Goal: Information Seeking & Learning: Learn about a topic

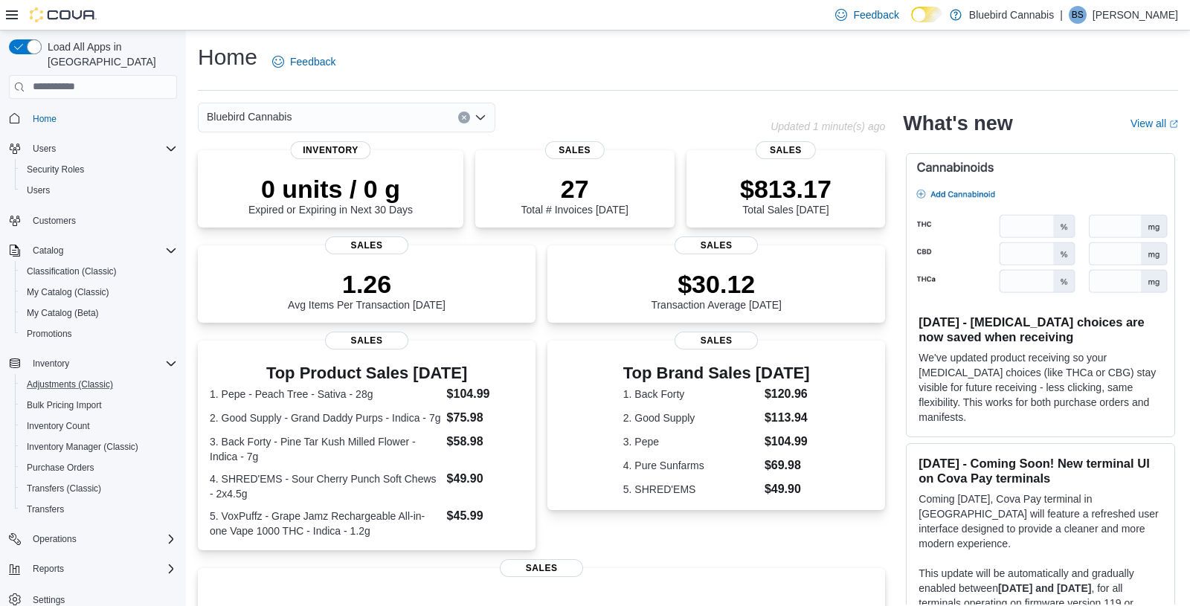
scroll to position [7, 0]
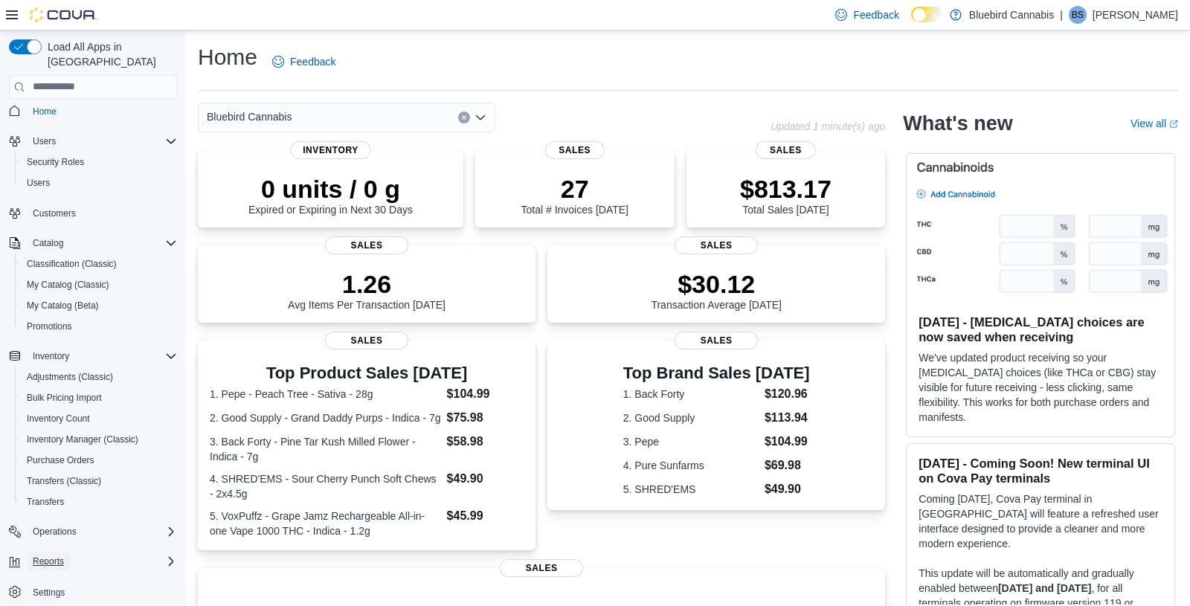
click at [64, 545] on span "Reports" at bounding box center [48, 561] width 31 height 12
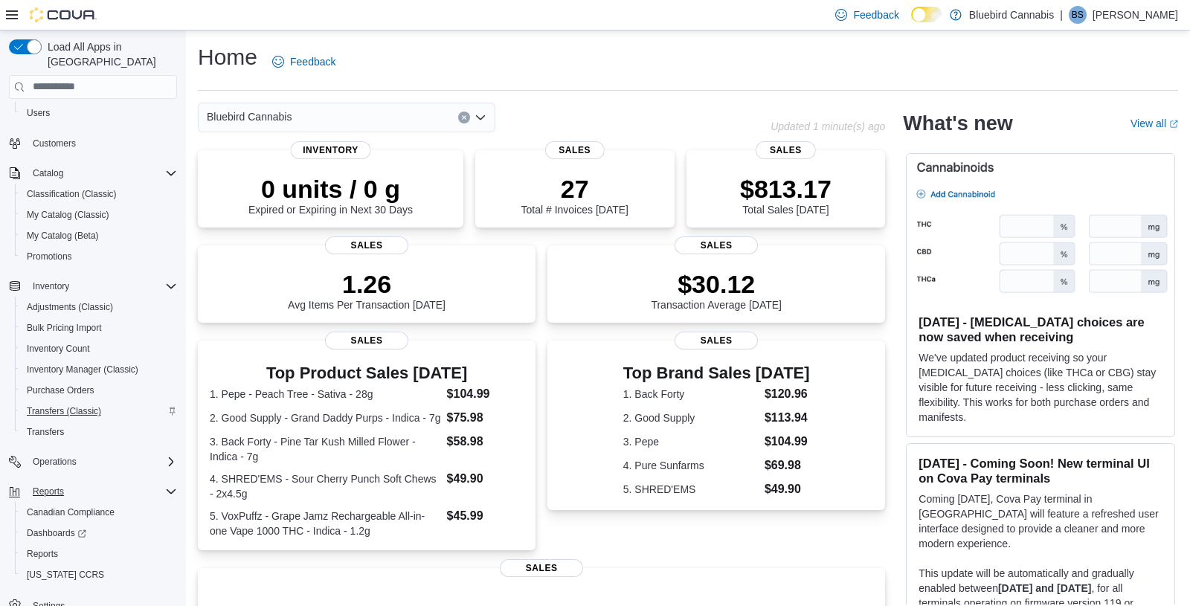
scroll to position [91, 0]
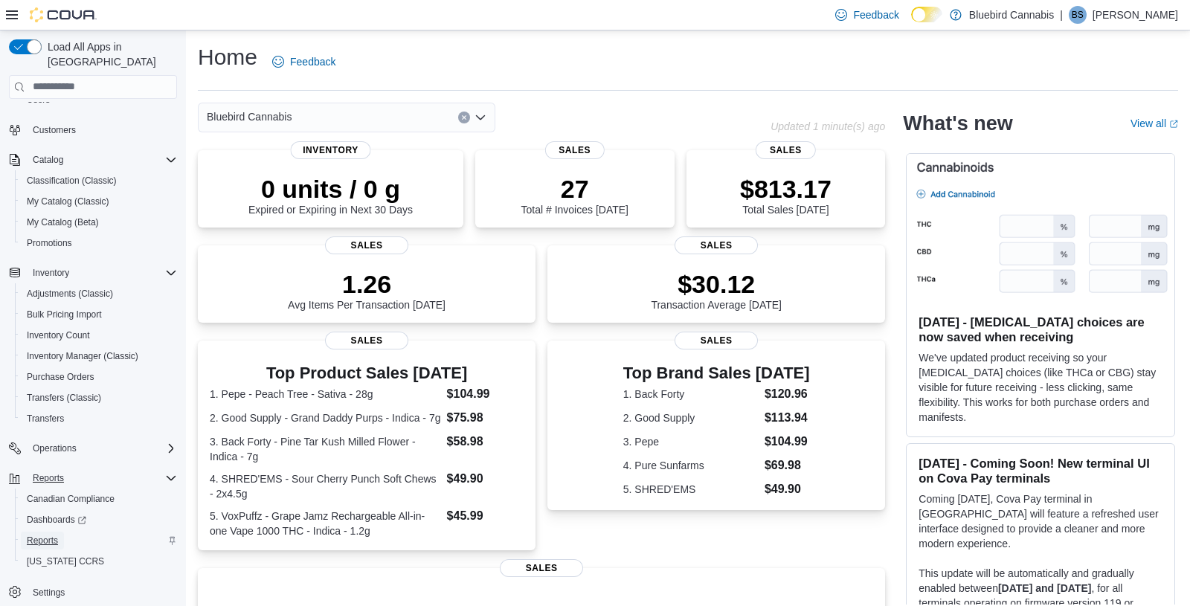
click at [54, 535] on span "Reports" at bounding box center [42, 541] width 31 height 12
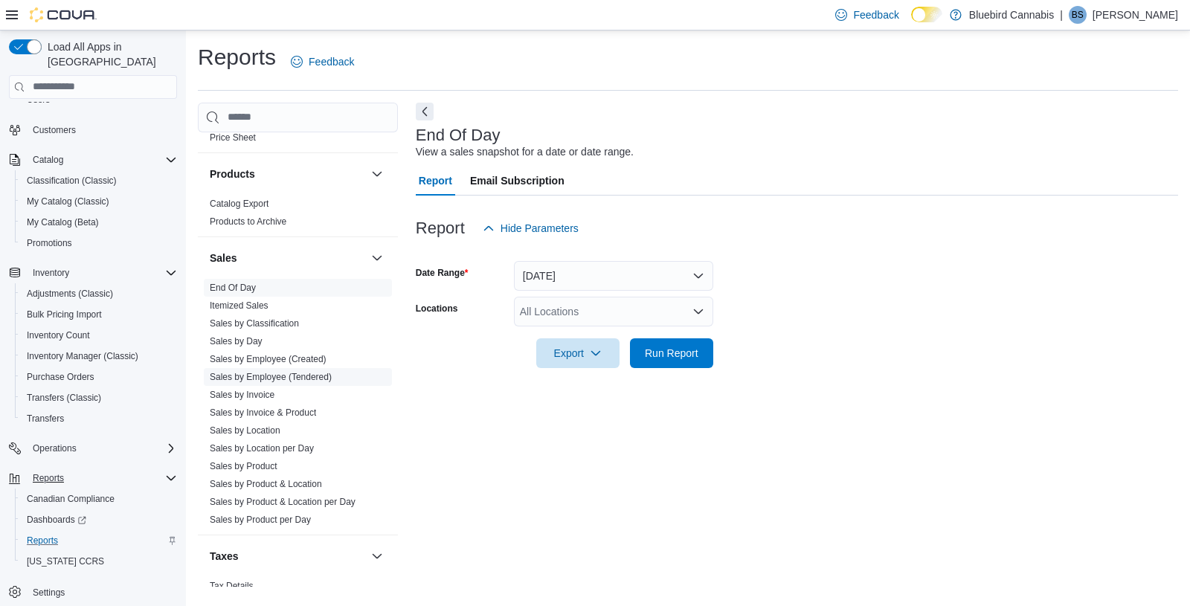
scroll to position [927, 0]
click at [254, 290] on link "End Of Day" at bounding box center [233, 292] width 46 height 10
click at [564, 273] on button "Today" at bounding box center [613, 276] width 199 height 30
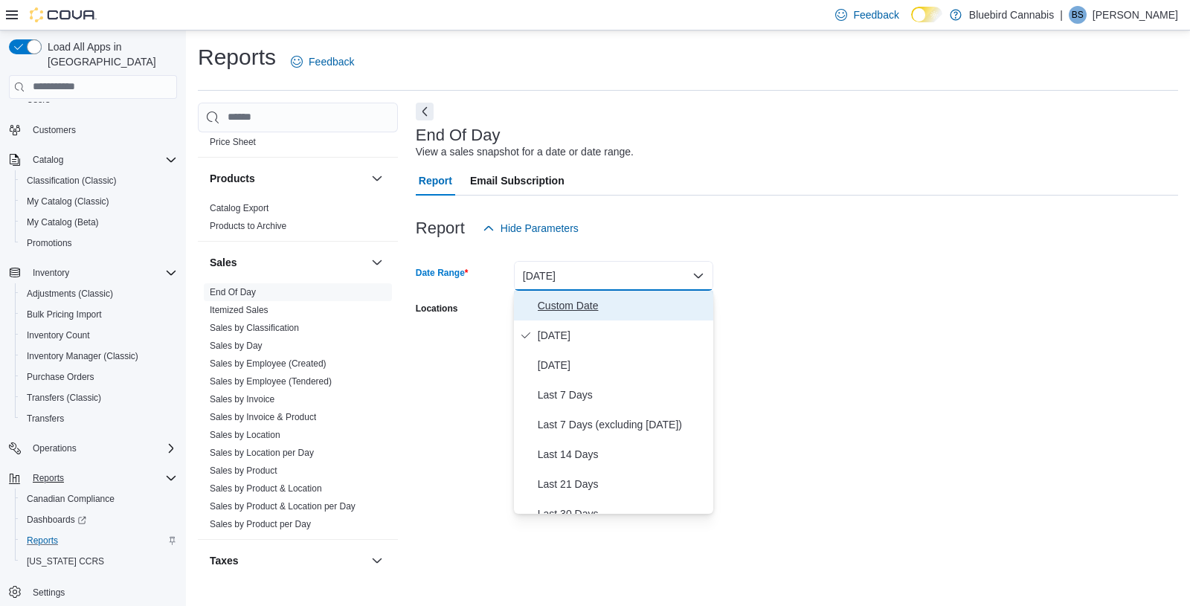
click at [629, 304] on span "Custom Date" at bounding box center [623, 306] width 170 height 18
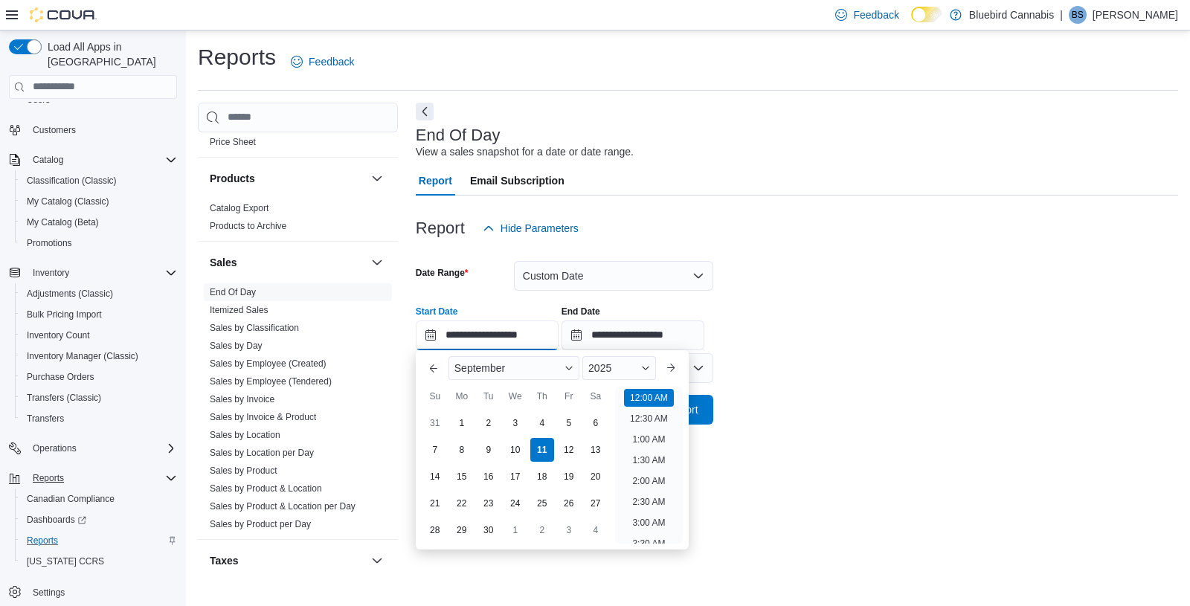
click at [497, 335] on input "**********" at bounding box center [487, 335] width 143 height 30
click at [468, 419] on div "1" at bounding box center [461, 423] width 26 height 26
type input "**********"
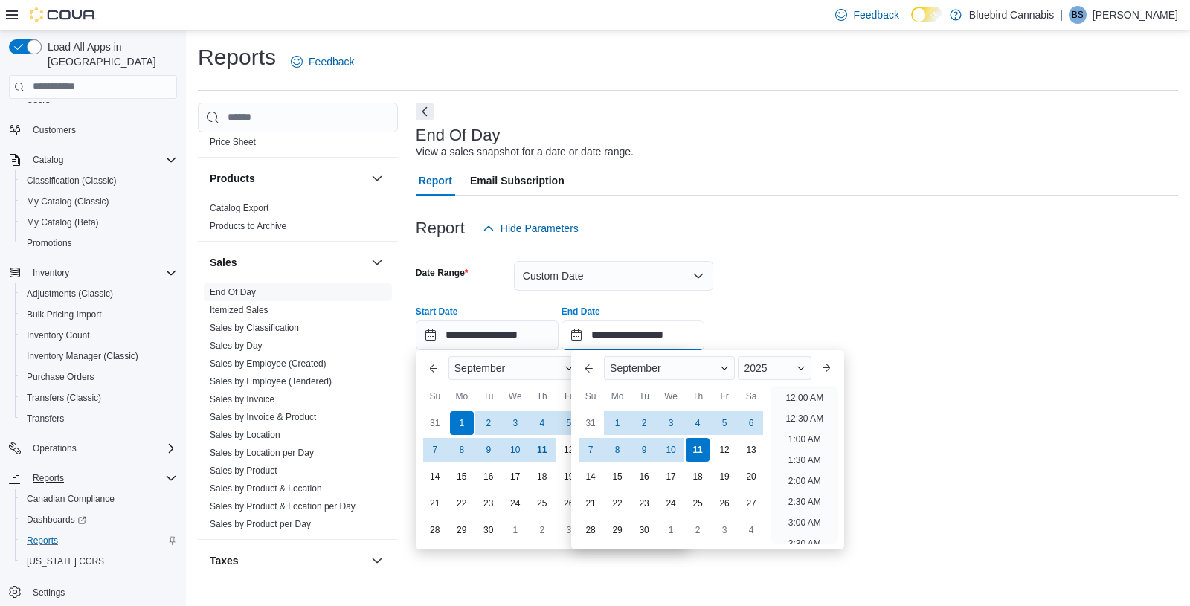
click at [643, 333] on input "**********" at bounding box center [632, 335] width 143 height 30
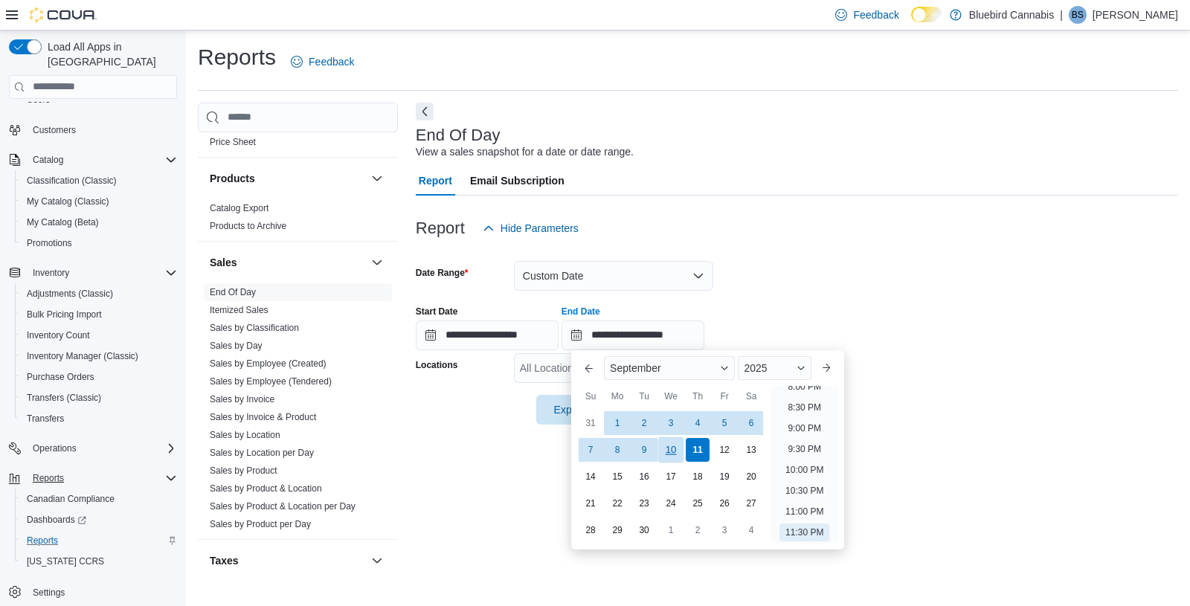
click at [676, 447] on div "10" at bounding box center [670, 449] width 26 height 26
type input "**********"
click at [456, 448] on div "**********" at bounding box center [797, 345] width 762 height 484
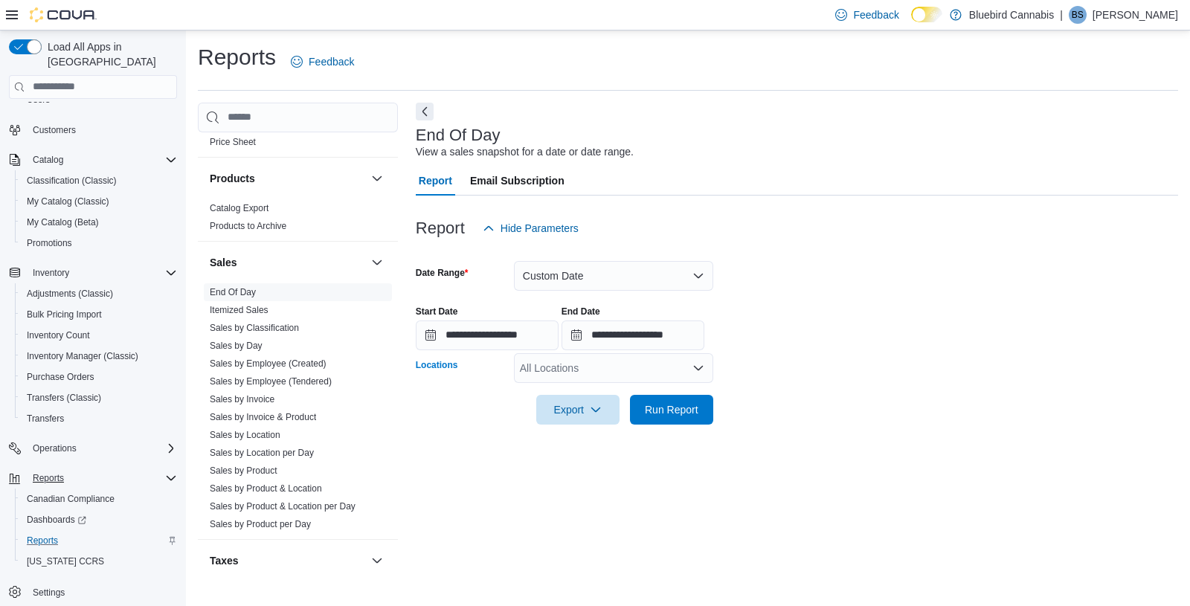
click at [573, 365] on div "All Locations" at bounding box center [613, 368] width 199 height 30
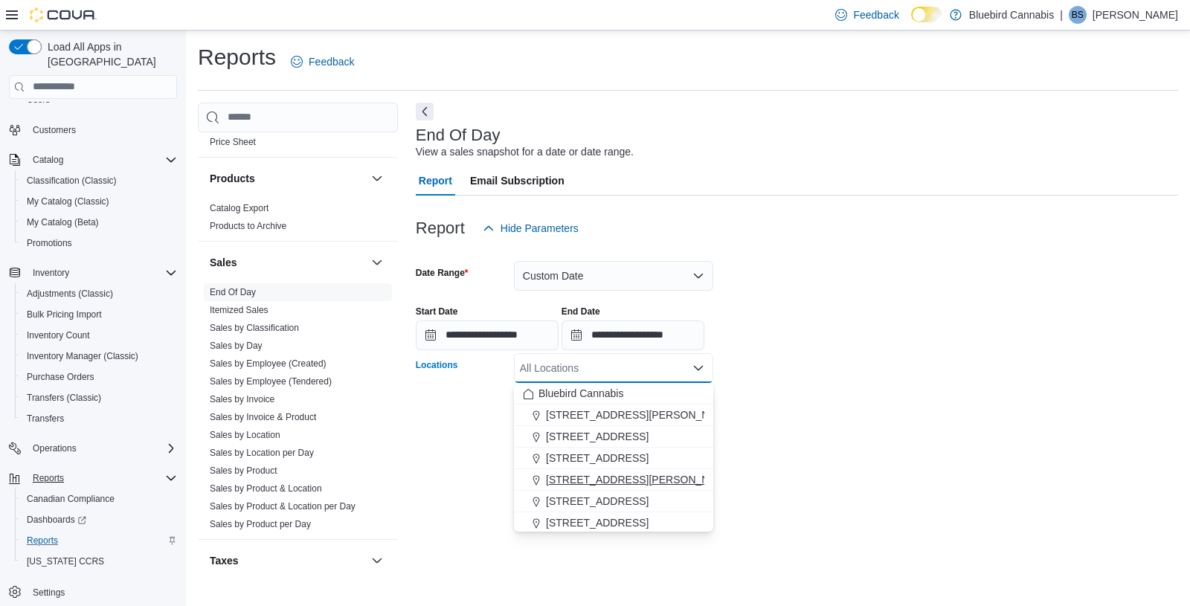
click at [663, 477] on span "[STREET_ADDRESS][PERSON_NAME]" at bounding box center [640, 479] width 189 height 15
click at [805, 346] on div "**********" at bounding box center [797, 322] width 762 height 57
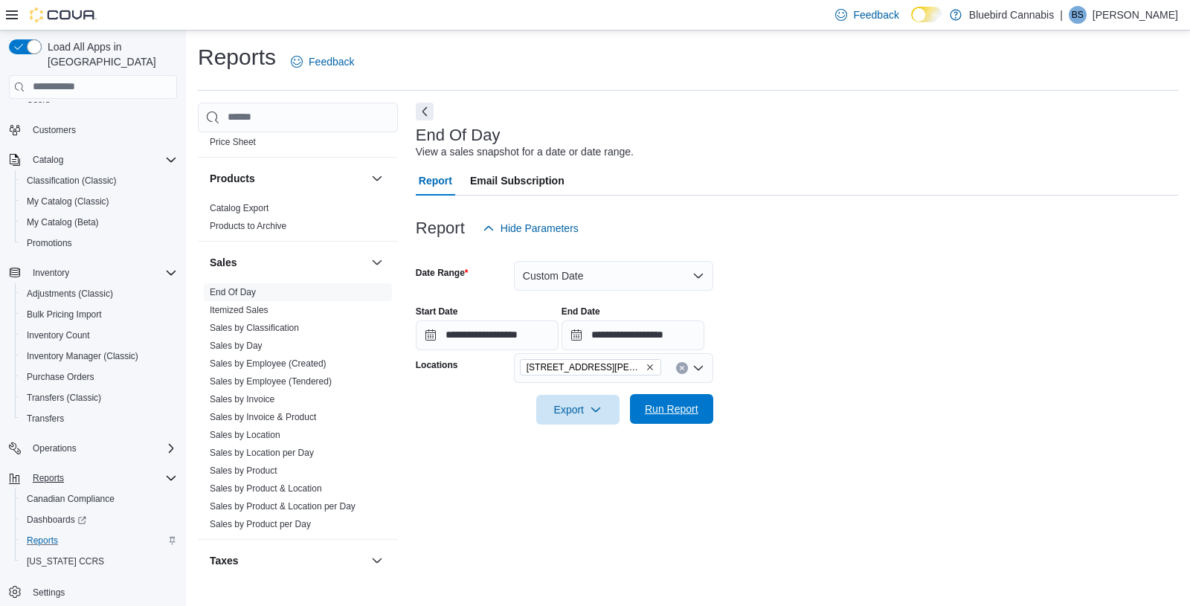
click at [662, 407] on span "Run Report" at bounding box center [672, 408] width 54 height 15
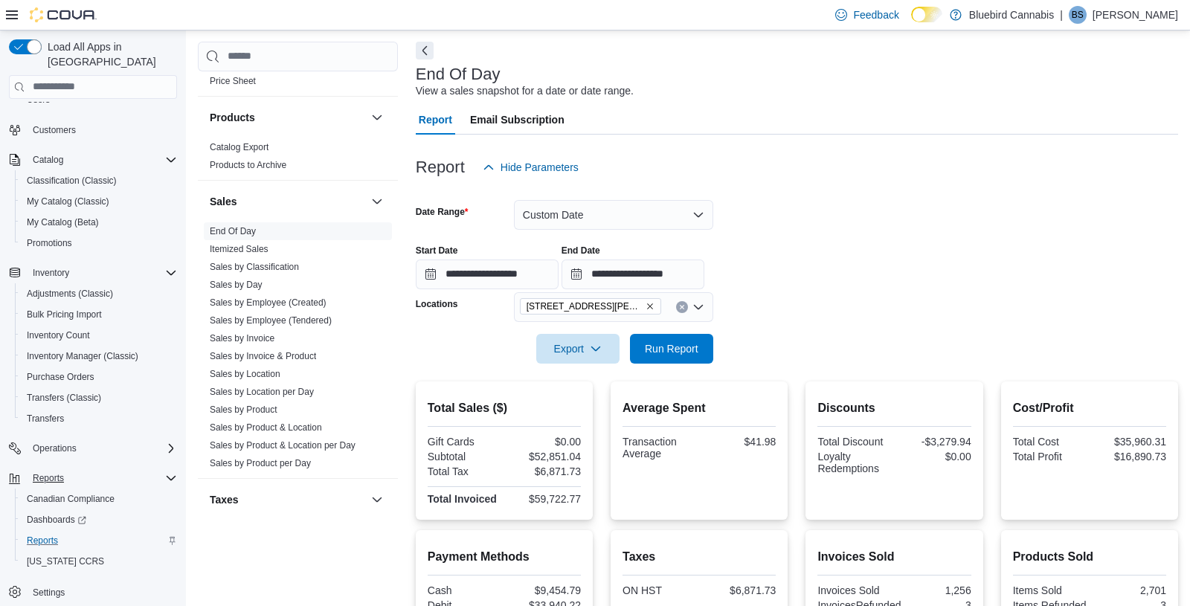
scroll to position [80, 0]
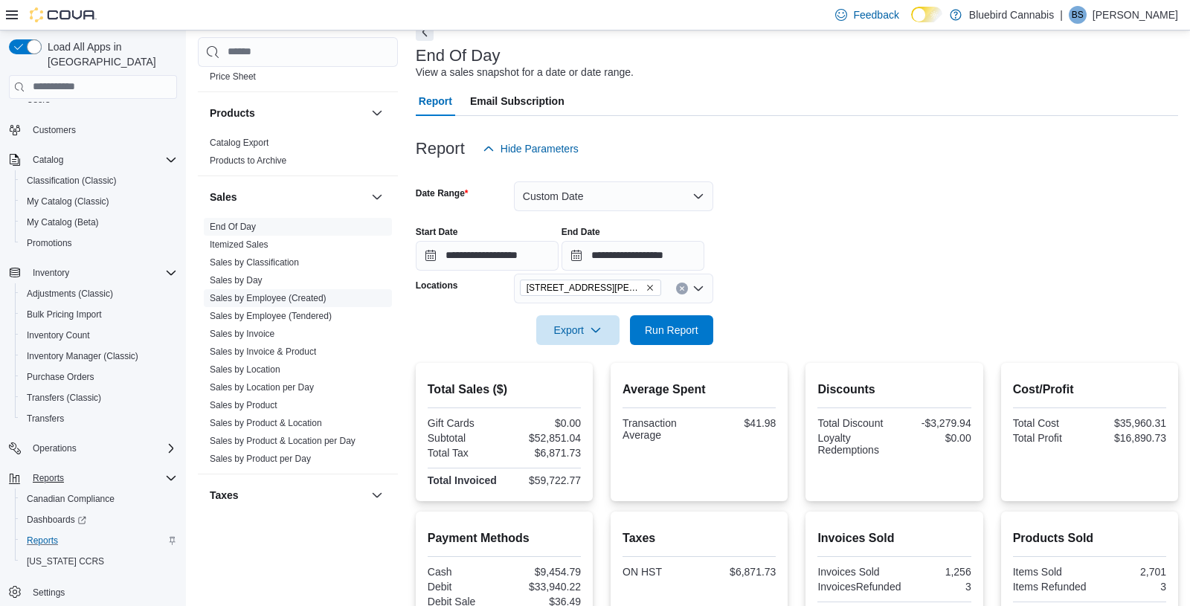
click at [293, 293] on link "Sales by Employee (Created)" at bounding box center [268, 298] width 117 height 10
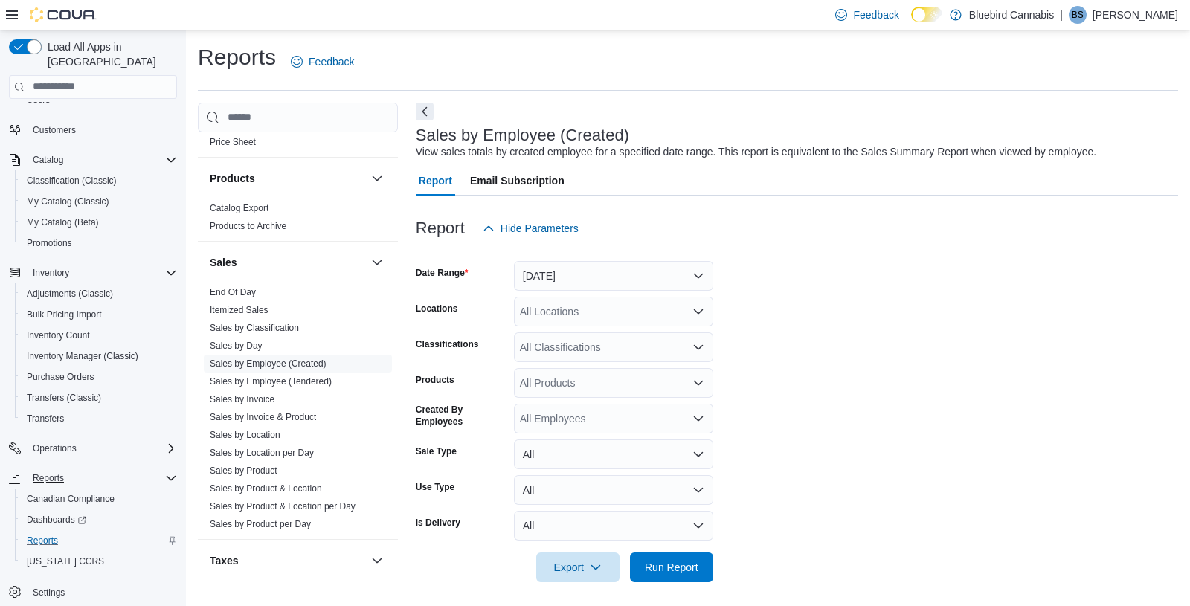
scroll to position [5, 0]
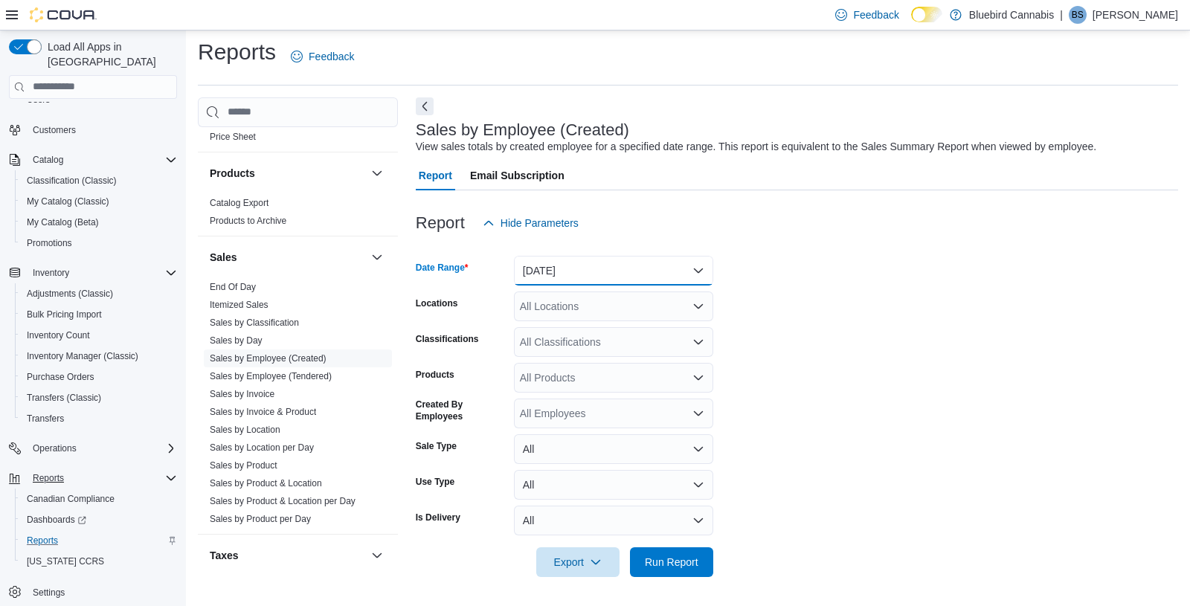
click at [604, 274] on button "Yesterday" at bounding box center [613, 271] width 199 height 30
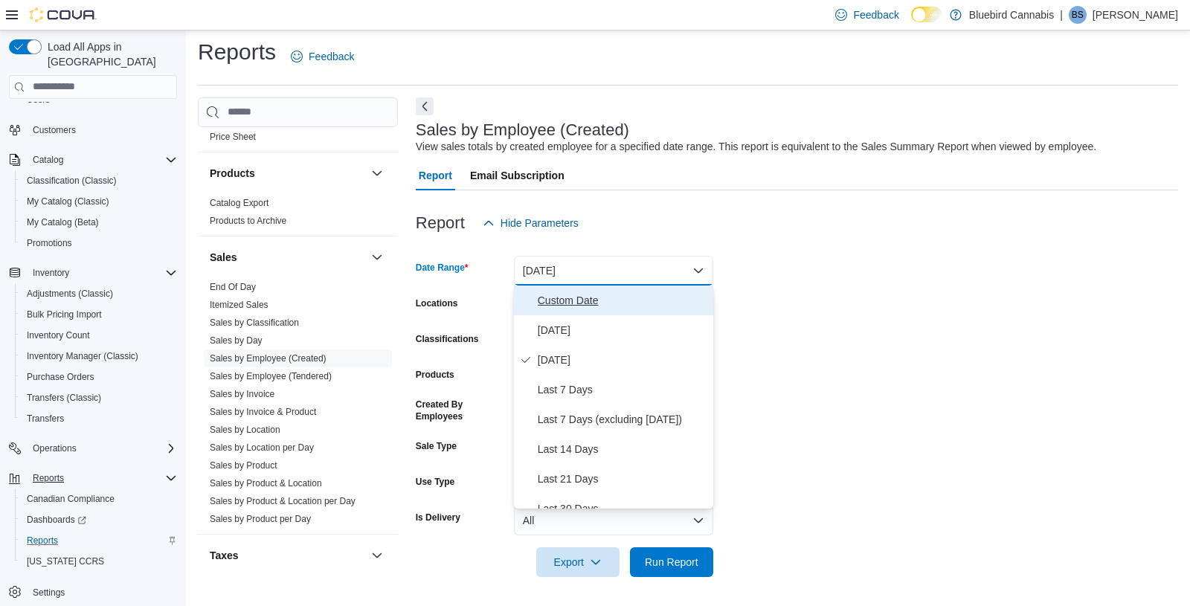
click at [642, 300] on span "Custom Date" at bounding box center [623, 300] width 170 height 18
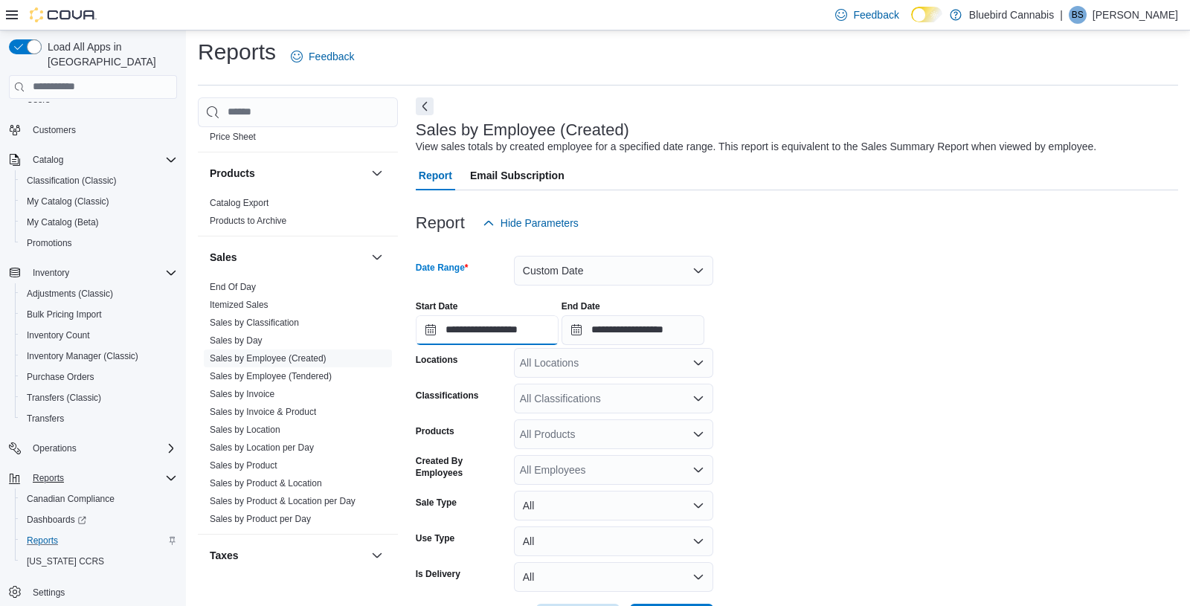
click at [532, 320] on input "**********" at bounding box center [487, 330] width 143 height 30
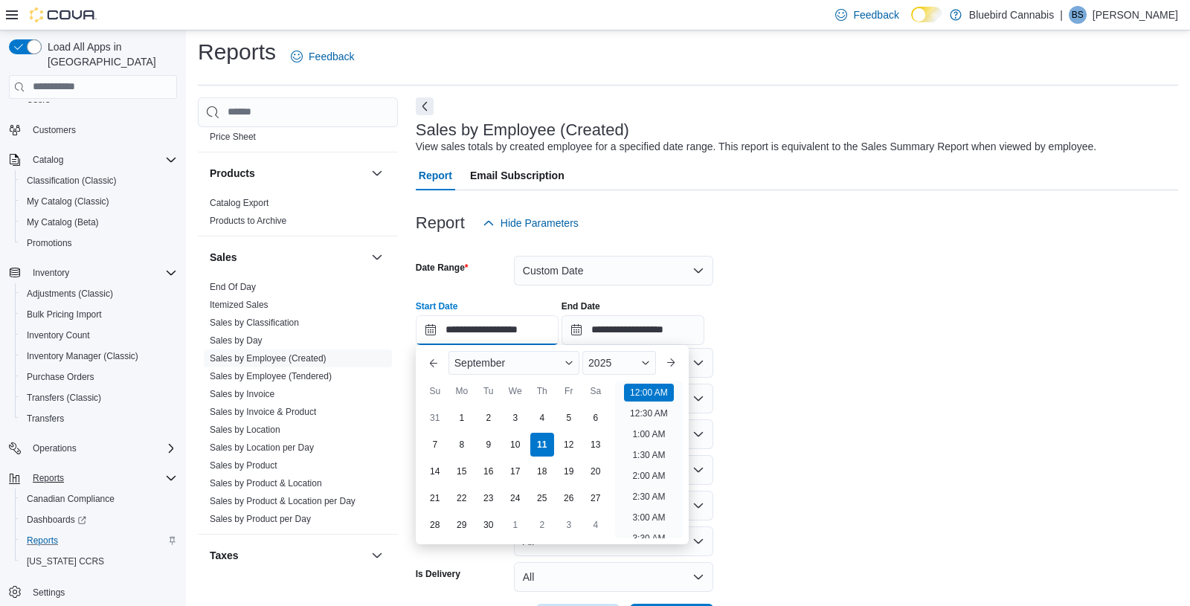
scroll to position [46, 0]
click at [459, 413] on div "1" at bounding box center [461, 417] width 26 height 26
type input "**********"
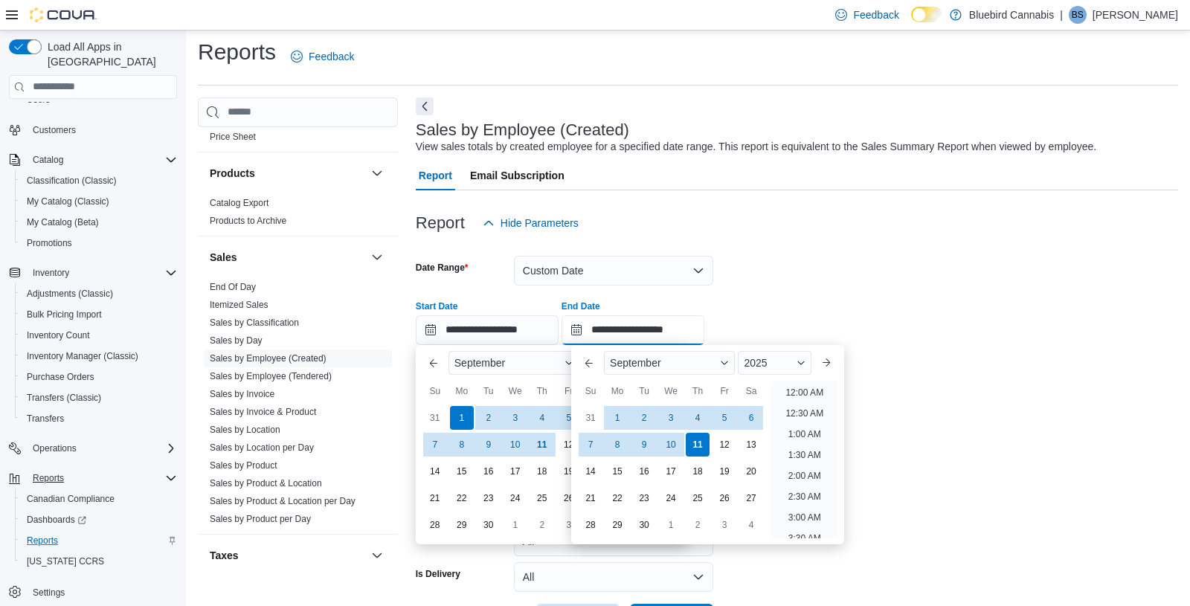
click at [627, 335] on input "**********" at bounding box center [632, 330] width 143 height 30
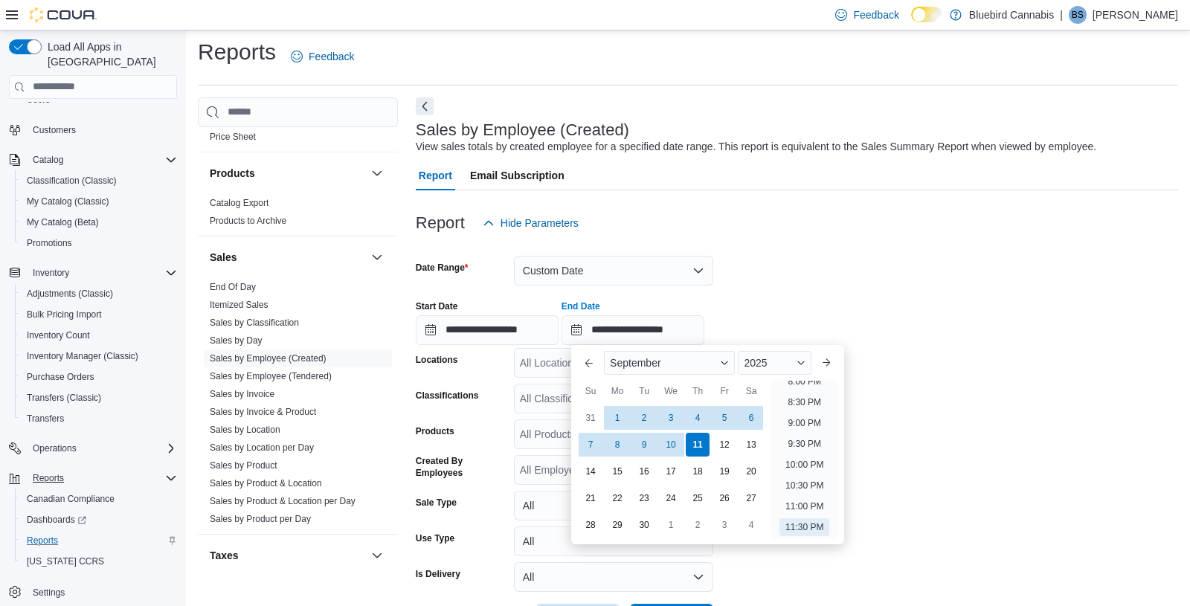
click at [809, 281] on form "**********" at bounding box center [797, 436] width 762 height 396
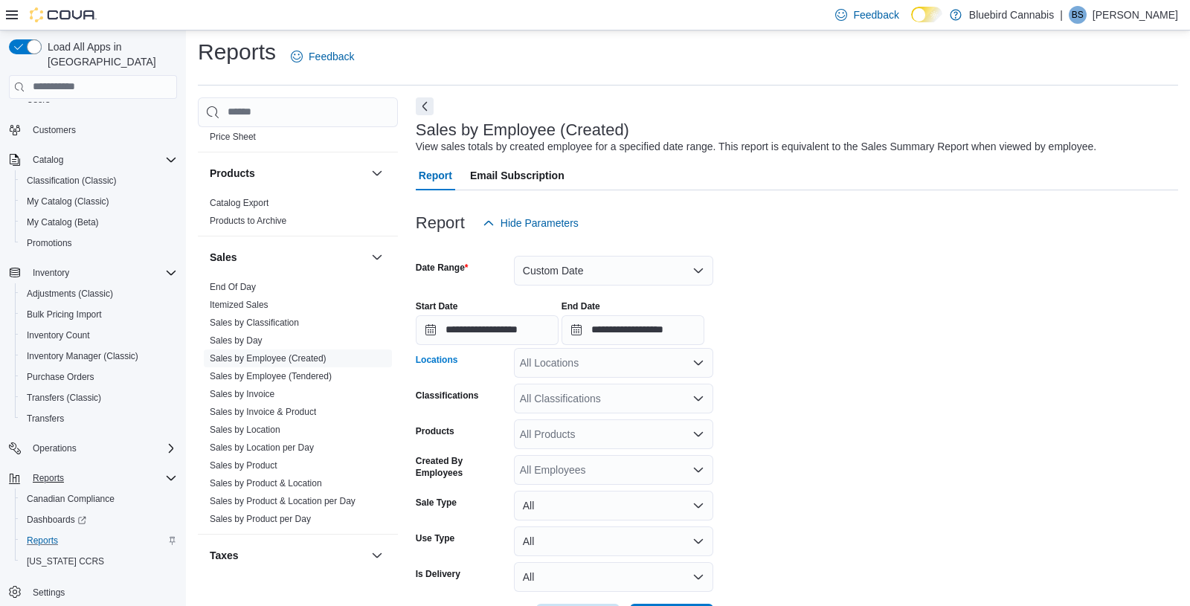
click at [577, 367] on div "All Locations" at bounding box center [613, 363] width 199 height 30
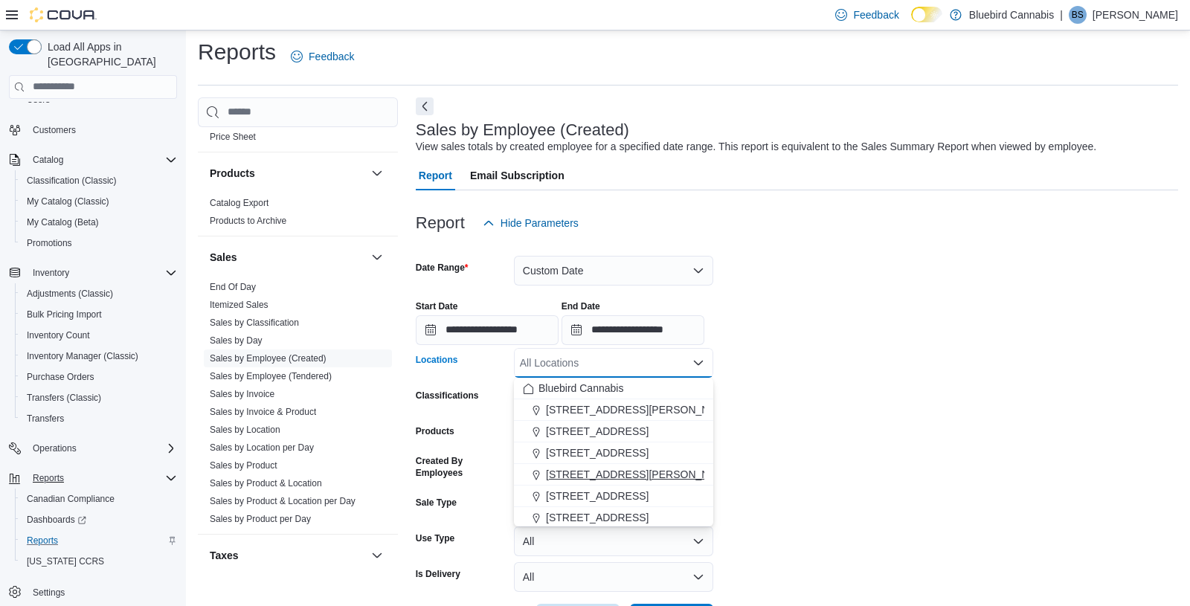
click at [615, 480] on span "[STREET_ADDRESS][PERSON_NAME]" at bounding box center [640, 474] width 189 height 15
click at [824, 419] on form "**********" at bounding box center [797, 436] width 762 height 396
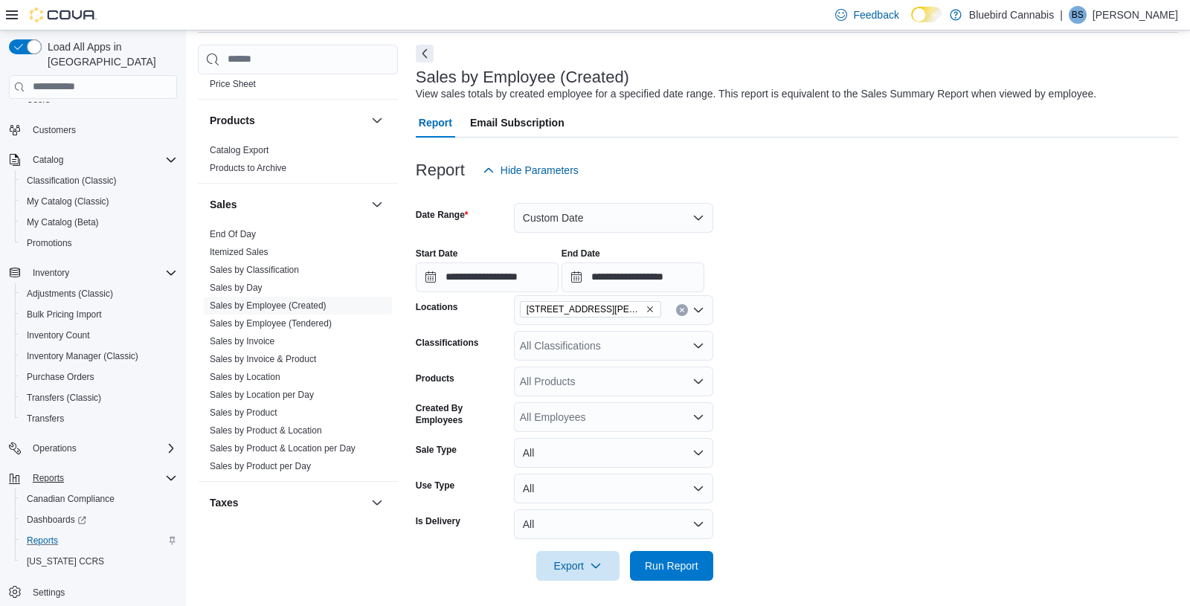
scroll to position [61, 0]
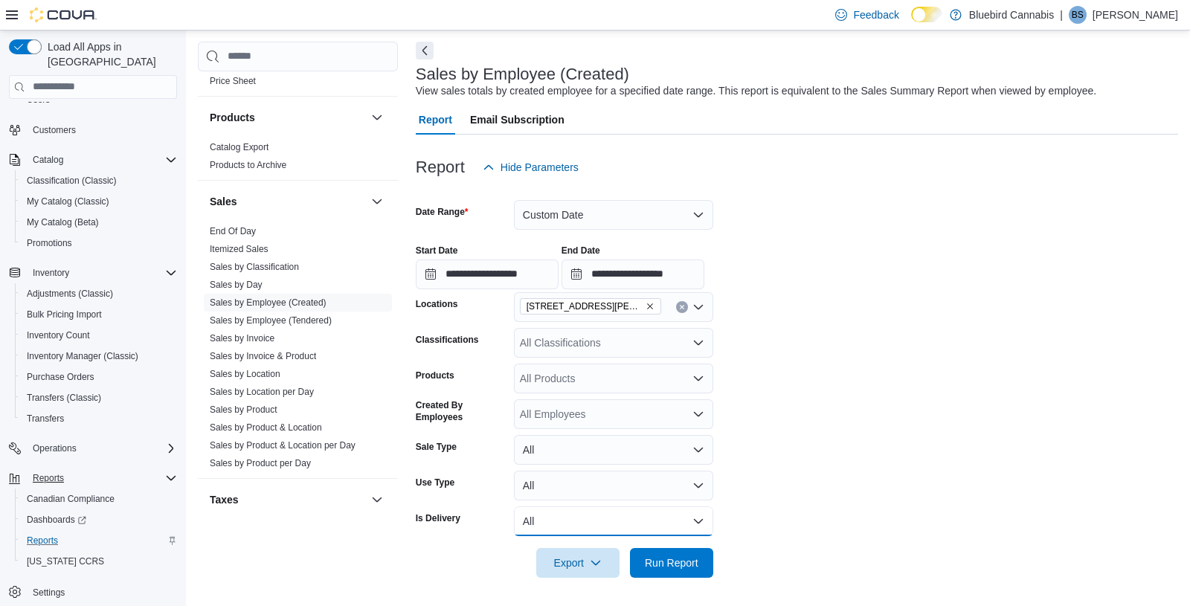
click at [535, 520] on button "All" at bounding box center [613, 521] width 199 height 30
click at [558, 491] on span "No" at bounding box center [623, 492] width 170 height 18
click at [767, 474] on form "**********" at bounding box center [797, 380] width 762 height 396
click at [651, 545] on span "Run Report" at bounding box center [672, 562] width 54 height 15
click at [601, 545] on icon "button" at bounding box center [596, 562] width 12 height 12
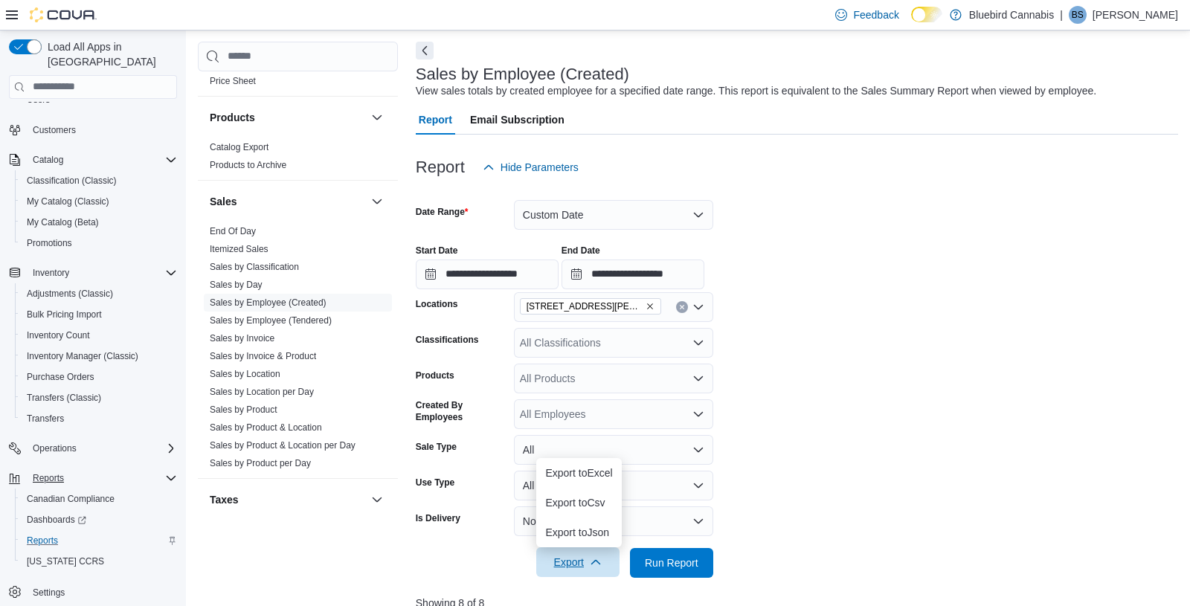
click at [822, 424] on form "**********" at bounding box center [797, 380] width 762 height 396
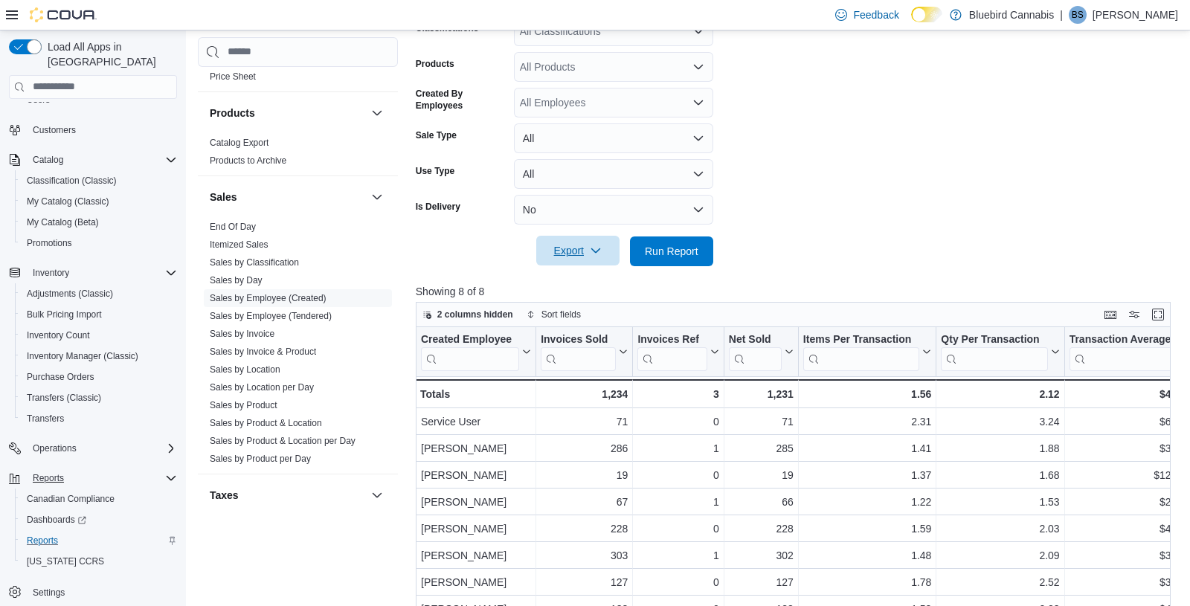
scroll to position [402, 0]
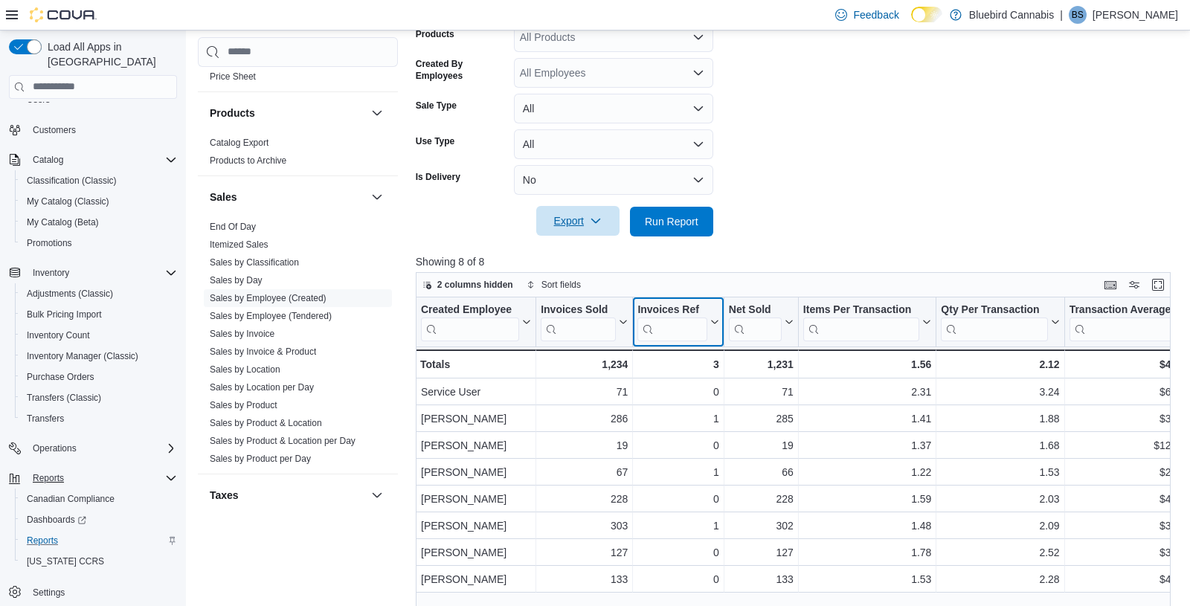
click at [713, 322] on icon at bounding box center [713, 321] width 12 height 9
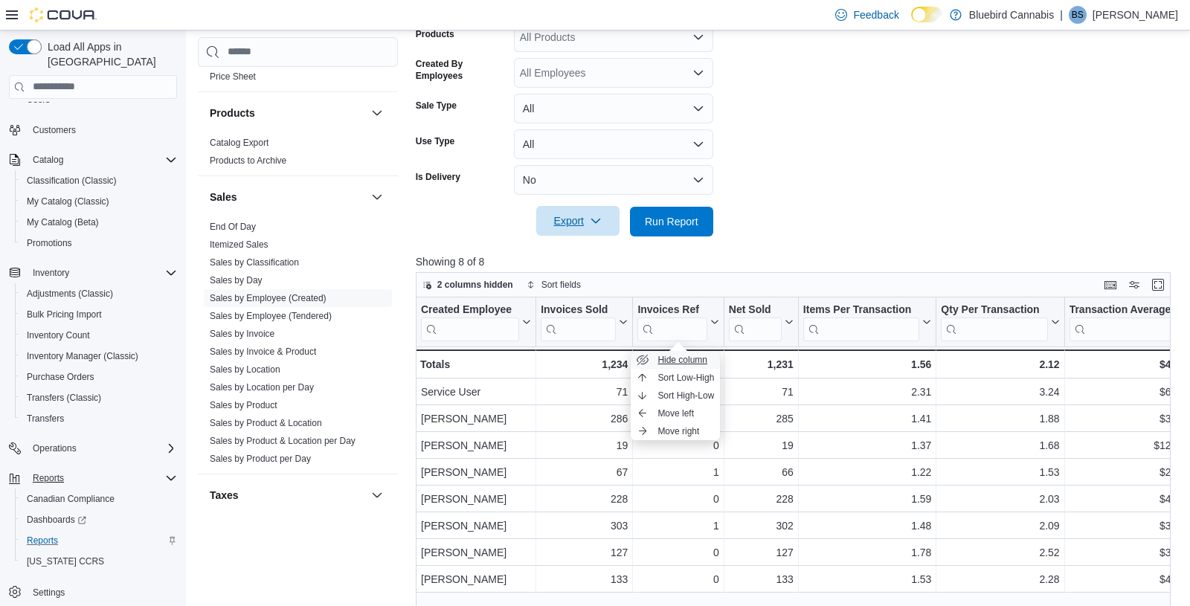
click at [694, 359] on span "Hide column" at bounding box center [682, 360] width 50 height 12
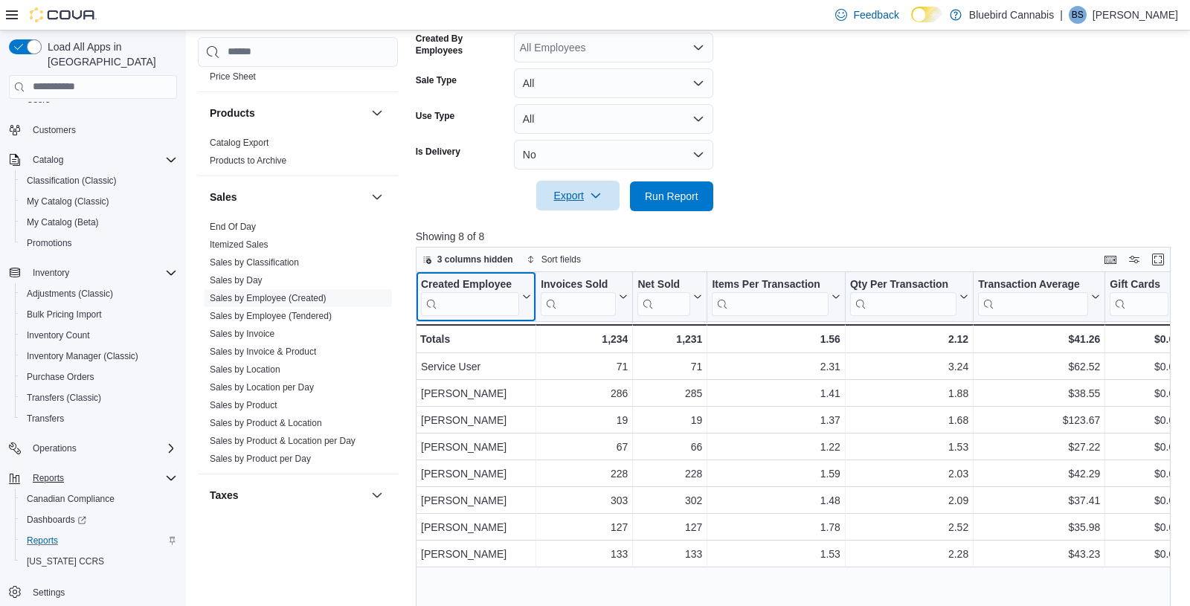
scroll to position [437, 0]
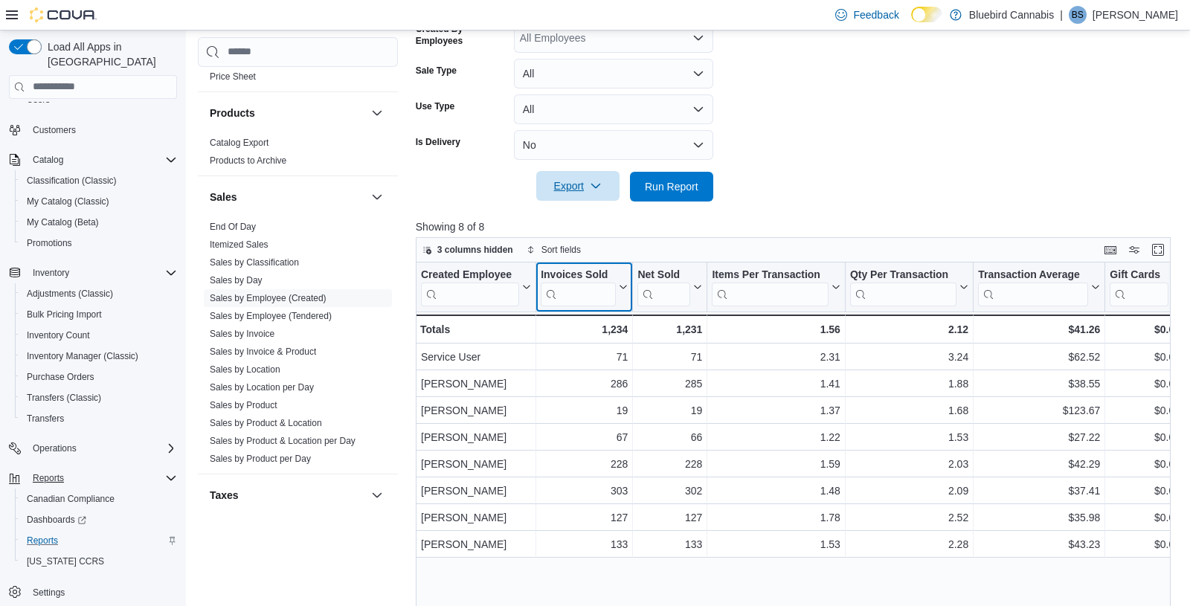
click at [600, 269] on div "Invoices Sold" at bounding box center [577, 275] width 75 height 14
click at [666, 274] on div "Net Sold" at bounding box center [663, 275] width 53 height 14
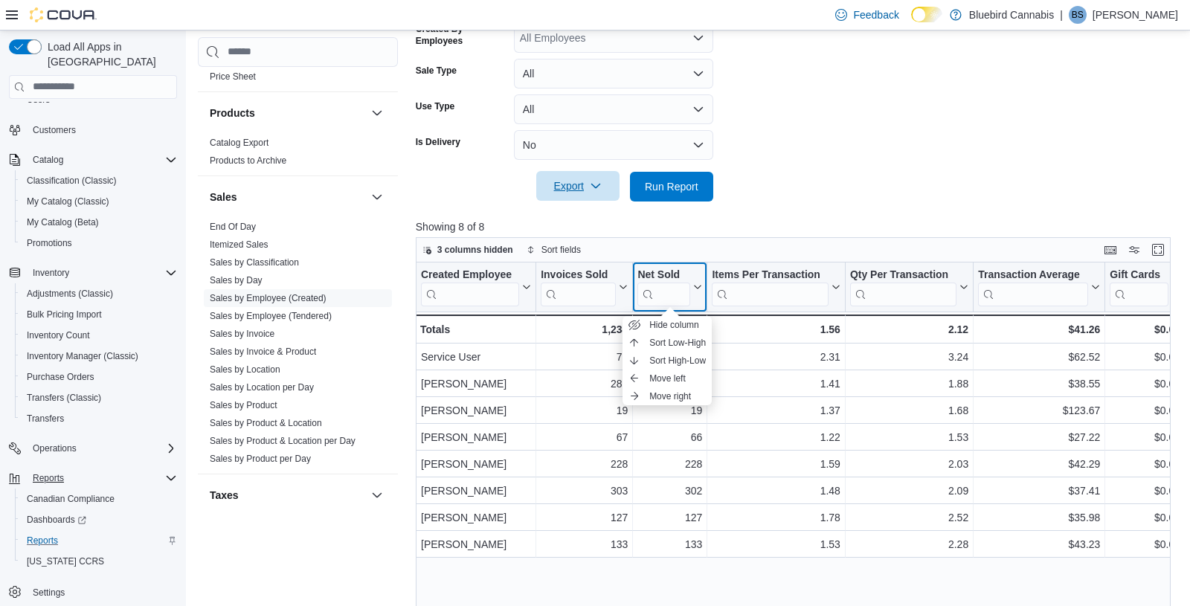
click at [651, 270] on div "Net Sold" at bounding box center [663, 275] width 53 height 14
click at [698, 285] on icon at bounding box center [696, 287] width 12 height 9
click at [775, 201] on div at bounding box center [797, 210] width 762 height 18
click at [697, 294] on button "Net Sold" at bounding box center [669, 287] width 65 height 38
click at [682, 326] on span "Hide column" at bounding box center [674, 325] width 50 height 12
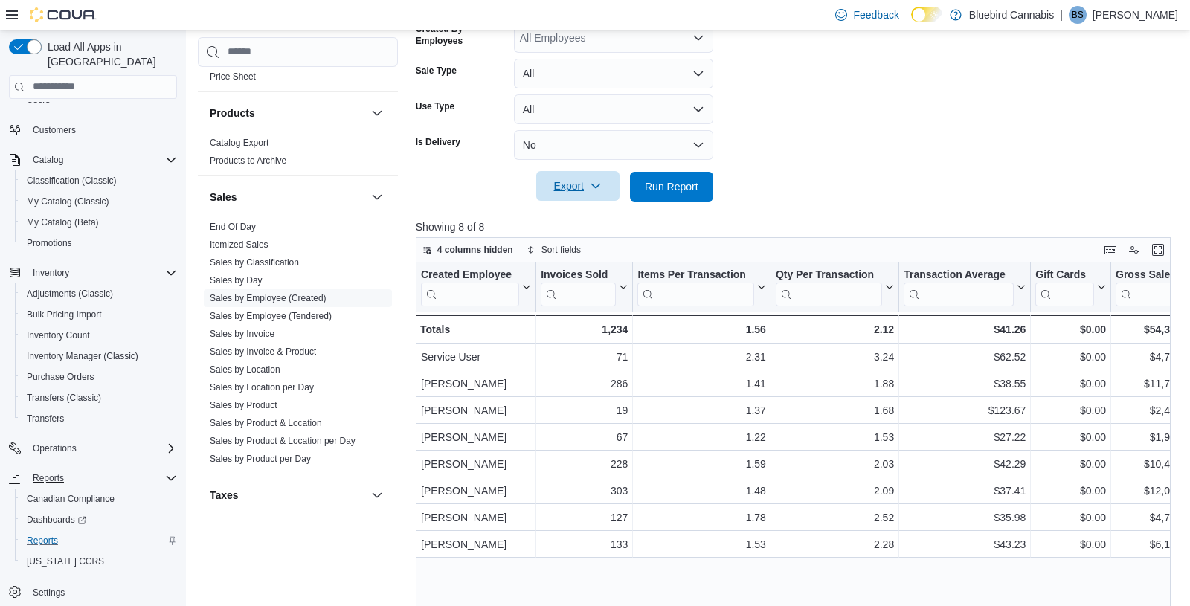
click at [795, 215] on div at bounding box center [797, 210] width 762 height 18
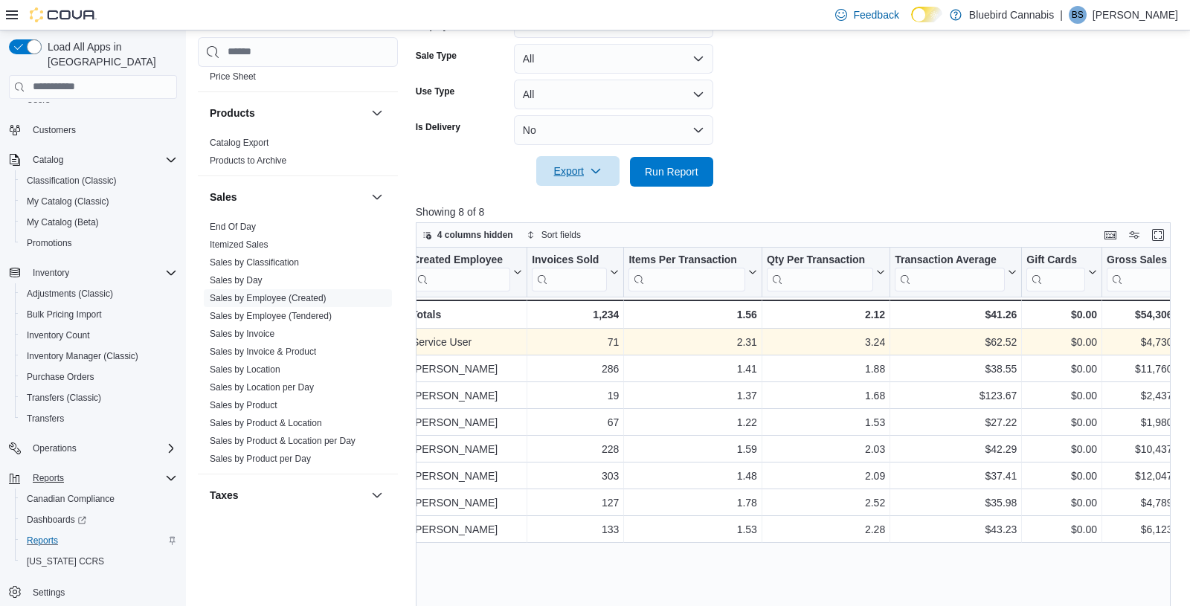
scroll to position [0, 0]
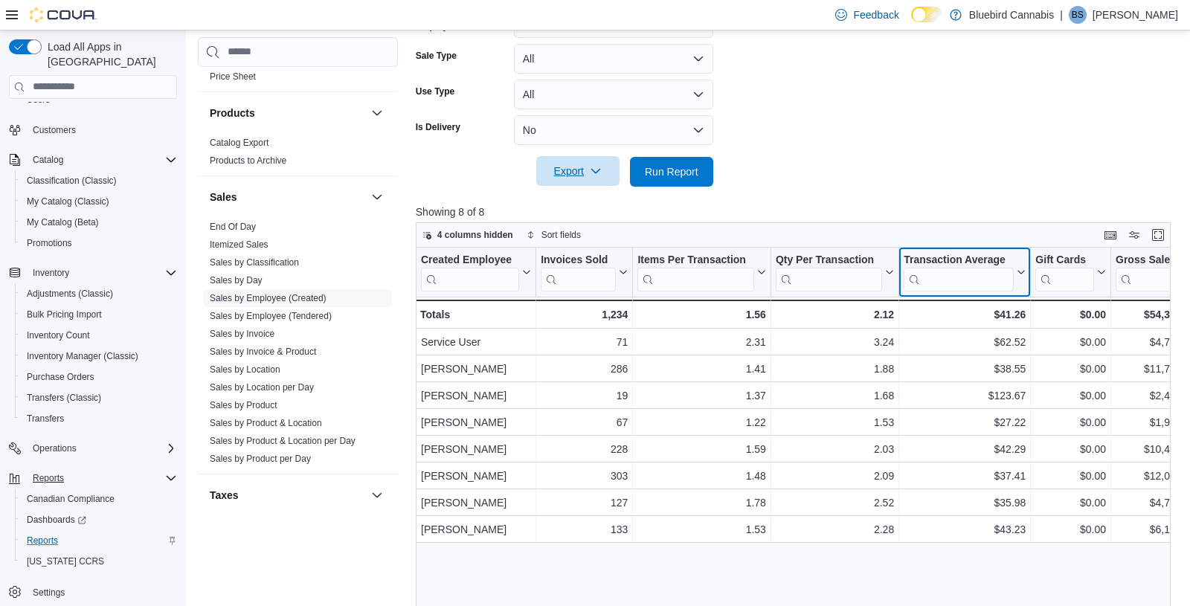
click at [1018, 276] on button "Transaction Average" at bounding box center [964, 272] width 122 height 38
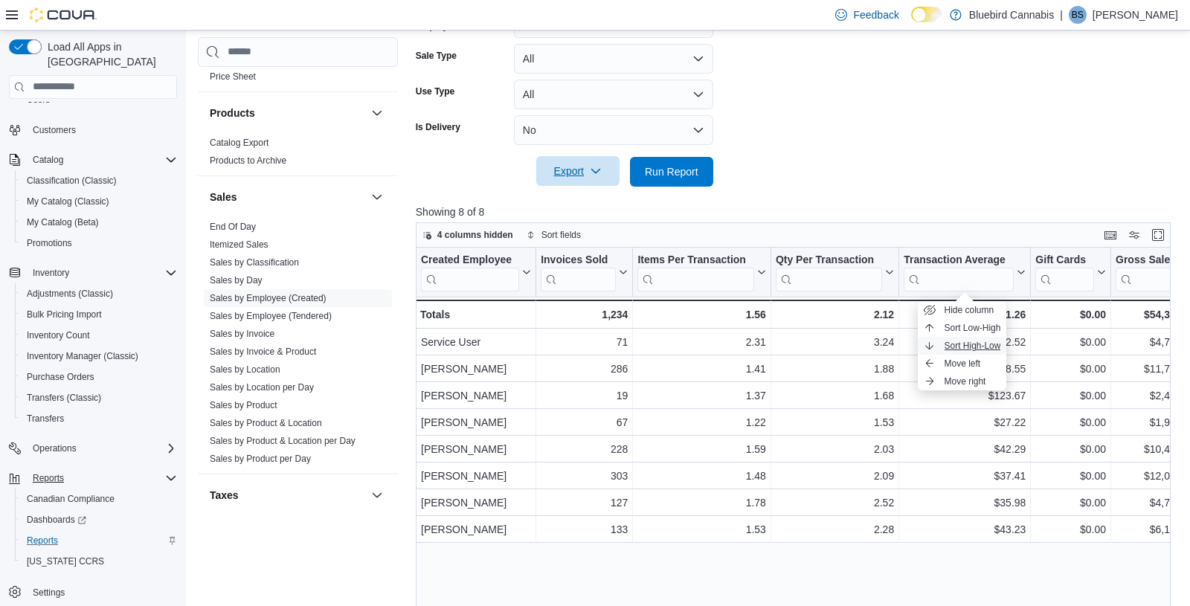
click at [987, 347] on span "Sort High-Low" at bounding box center [972, 346] width 57 height 12
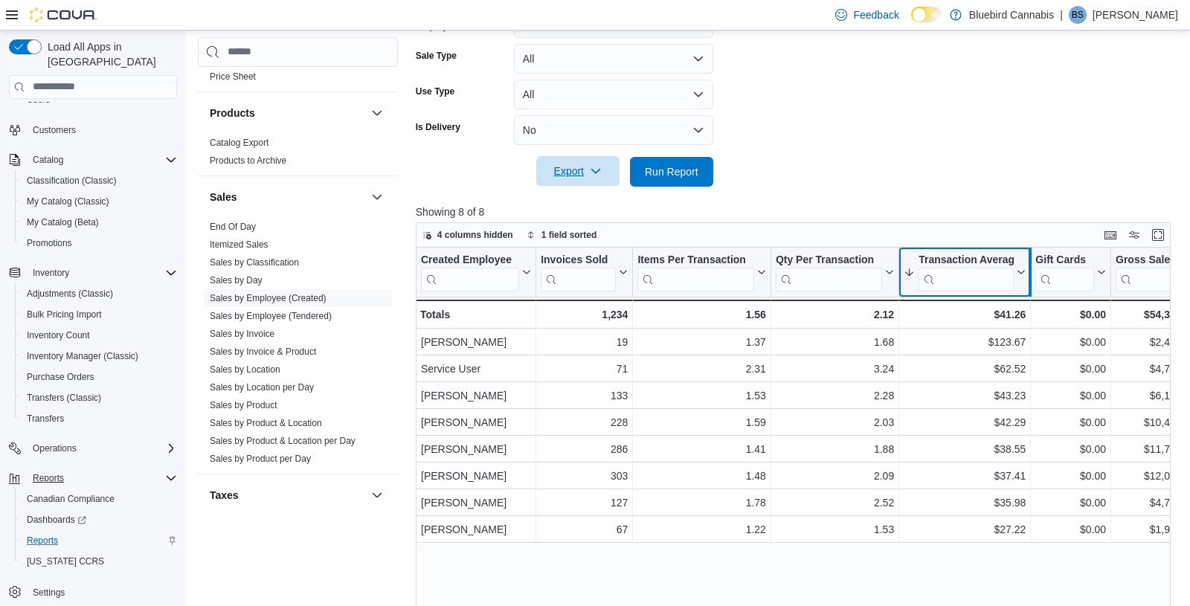
click at [1024, 274] on div at bounding box center [1030, 272] width 12 height 49
click at [1019, 276] on button "Transaction Average" at bounding box center [964, 272] width 122 height 38
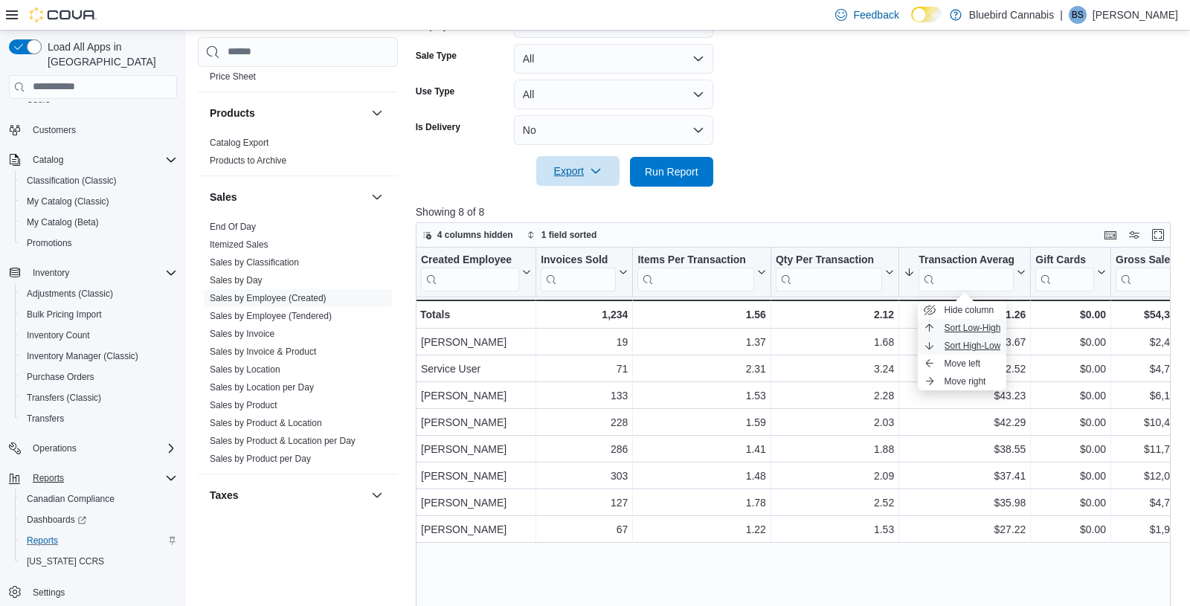
drag, startPoint x: 991, startPoint y: 327, endPoint x: 990, endPoint y: 349, distance: 22.3
click at [990, 349] on ul "Hide column Sort Low-High Sort High-Low Move left Move right" at bounding box center [961, 345] width 89 height 89
click at [990, 349] on span "Sort High-Low" at bounding box center [972, 346] width 57 height 12
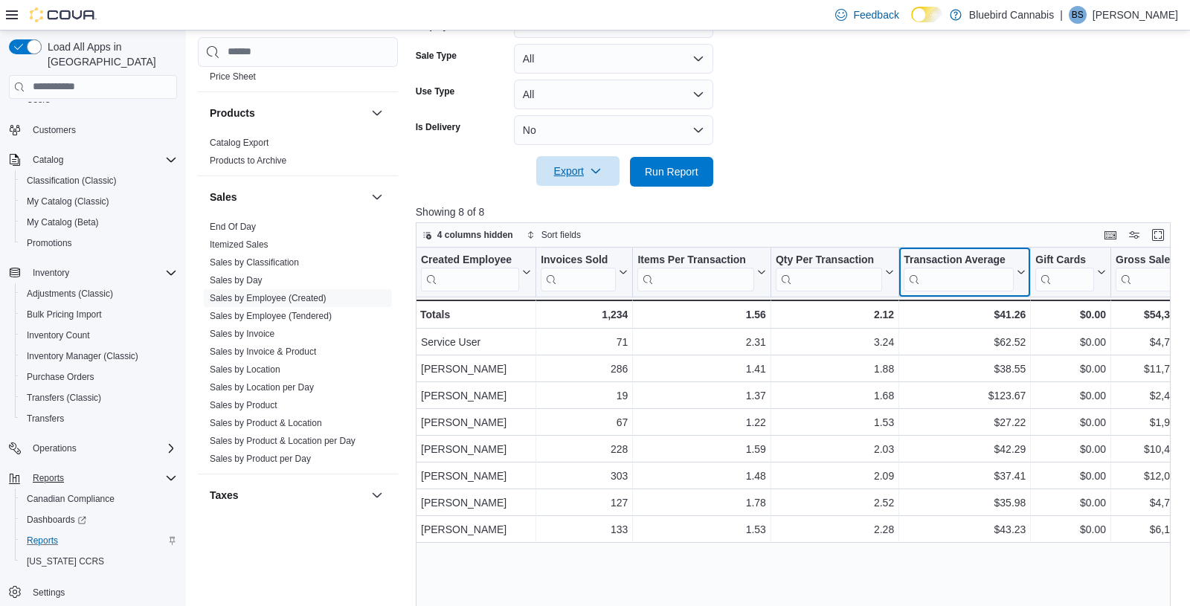
click at [1016, 277] on button "Transaction Average" at bounding box center [964, 272] width 122 height 38
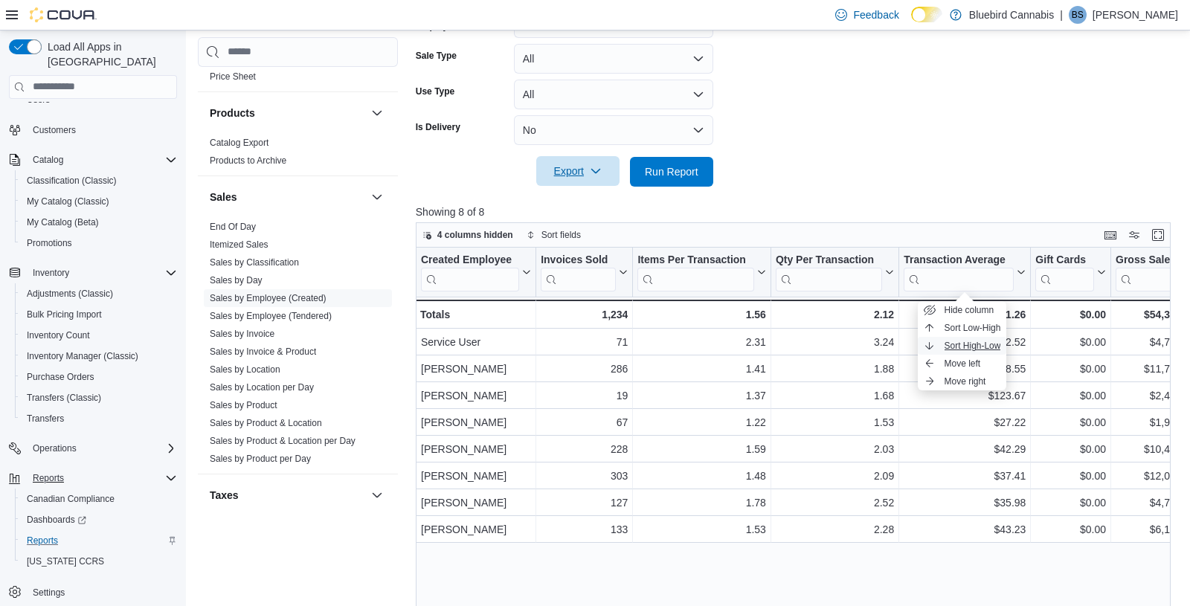
click at [988, 348] on span "Sort High-Low" at bounding box center [972, 346] width 57 height 12
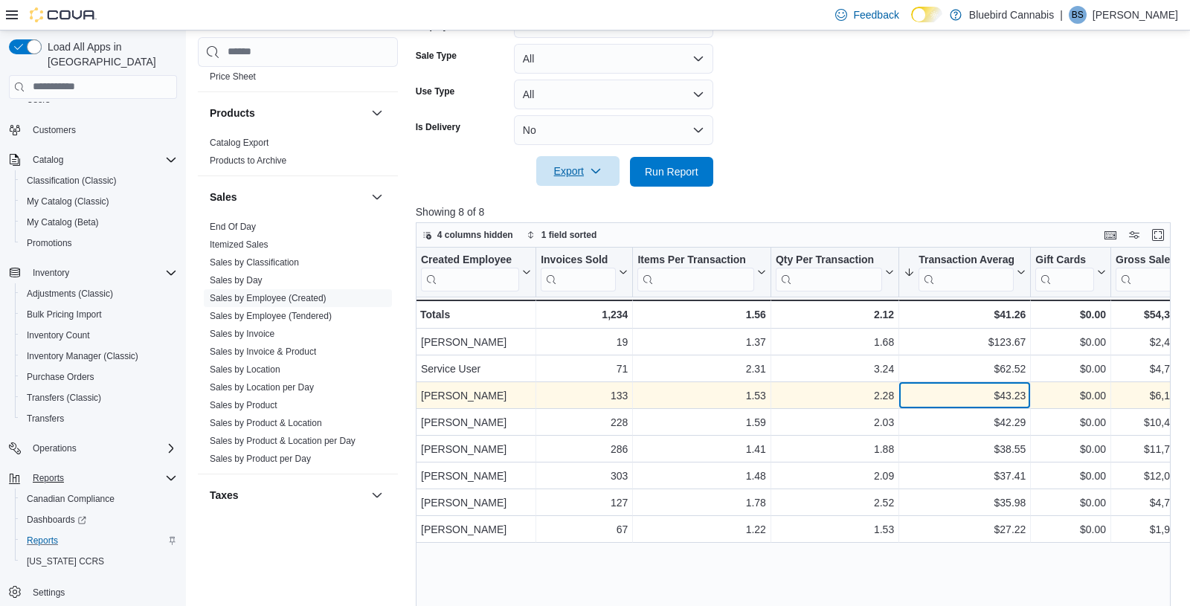
click at [1000, 396] on div "$43.23" at bounding box center [964, 396] width 122 height 18
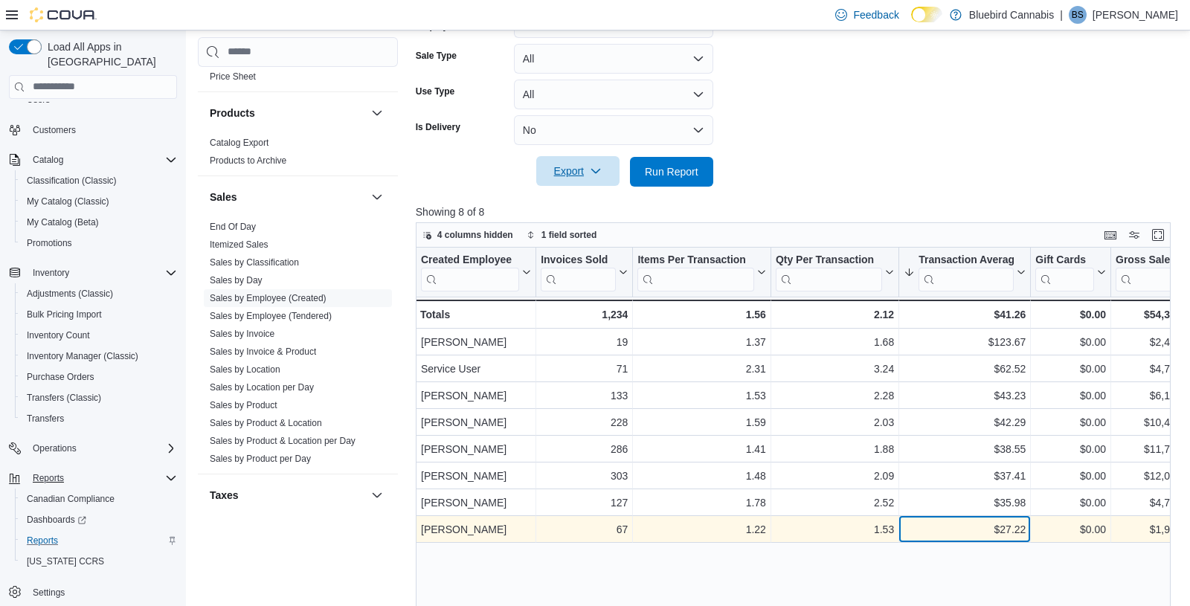
click at [1010, 524] on div "$27.22" at bounding box center [964, 529] width 122 height 18
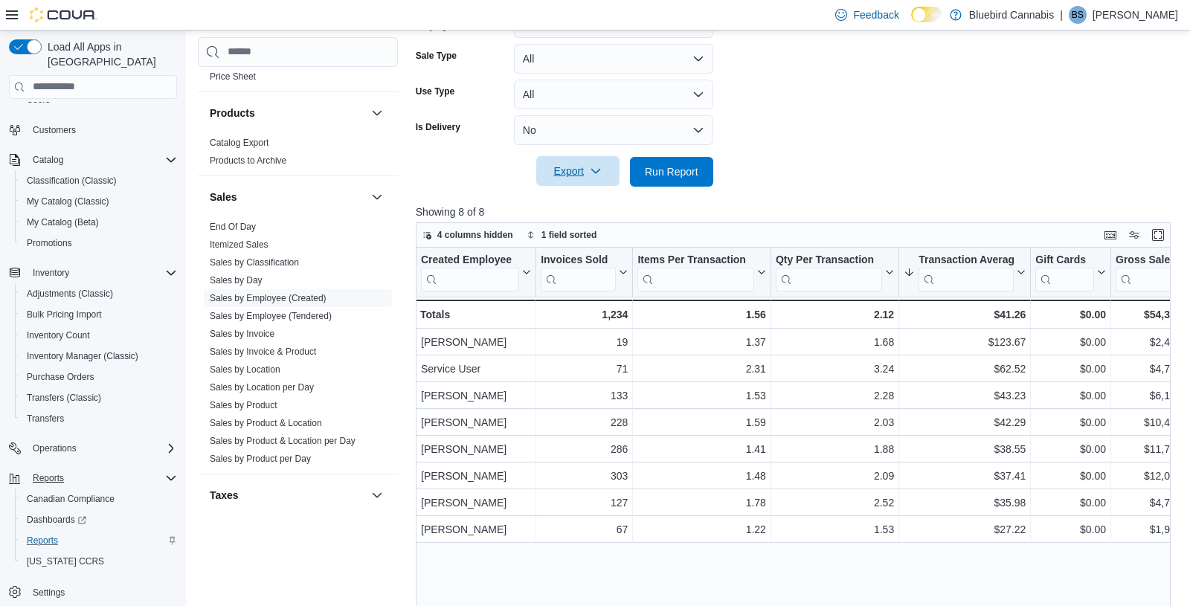
click at [943, 545] on div "Created Employee Click to view column header actions Invoices Sold Click to vie…" at bounding box center [793, 478] width 755 height 460
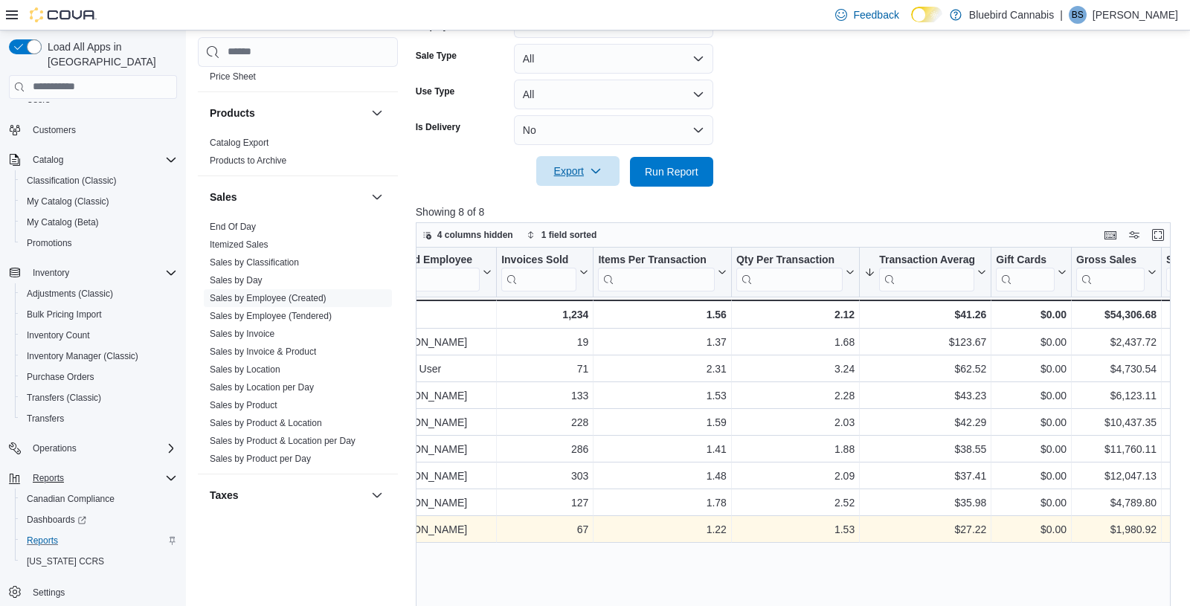
scroll to position [0, 41]
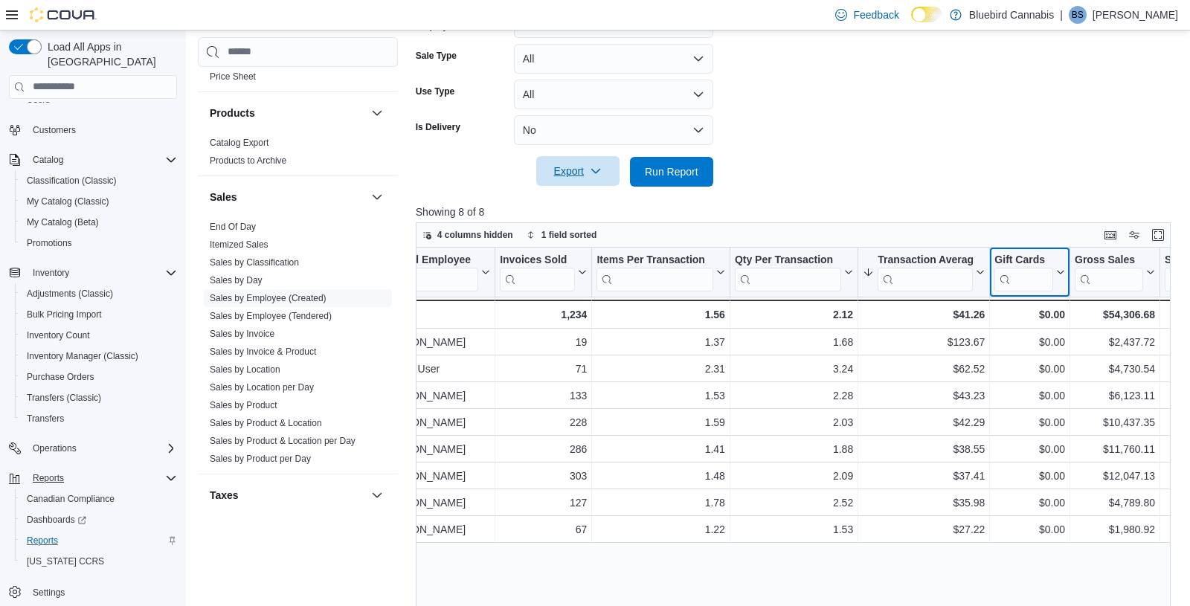
click at [1053, 272] on icon at bounding box center [1059, 272] width 12 height 9
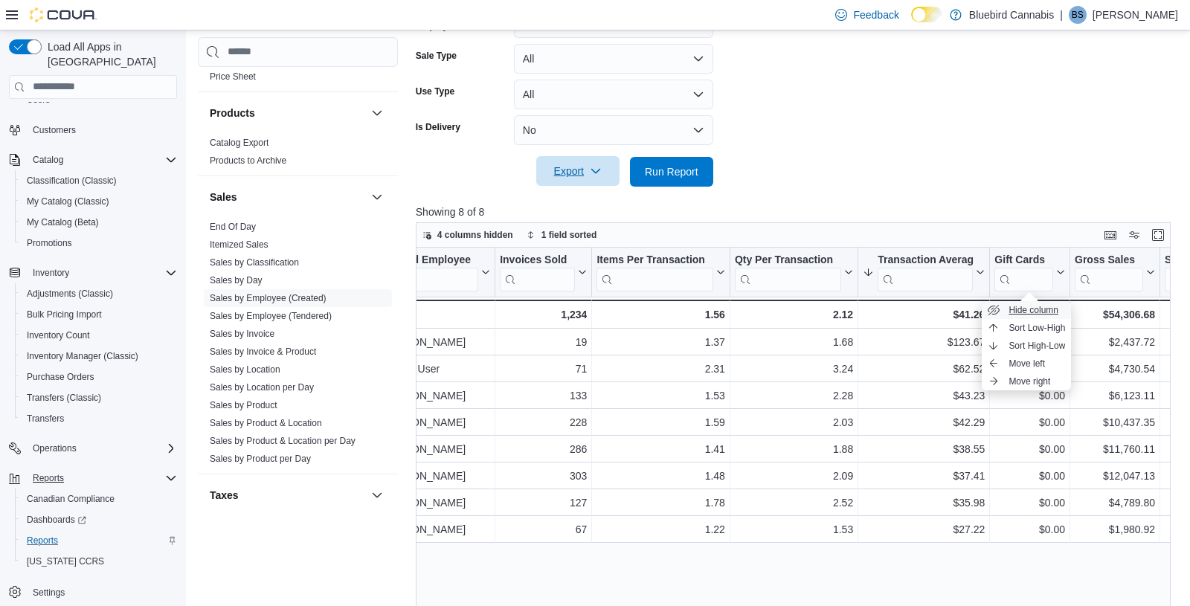
click at [1031, 312] on span "Hide column" at bounding box center [1033, 310] width 50 height 12
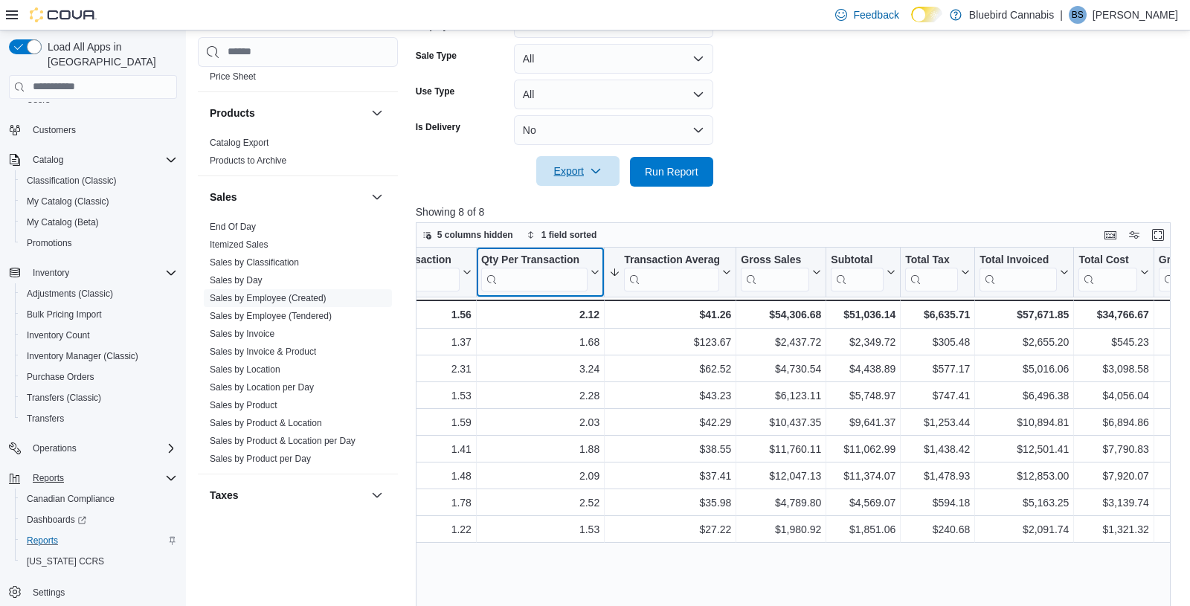
scroll to position [0, 0]
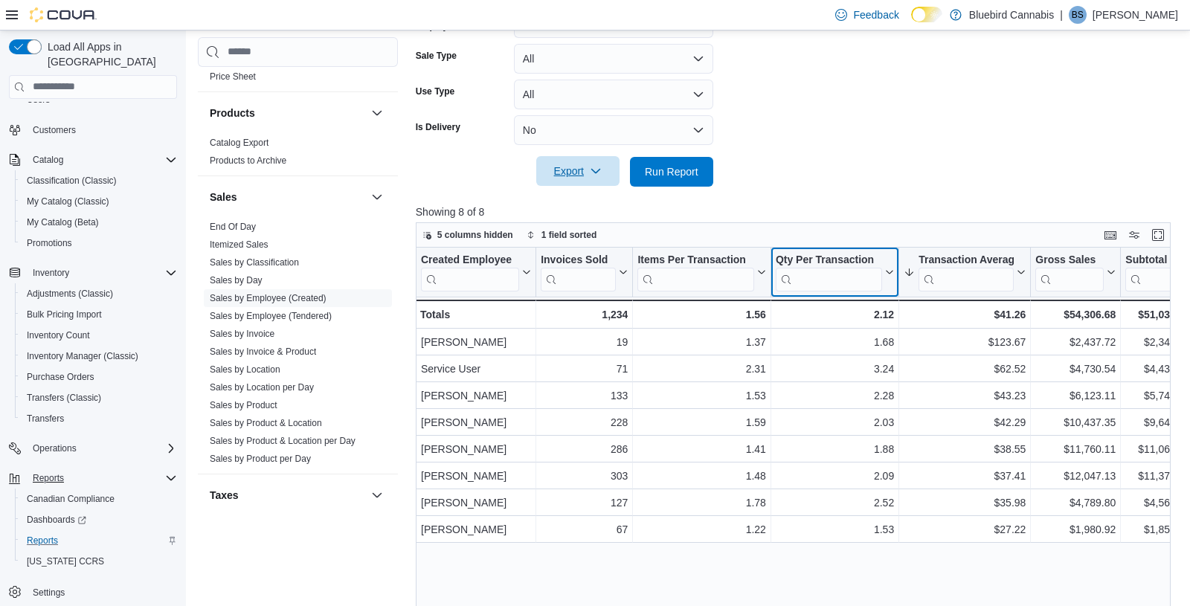
drag, startPoint x: 596, startPoint y: 253, endPoint x: 522, endPoint y: 253, distance: 73.6
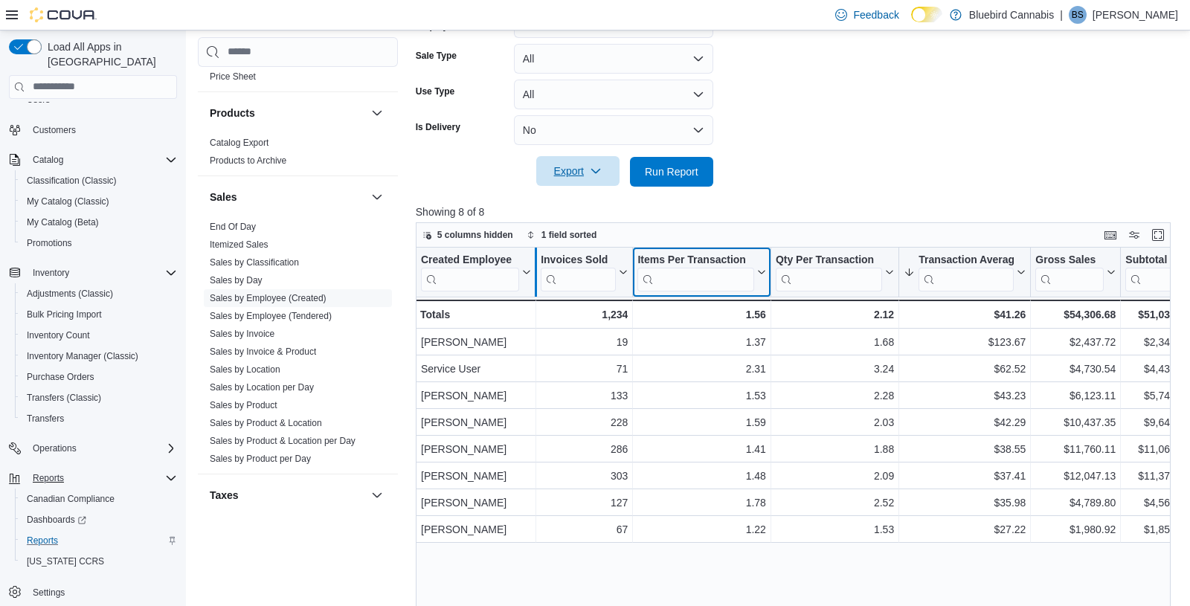
drag, startPoint x: 673, startPoint y: 256, endPoint x: 532, endPoint y: 261, distance: 141.3
drag, startPoint x: 535, startPoint y: 267, endPoint x: 519, endPoint y: 267, distance: 15.6
click at [519, 267] on div at bounding box center [520, 272] width 12 height 49
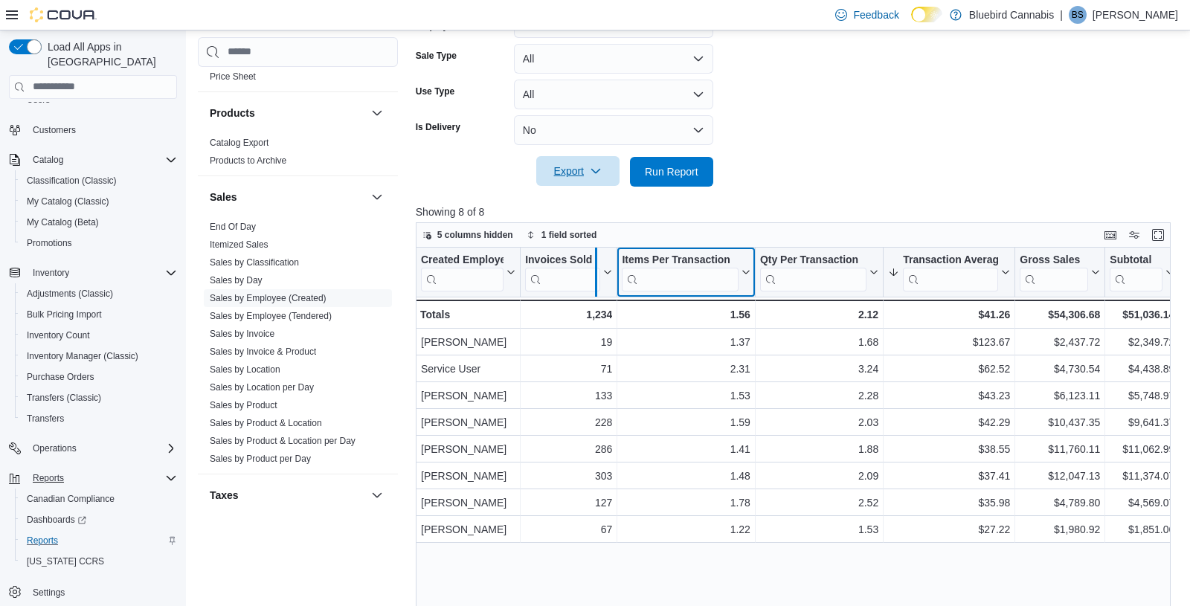
drag, startPoint x: 617, startPoint y: 271, endPoint x: 596, endPoint y: 271, distance: 20.8
click at [596, 271] on div at bounding box center [596, 272] width 12 height 49
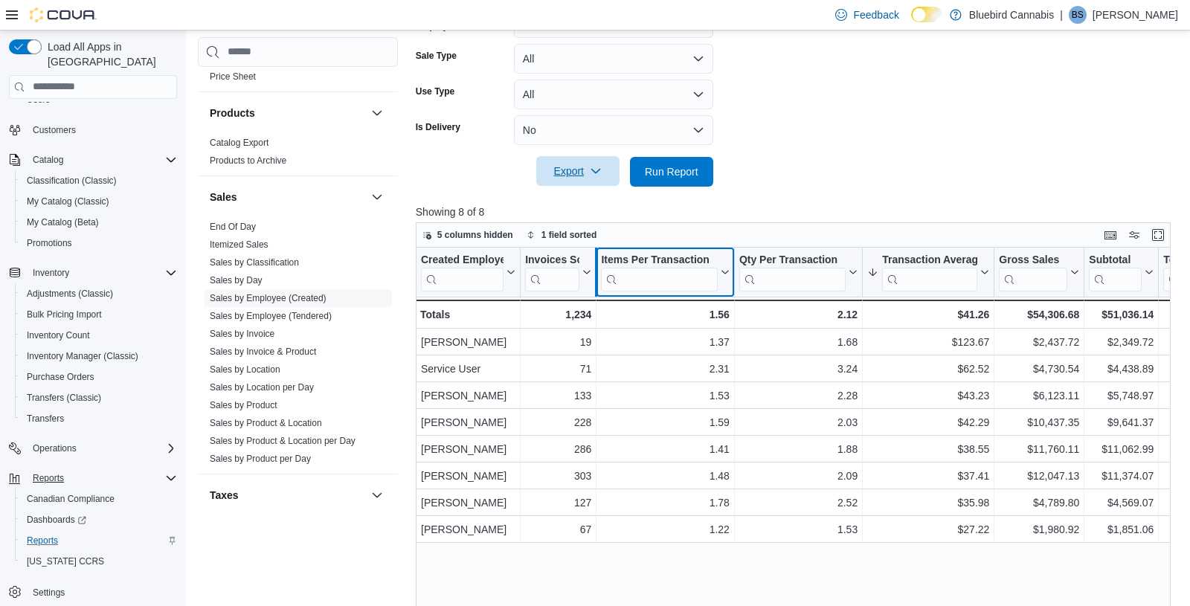
drag, startPoint x: 596, startPoint y: 271, endPoint x: 607, endPoint y: 271, distance: 10.4
click at [601, 271] on div at bounding box center [596, 272] width 12 height 49
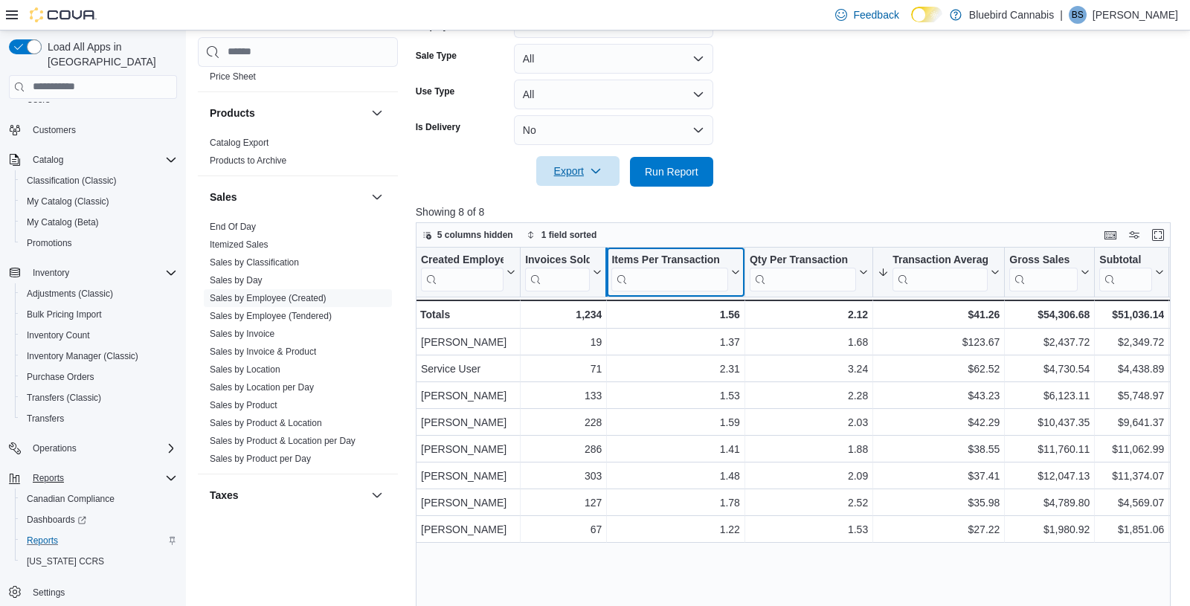
drag, startPoint x: 607, startPoint y: 271, endPoint x: 616, endPoint y: 271, distance: 9.7
click at [612, 271] on div at bounding box center [606, 272] width 12 height 49
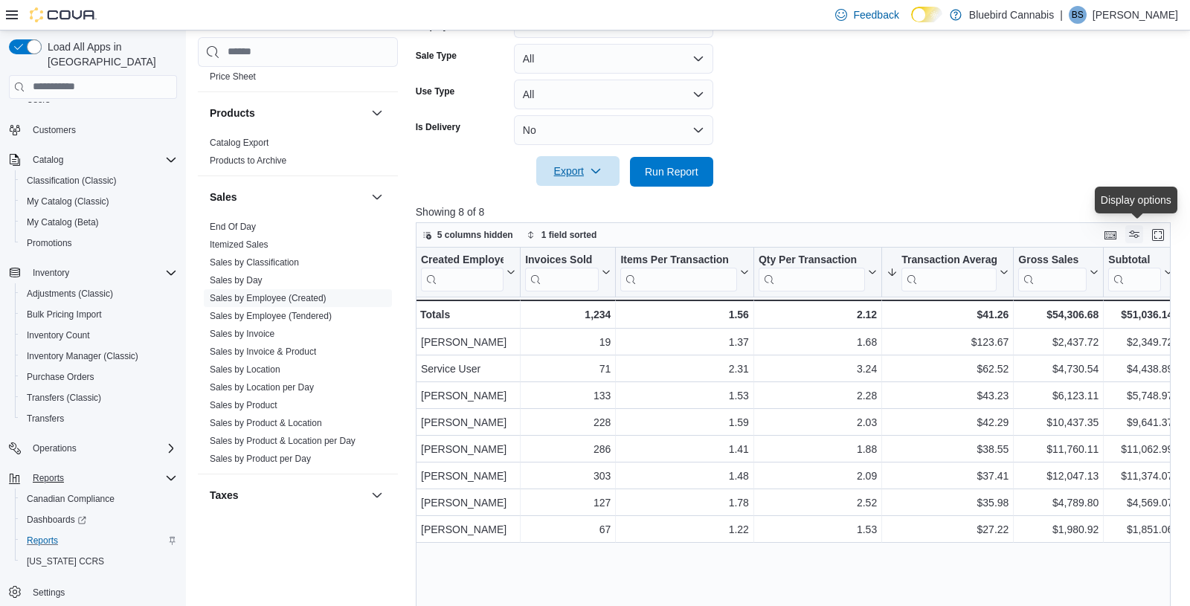
click at [1070, 233] on button "Display options" at bounding box center [1134, 234] width 18 height 18
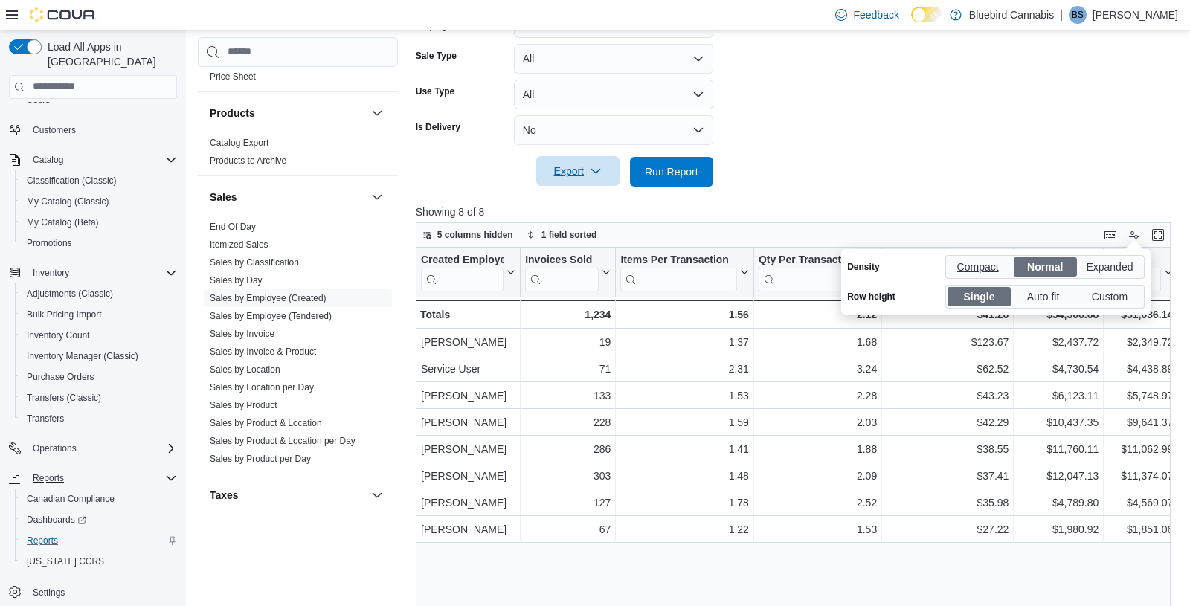
click at [976, 271] on span "Compact" at bounding box center [979, 267] width 45 height 22
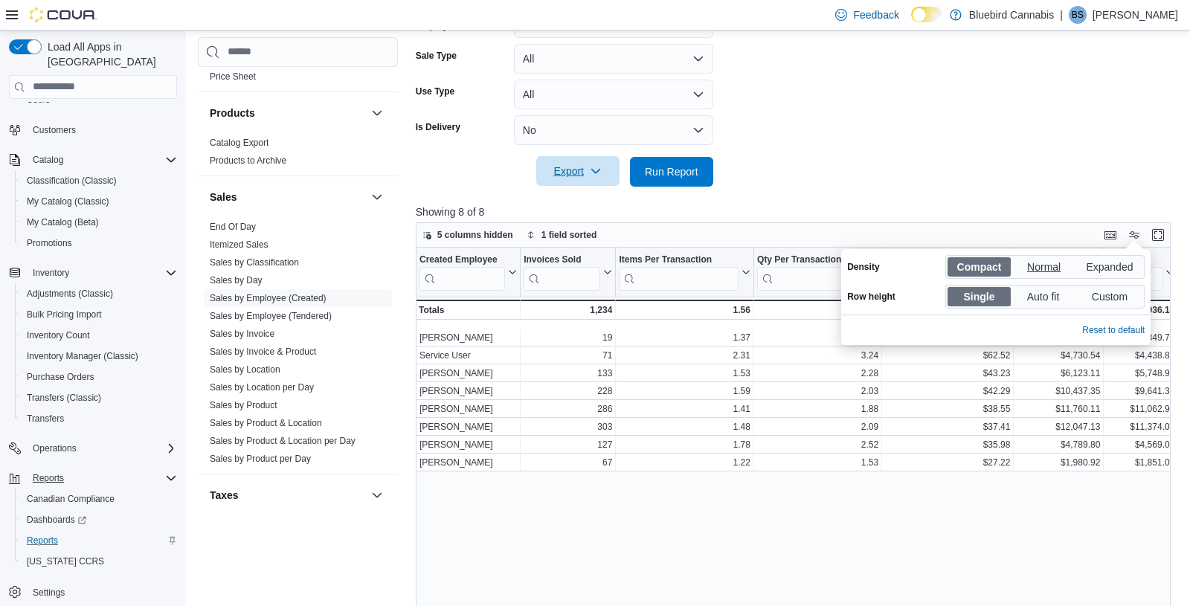
click at [1042, 263] on span "Normal" at bounding box center [1045, 267] width 36 height 22
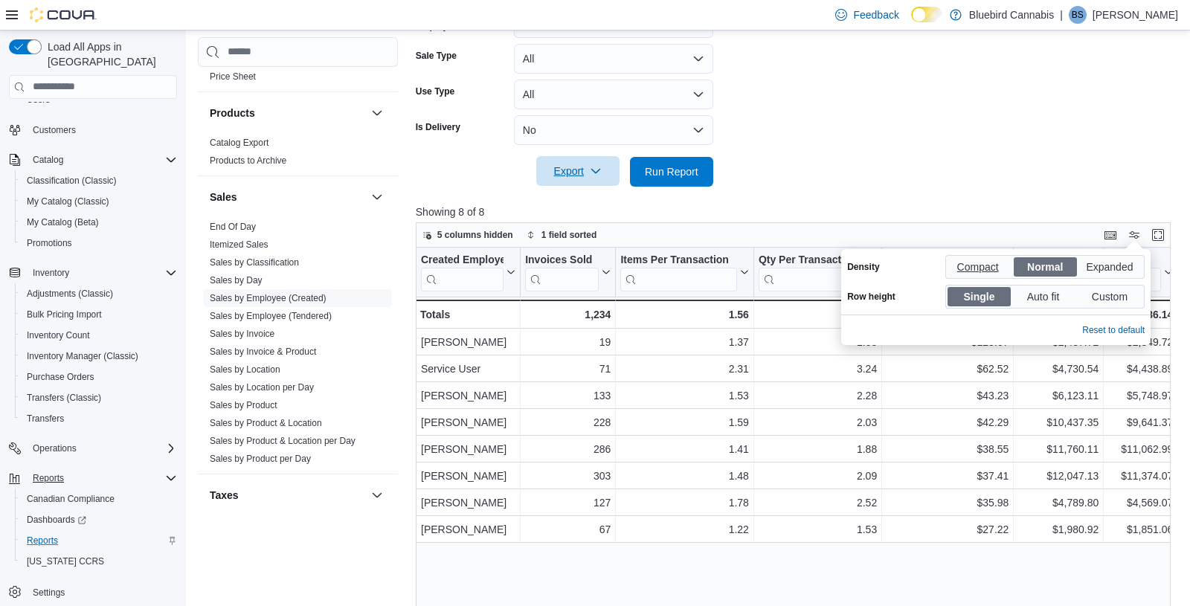
click at [987, 263] on span "Compact" at bounding box center [979, 267] width 45 height 22
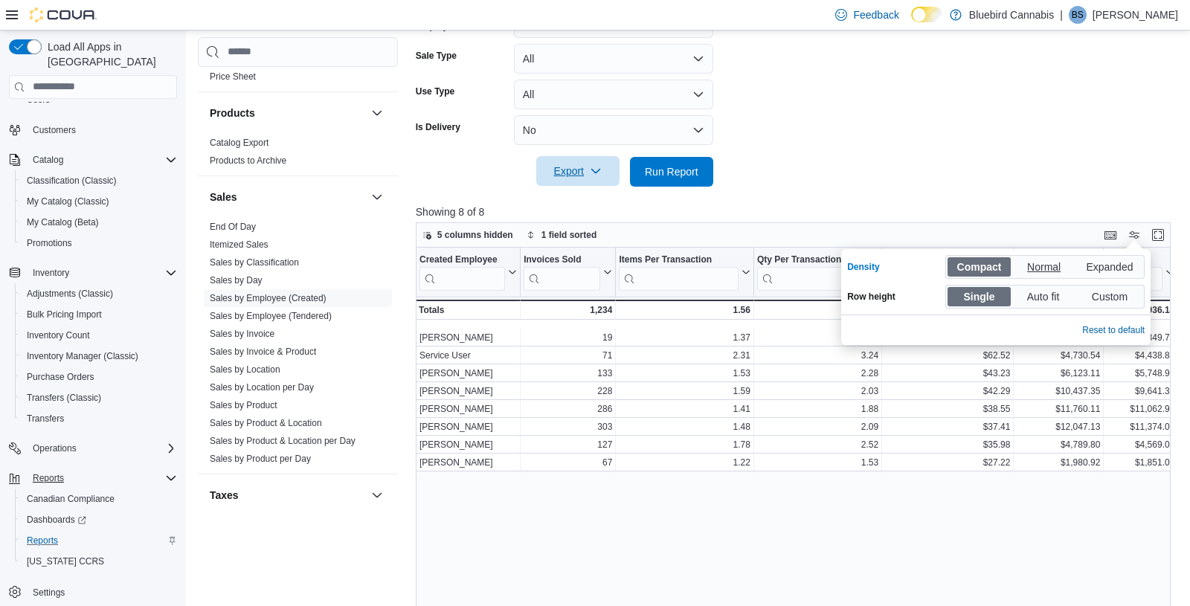
click at [1041, 261] on span "Normal" at bounding box center [1045, 267] width 36 height 22
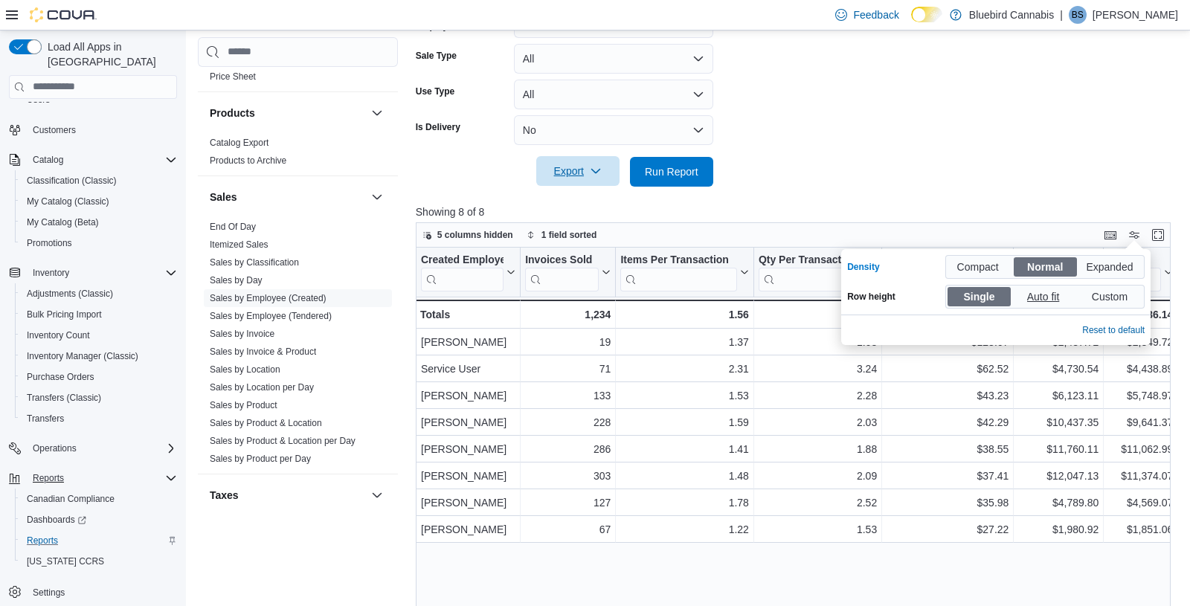
click at [1042, 294] on span "Auto fit" at bounding box center [1045, 296] width 36 height 22
click at [987, 296] on span "Single" at bounding box center [979, 296] width 31 height 22
click at [1070, 236] on button "Enter fullscreen" at bounding box center [1158, 234] width 18 height 18
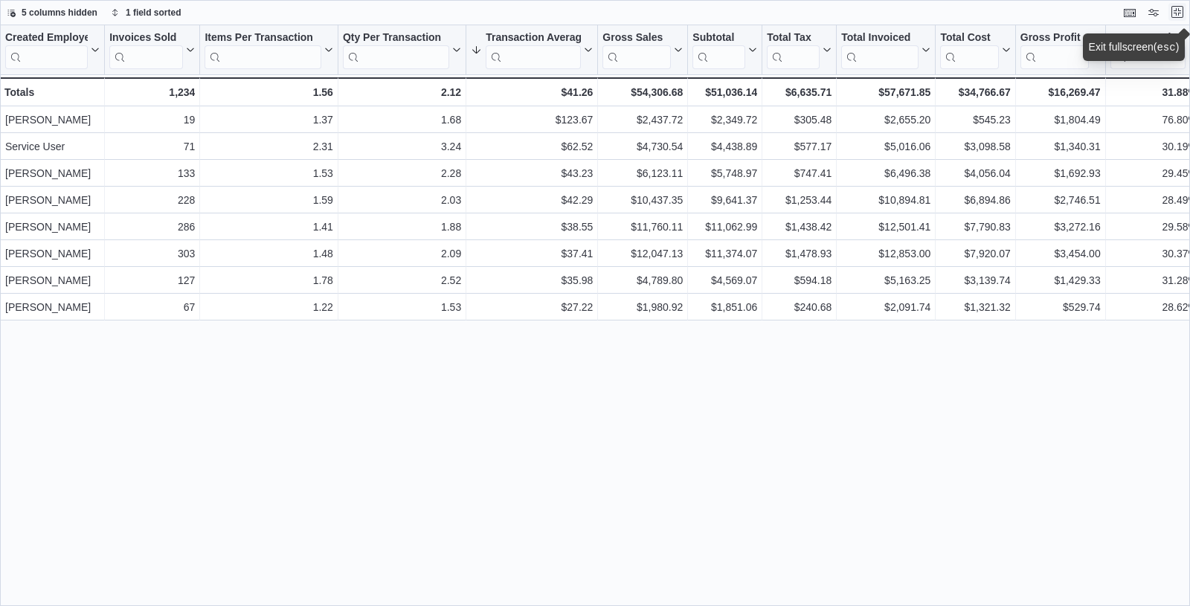
click at [1070, 13] on button "Exit fullscreen" at bounding box center [1177, 12] width 18 height 18
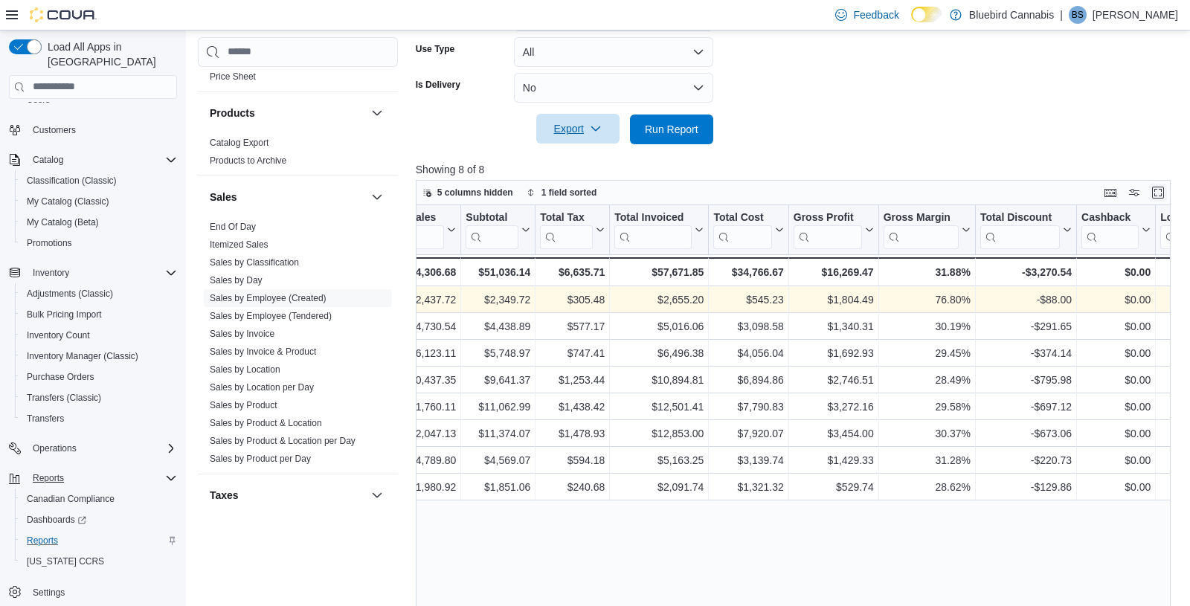
scroll to position [0, 668]
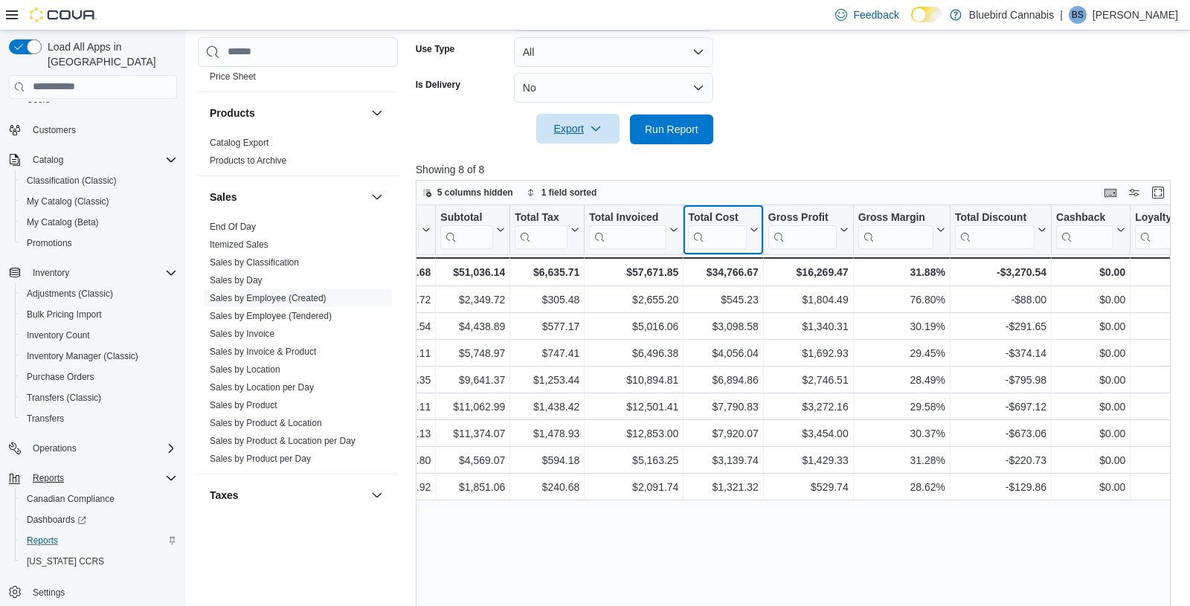
click at [752, 227] on div "Created Employee Click to view column header actions Invoices Sold Click to vie…" at bounding box center [903, 245] width 2311 height 81
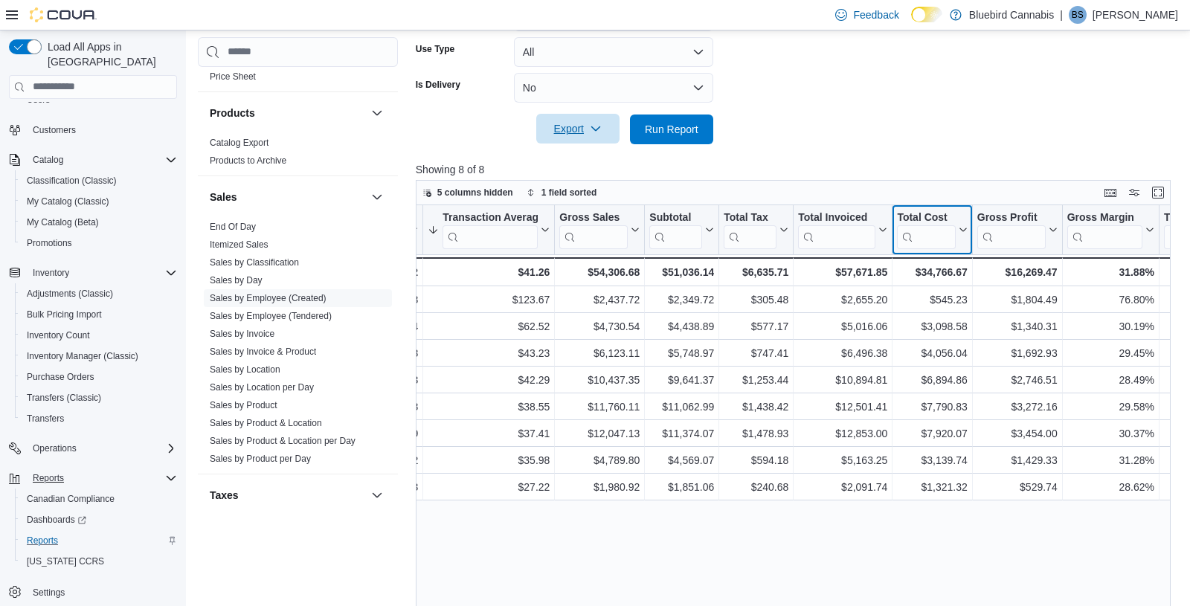
scroll to position [0, 481]
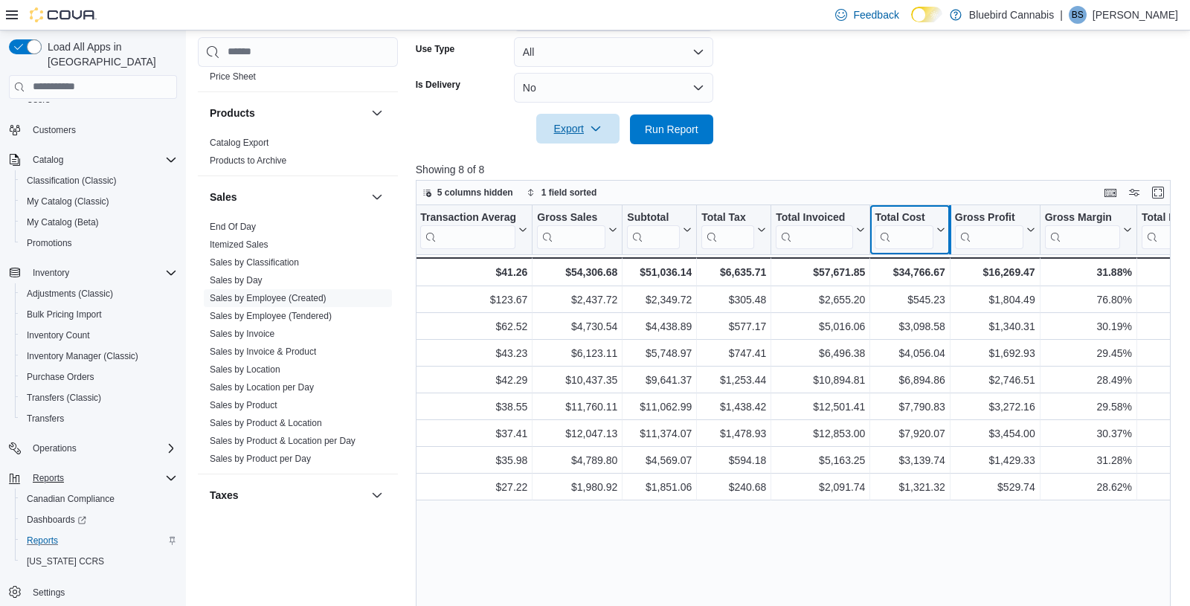
click at [943, 233] on div at bounding box center [949, 229] width 12 height 49
click at [941, 227] on icon at bounding box center [939, 229] width 12 height 9
click at [917, 266] on span "Hide column" at bounding box center [913, 268] width 50 height 12
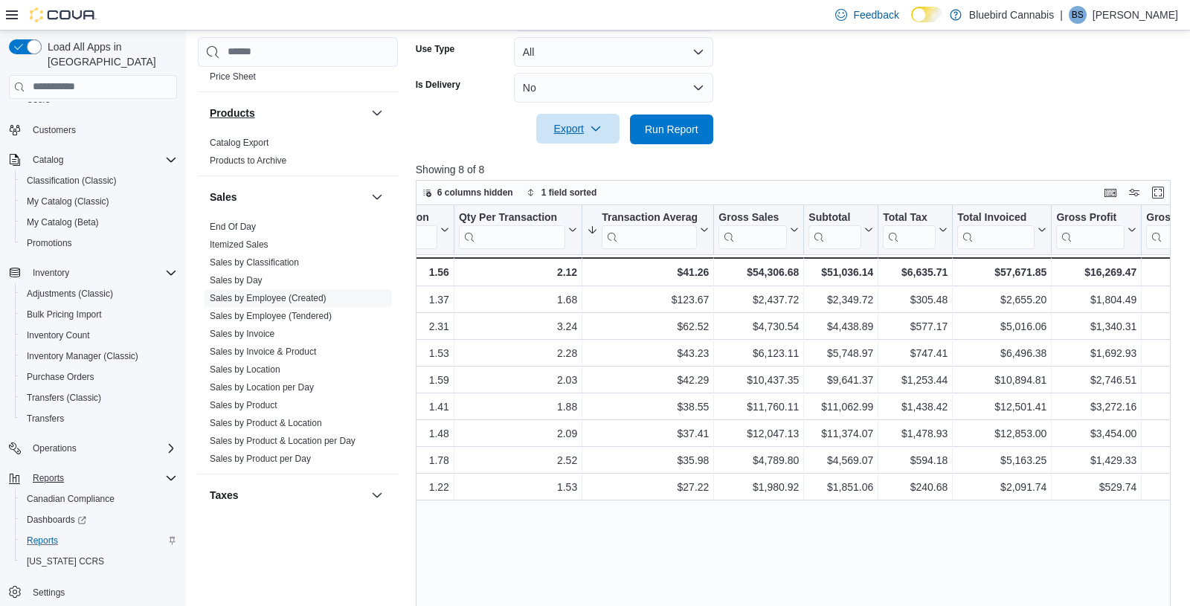
scroll to position [0, 376]
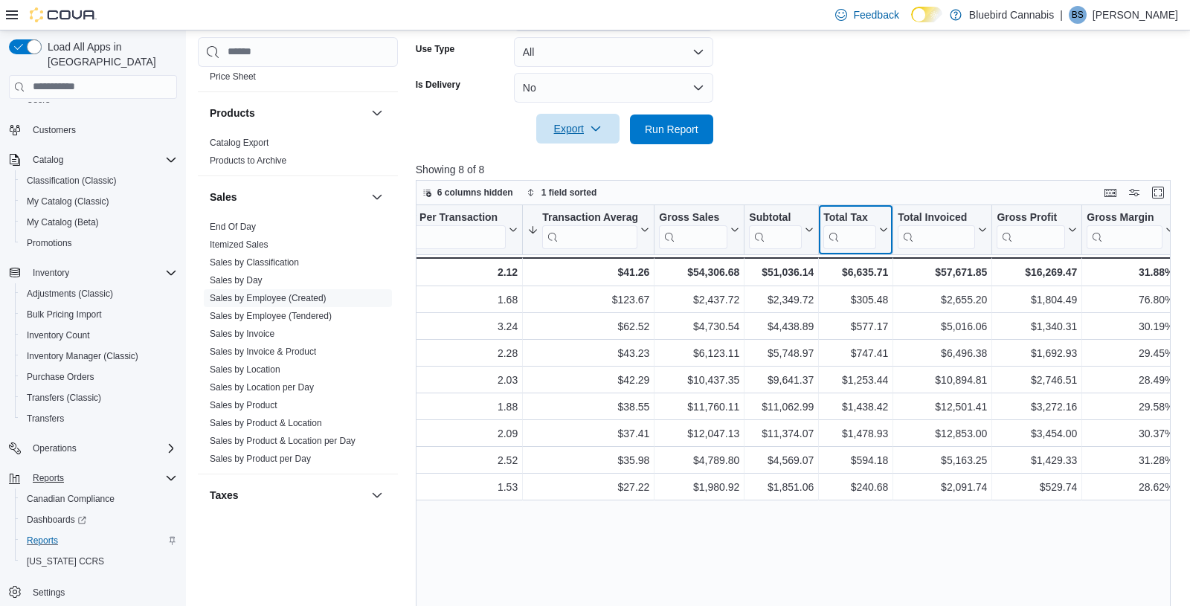
click at [882, 222] on div "Created Employee Click to view column header actions Invoices Sold Click to vie…" at bounding box center [793, 435] width 755 height 460
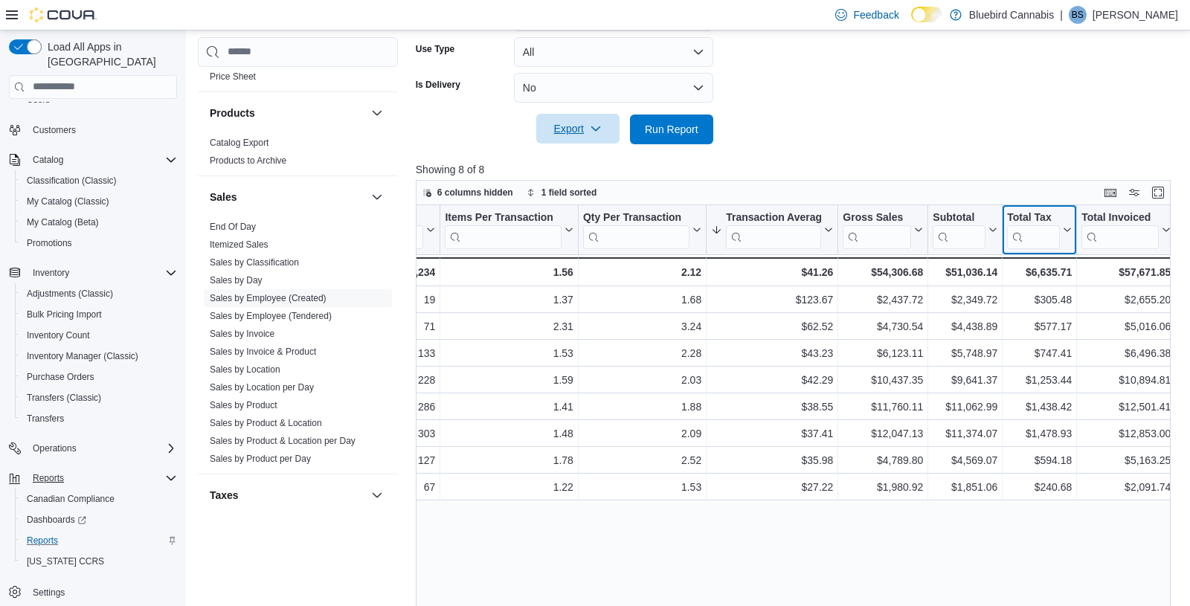
scroll to position [0, 302]
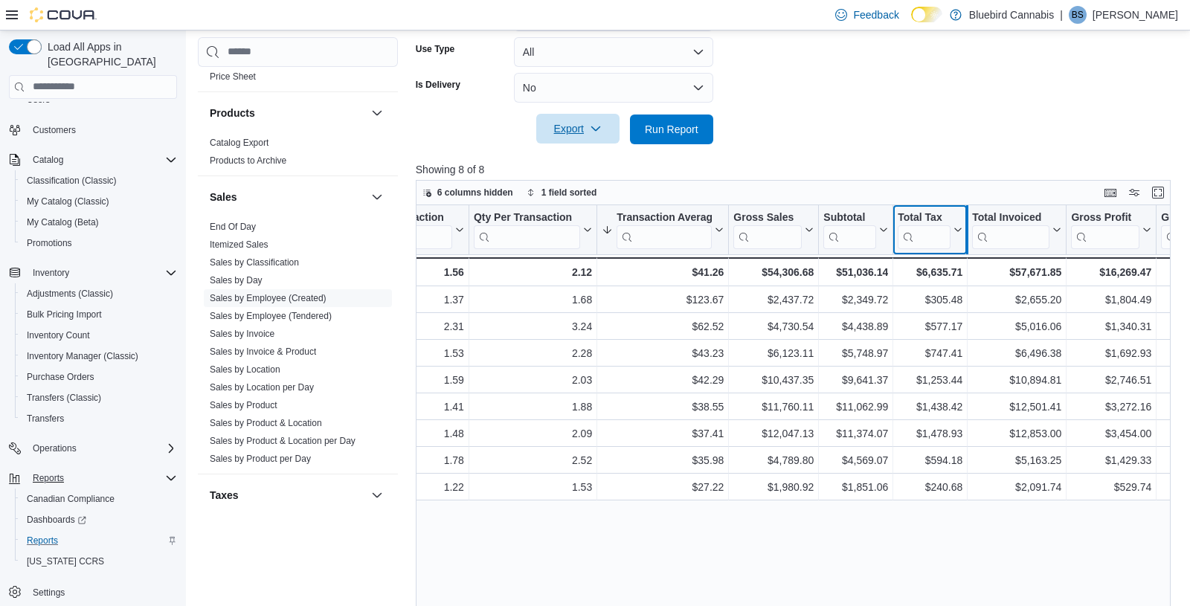
click at [961, 226] on div at bounding box center [967, 229] width 12 height 49
click at [958, 228] on icon at bounding box center [957, 229] width 7 height 4
click at [947, 268] on span "Hide column" at bounding box center [934, 268] width 50 height 12
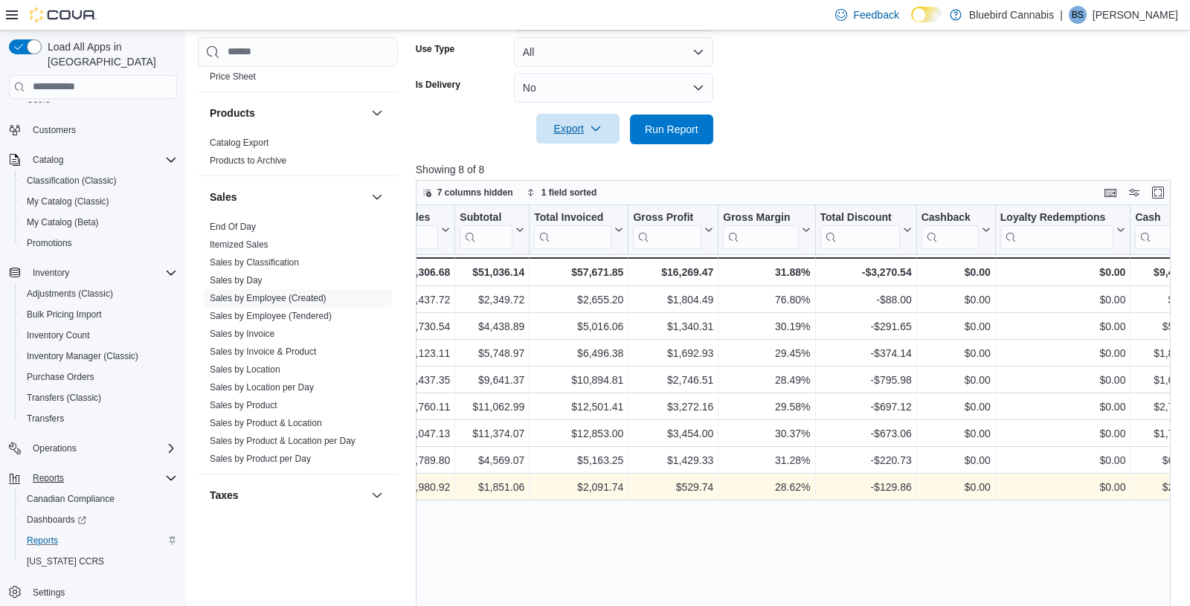
scroll to position [0, 666]
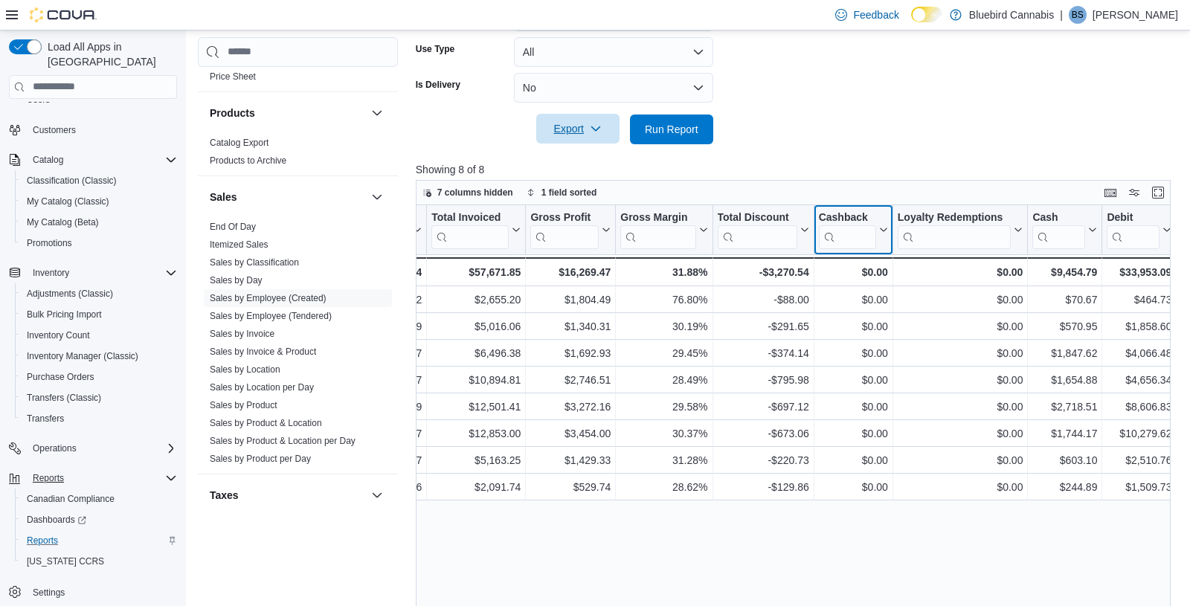
click at [884, 230] on div "Created Employee Click to view column header actions Invoices Sold Click to vie…" at bounding box center [735, 245] width 2174 height 81
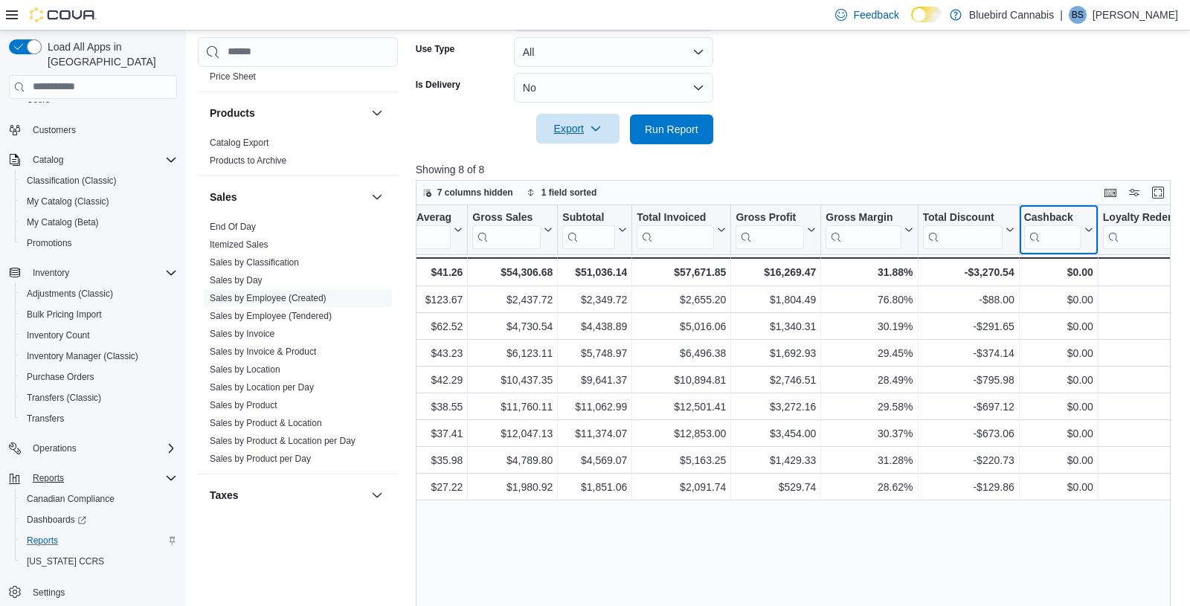
scroll to position [0, 578]
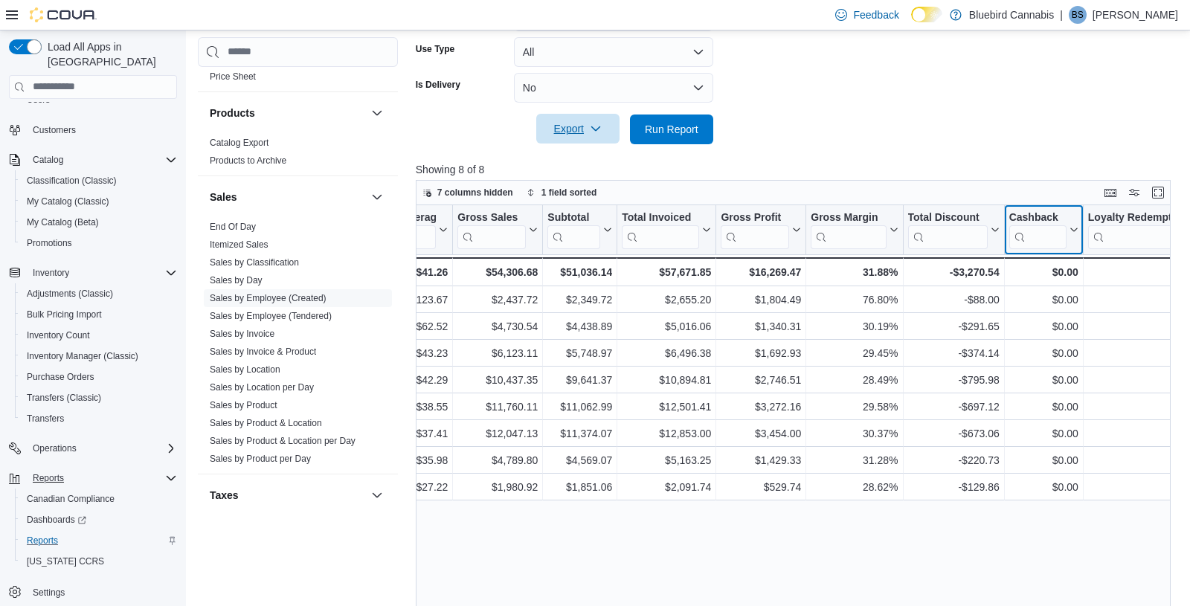
click at [1070, 232] on icon at bounding box center [1072, 229] width 12 height 9
click at [1048, 270] on span "Hide column" at bounding box center [1047, 268] width 50 height 12
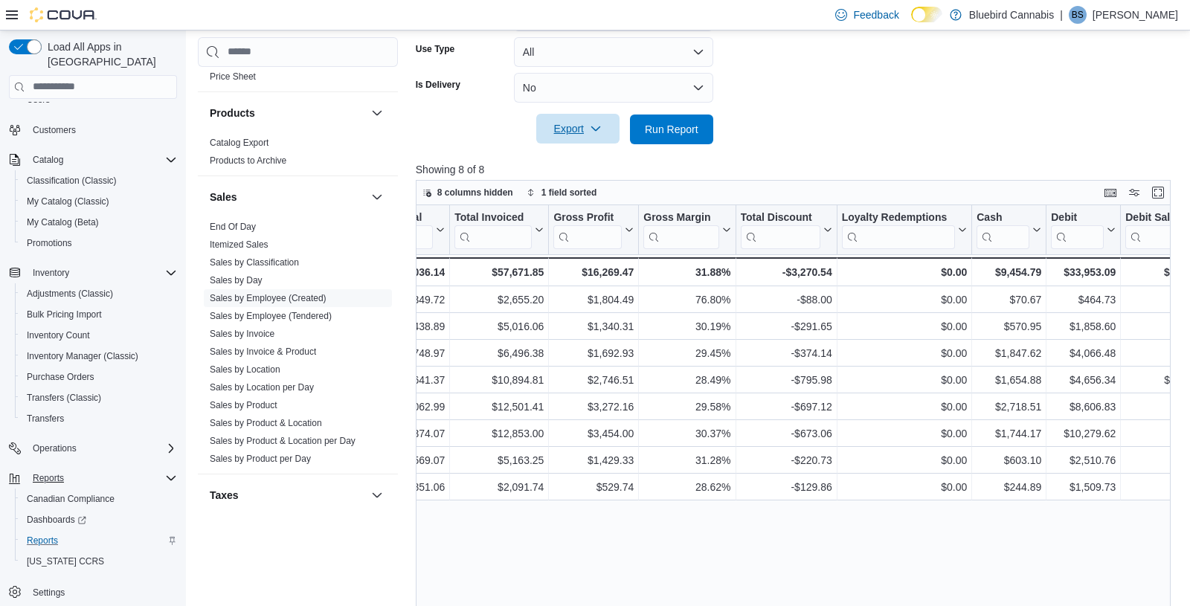
scroll to position [0, 746]
click at [960, 230] on div "Created Employee Click to view column header actions Invoices Sold Click to vie…" at bounding box center [793, 435] width 755 height 460
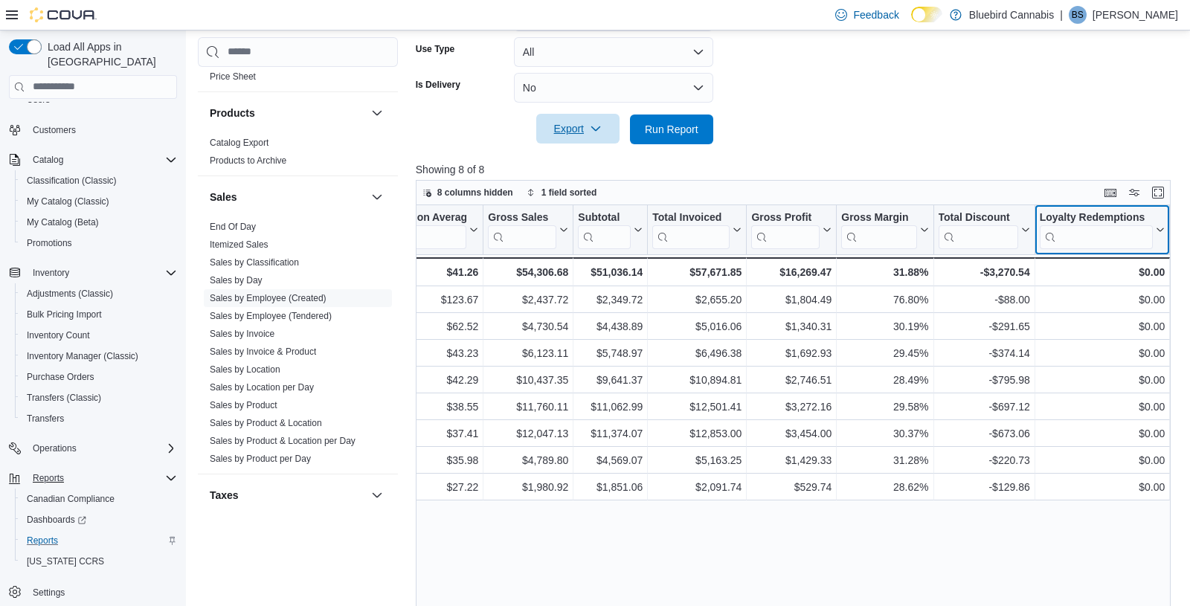
click at [1070, 227] on icon at bounding box center [1158, 229] width 12 height 9
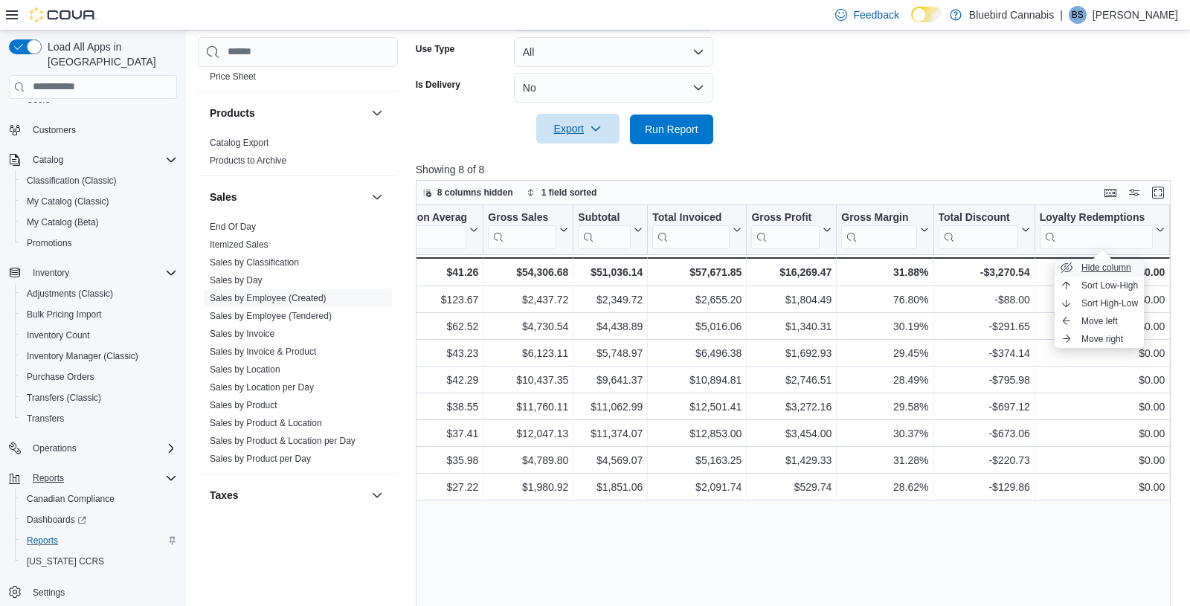
click at [1070, 268] on span "Hide column" at bounding box center [1106, 268] width 50 height 12
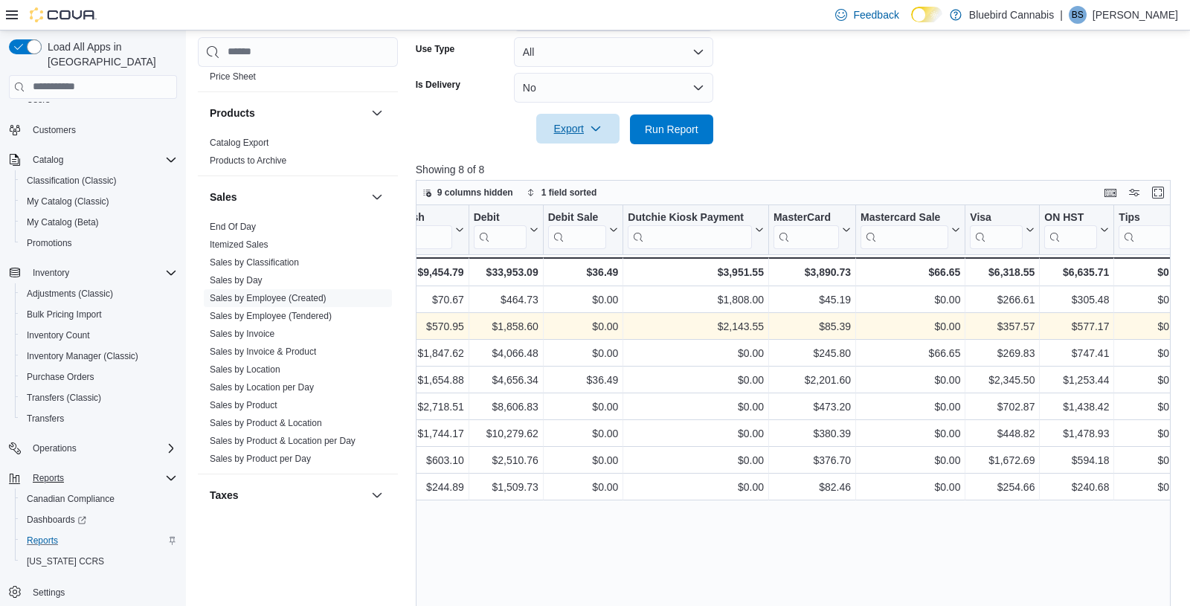
scroll to position [0, 1187]
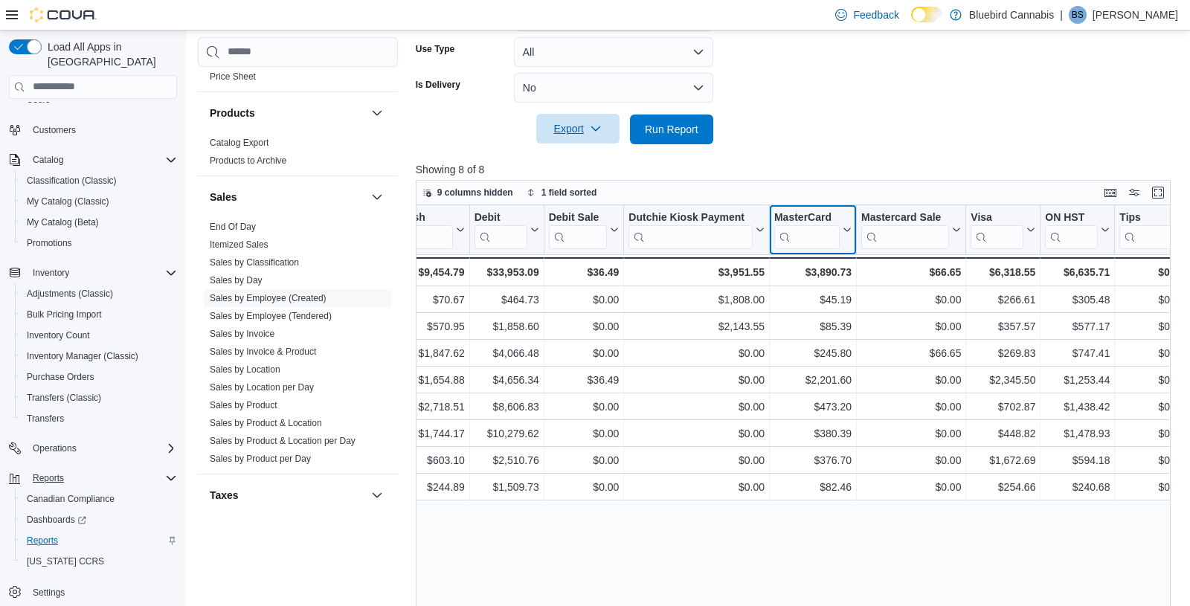
click at [846, 232] on div "Created Employee Click to view column header actions Invoices Sold Click to vie…" at bounding box center [793, 435] width 755 height 460
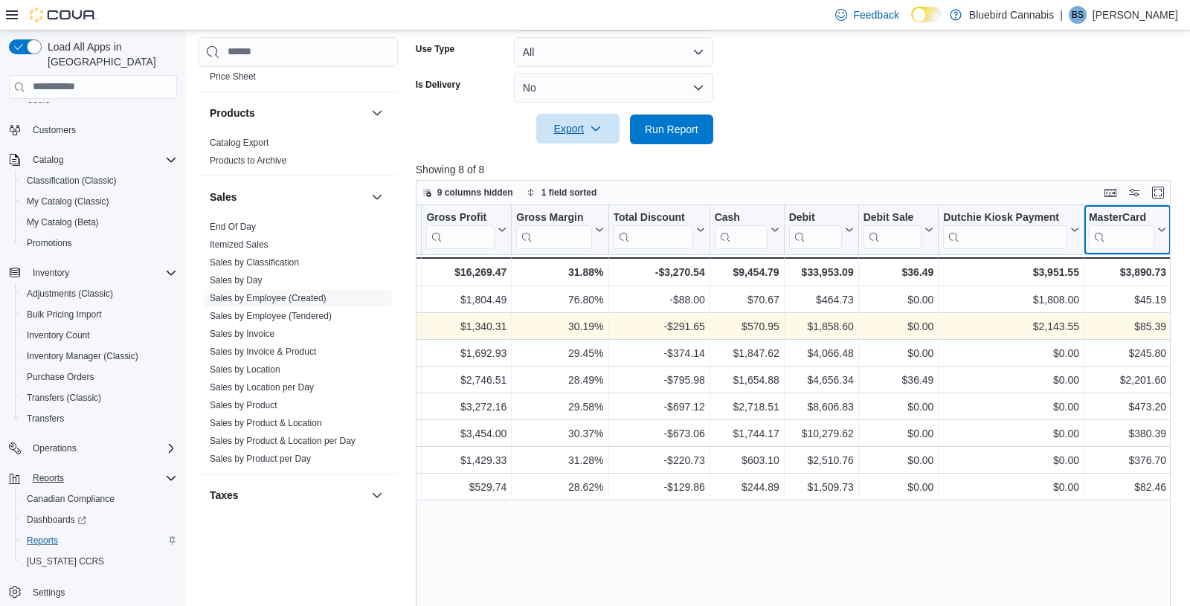
scroll to position [0, 921]
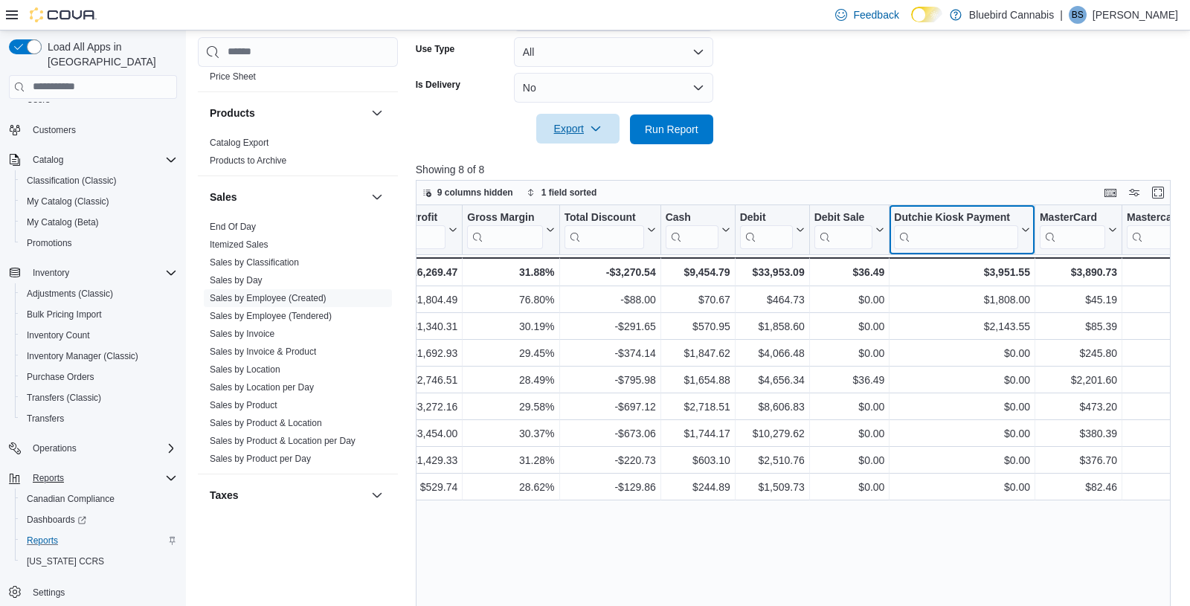
click at [1023, 231] on icon at bounding box center [1024, 229] width 12 height 9
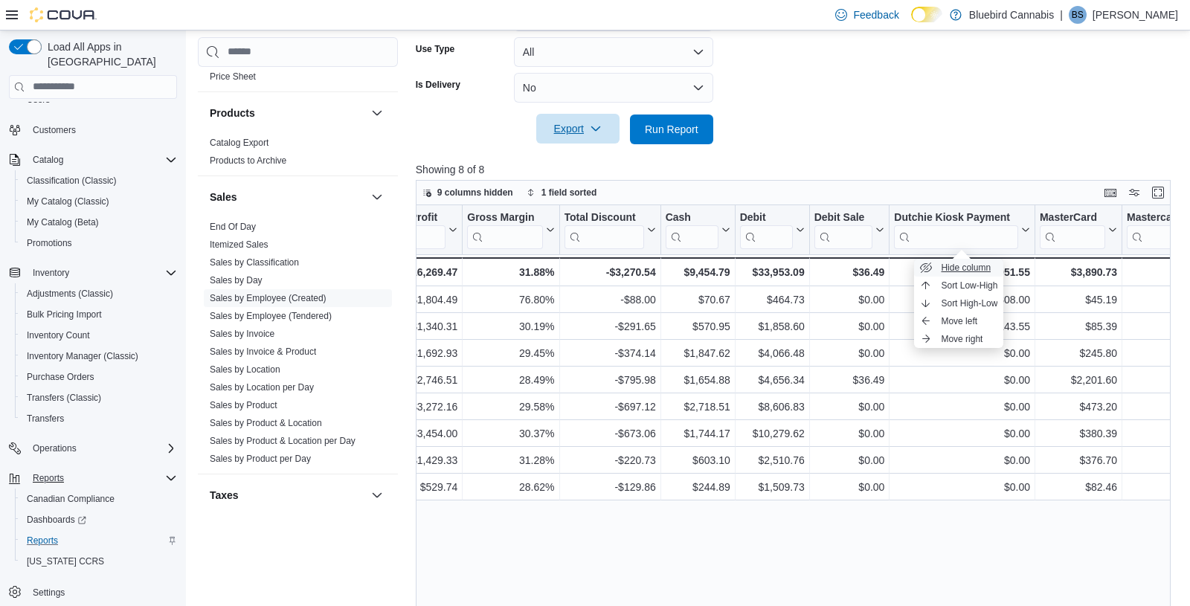
click at [982, 270] on span "Hide column" at bounding box center [965, 268] width 50 height 12
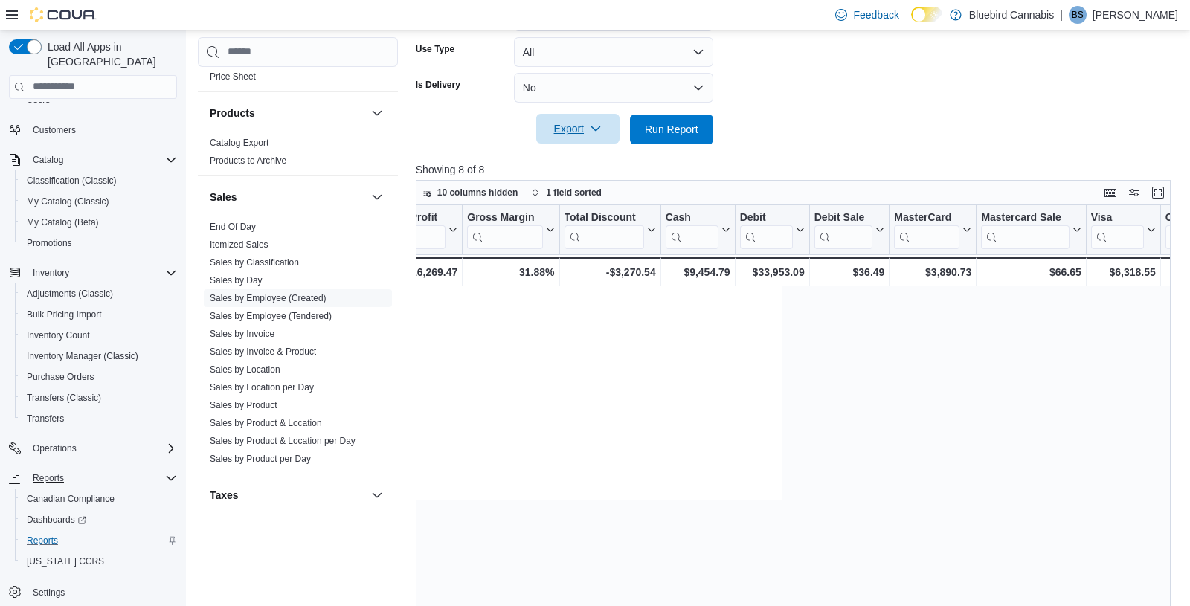
scroll to position [0, 0]
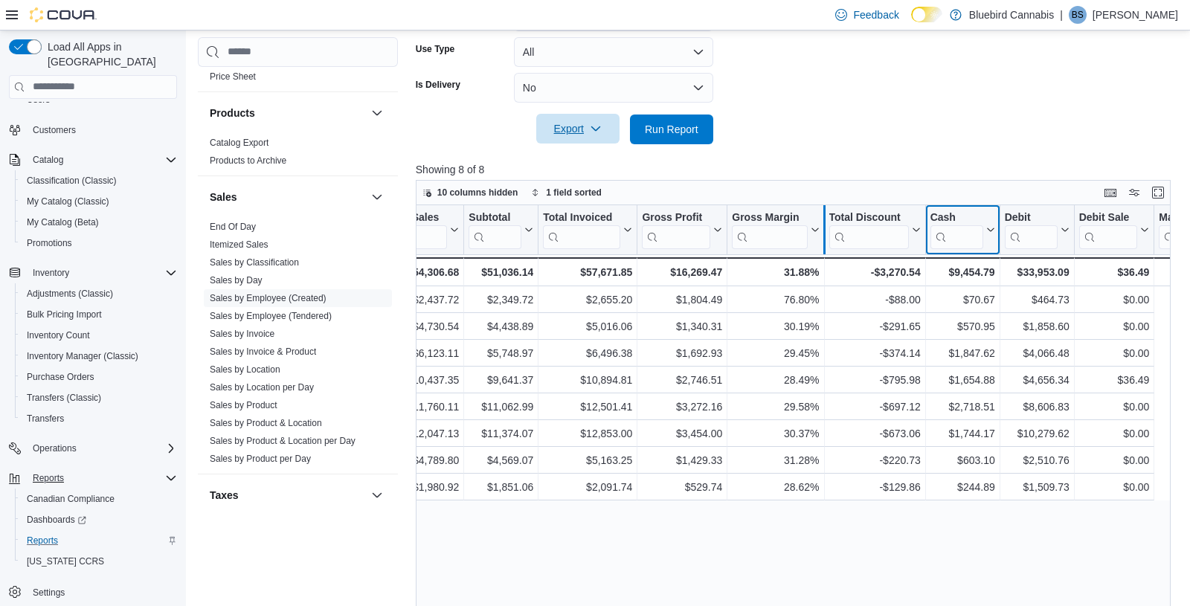
click at [989, 227] on div "Created Employee Click to view column header actions Invoices Sold Click to vie…" at bounding box center [793, 435] width 755 height 460
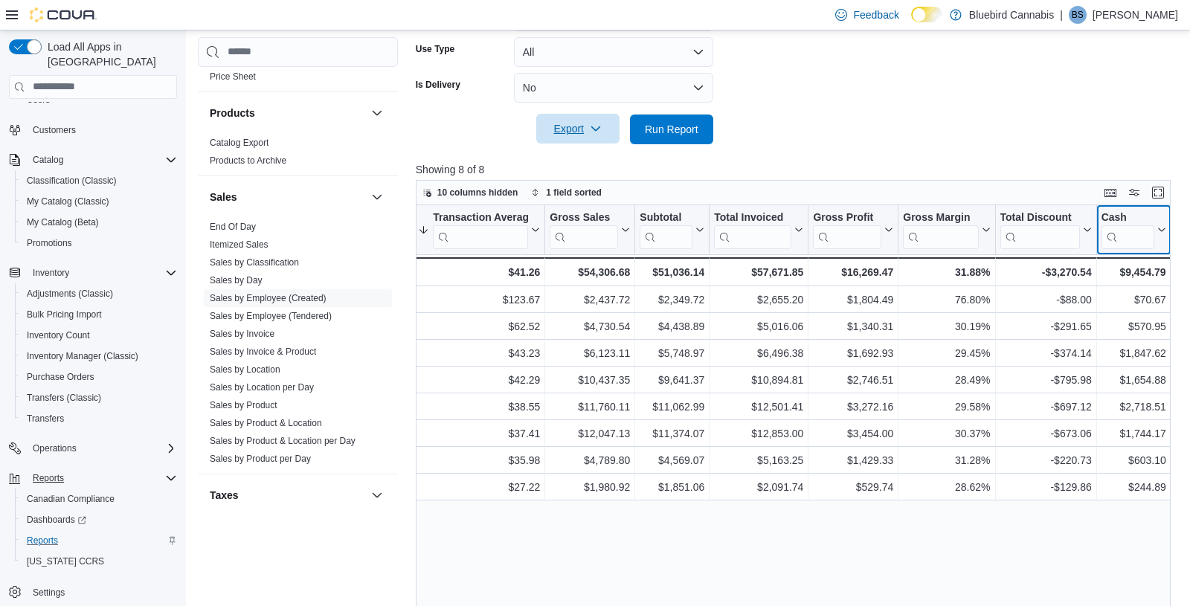
click at [1070, 231] on icon at bounding box center [1159, 229] width 12 height 9
click at [1070, 268] on span "Hide column" at bounding box center [1135, 268] width 50 height 12
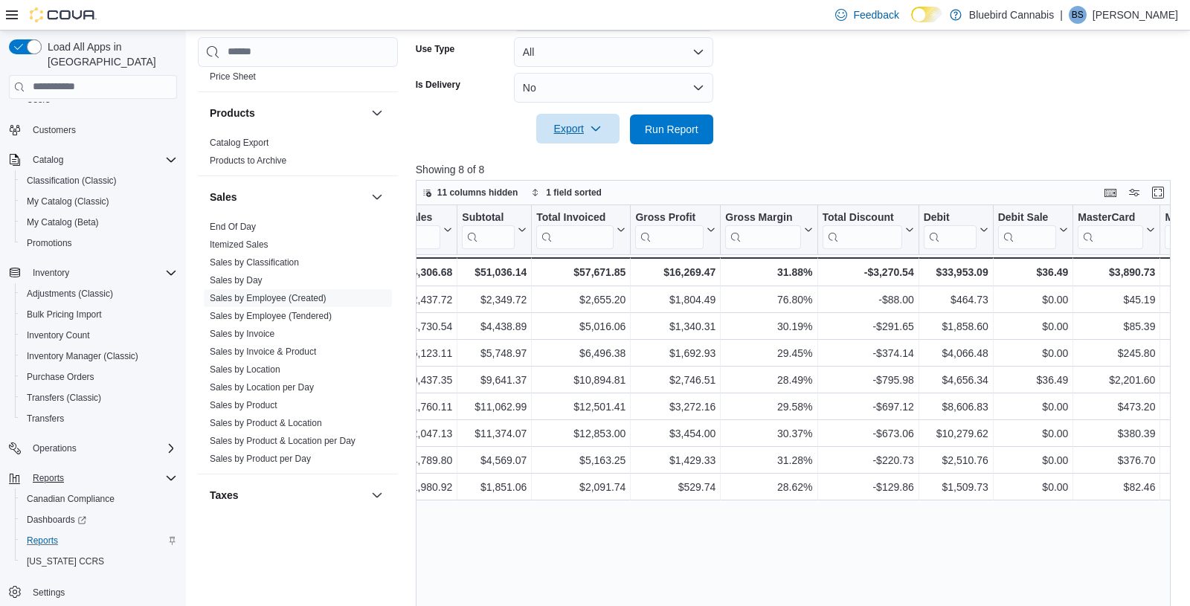
scroll to position [0, 665]
click at [982, 227] on div "Created Employee Click to view column header actions Invoices Sold Click to vie…" at bounding box center [793, 435] width 755 height 460
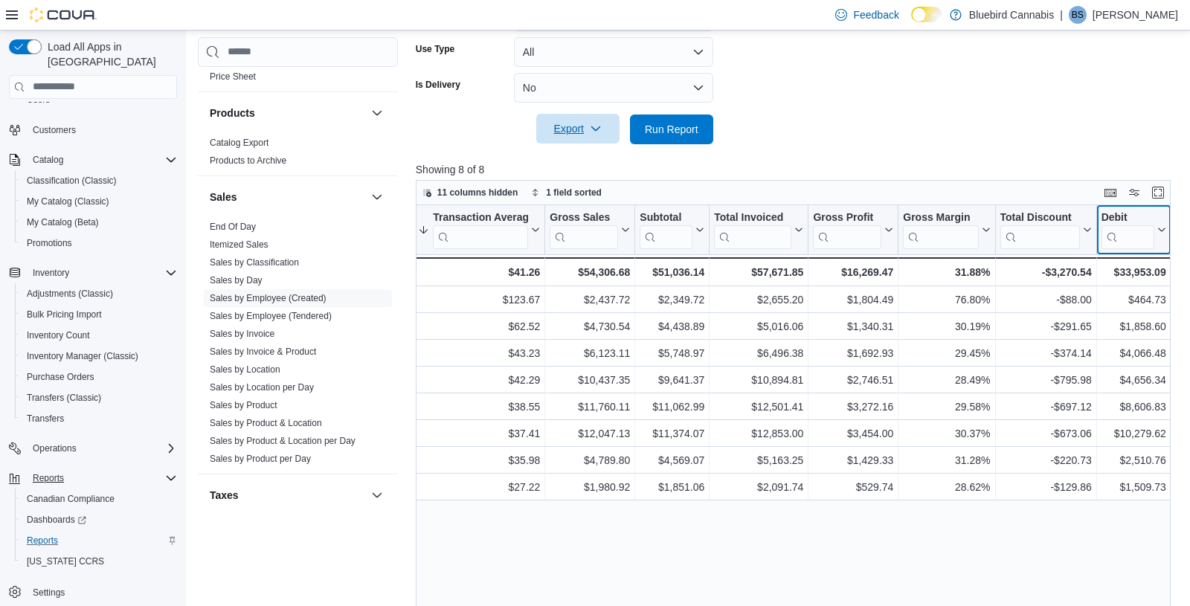
click at [1070, 228] on icon at bounding box center [1161, 229] width 7 height 4
click at [1070, 265] on span "Hide column" at bounding box center [1135, 268] width 50 height 12
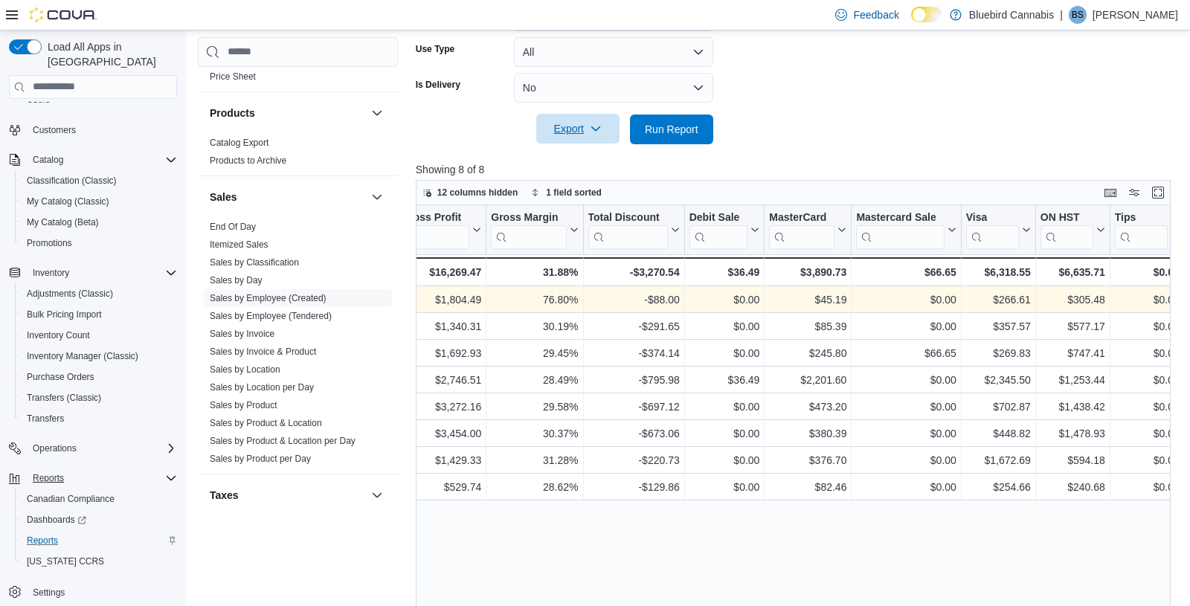
scroll to position [0, 911]
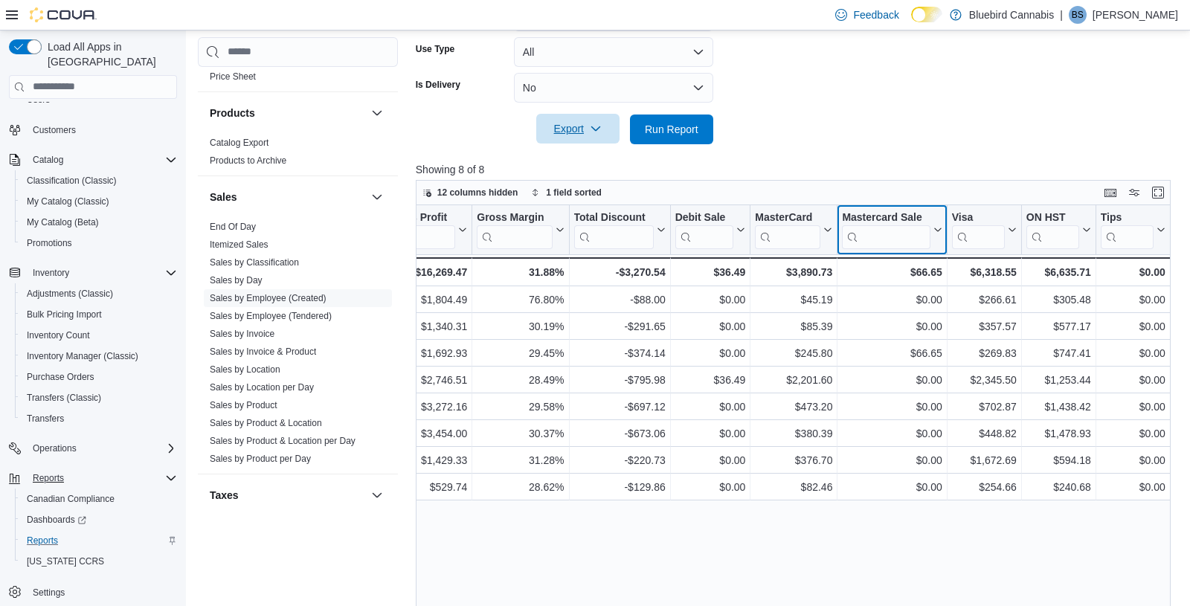
click at [935, 227] on div "Created Employee Click to view column header actions Invoices Sold Click to vie…" at bounding box center [337, 245] width 1666 height 81
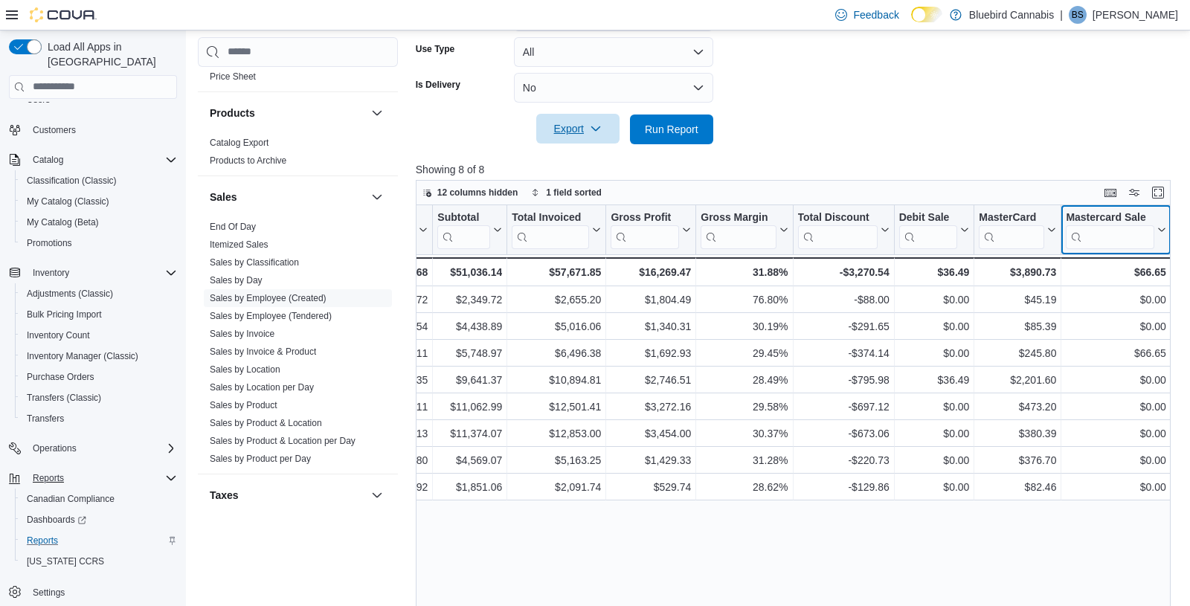
click at [1070, 233] on div at bounding box center [1170, 229] width 12 height 49
click at [1070, 227] on icon at bounding box center [1160, 229] width 12 height 9
click at [1070, 264] on span "Hide column" at bounding box center [1120, 268] width 50 height 12
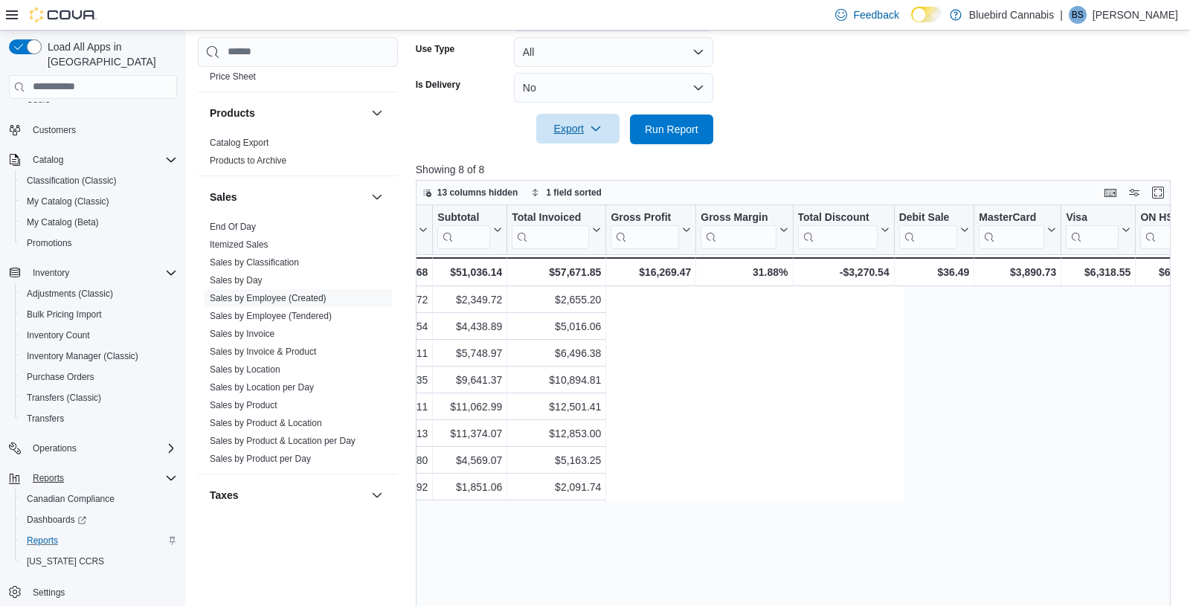
scroll to position [0, 0]
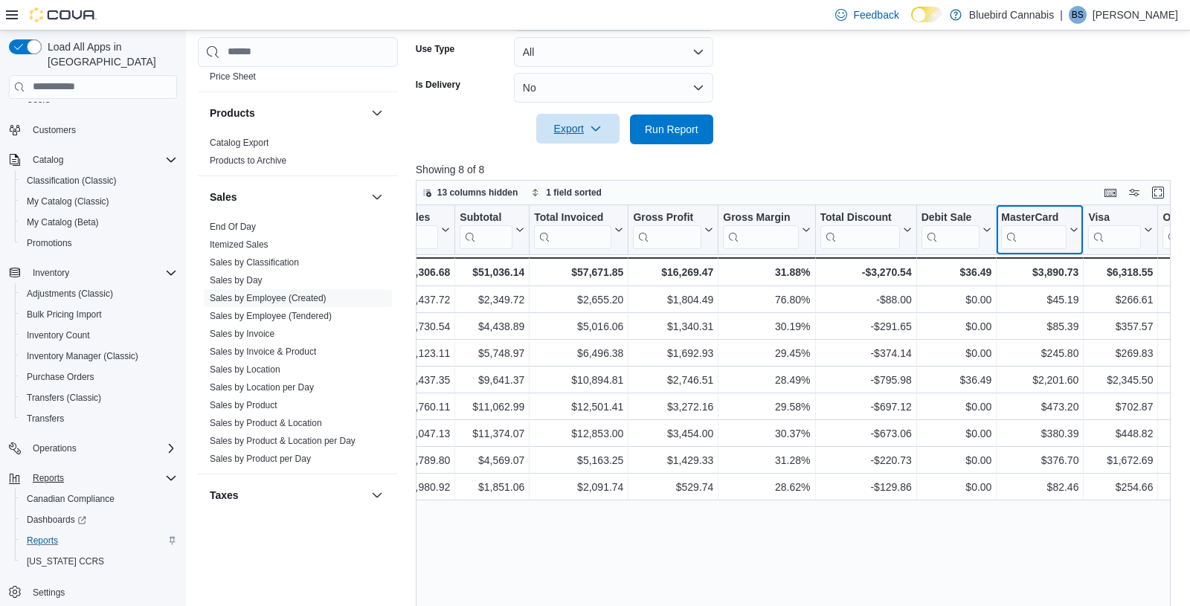
click at [1070, 230] on div "Created Employee Click to view column header actions Invoices Sold Click to vie…" at bounding box center [793, 435] width 755 height 460
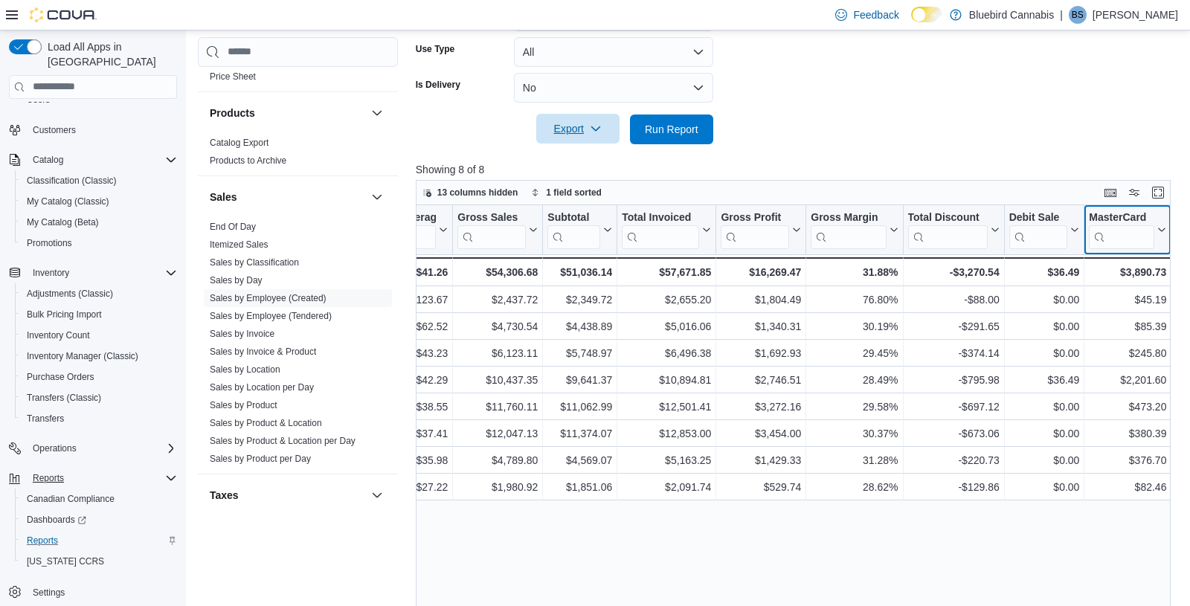
click at [1070, 231] on icon at bounding box center [1160, 229] width 12 height 9
click at [1070, 267] on span "Hide column" at bounding box center [1131, 268] width 50 height 12
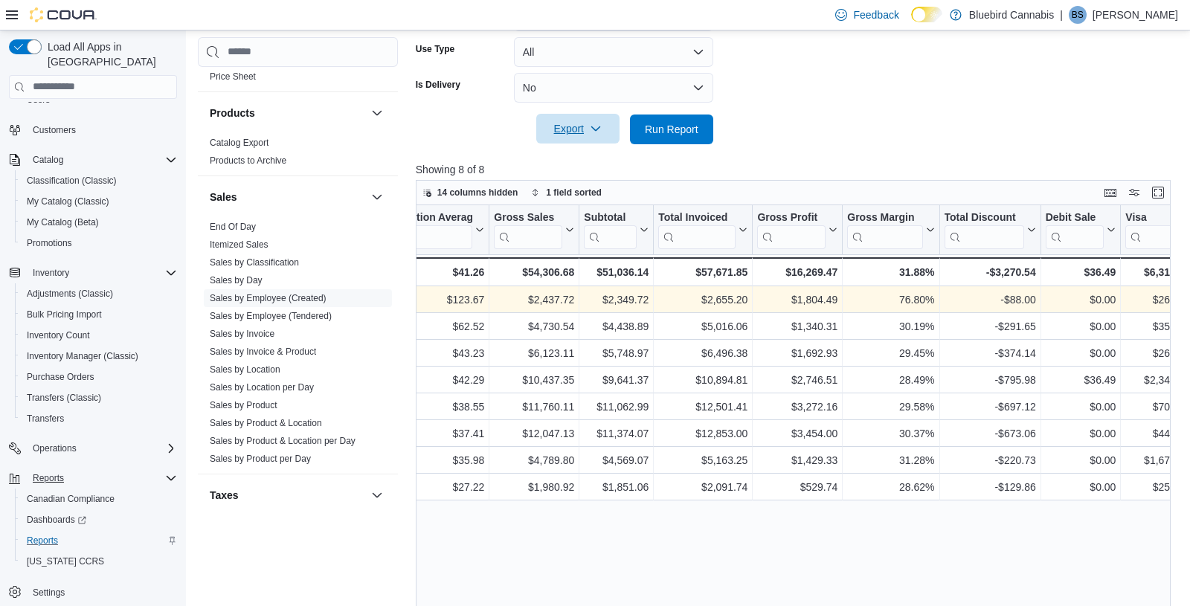
scroll to position [0, 546]
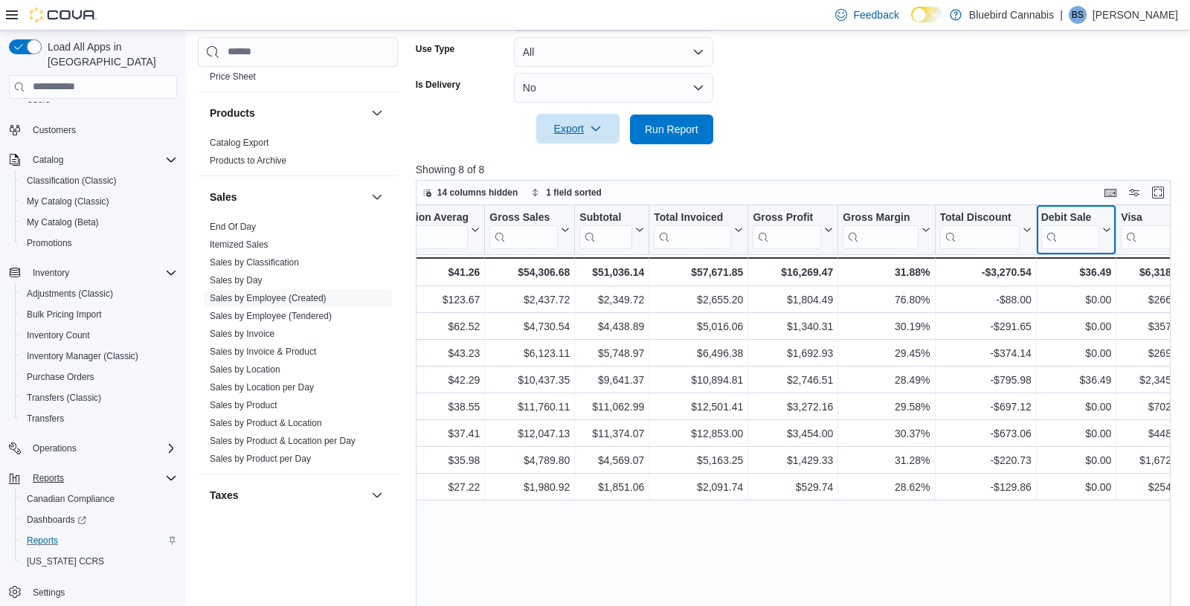
click at [1070, 227] on div "Created Employee Click to view column header actions Invoices Sold Click to vie…" at bounding box center [793, 435] width 755 height 460
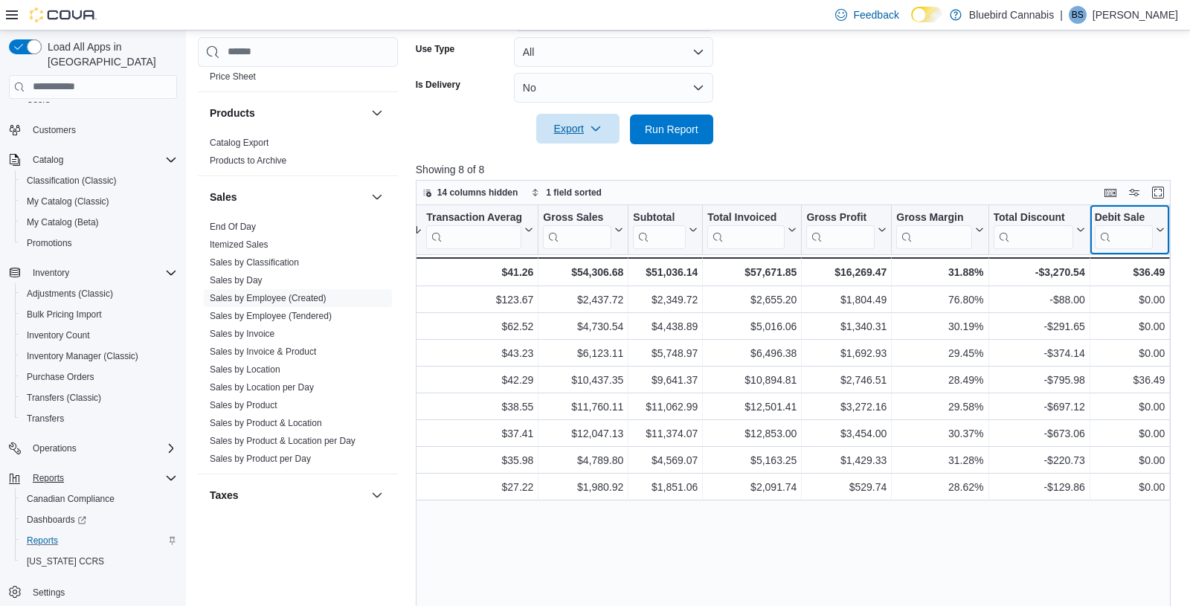
click at [1070, 233] on button "Debit Sale" at bounding box center [1129, 229] width 71 height 38
click at [1070, 265] on span "Hide column" at bounding box center [1133, 268] width 50 height 12
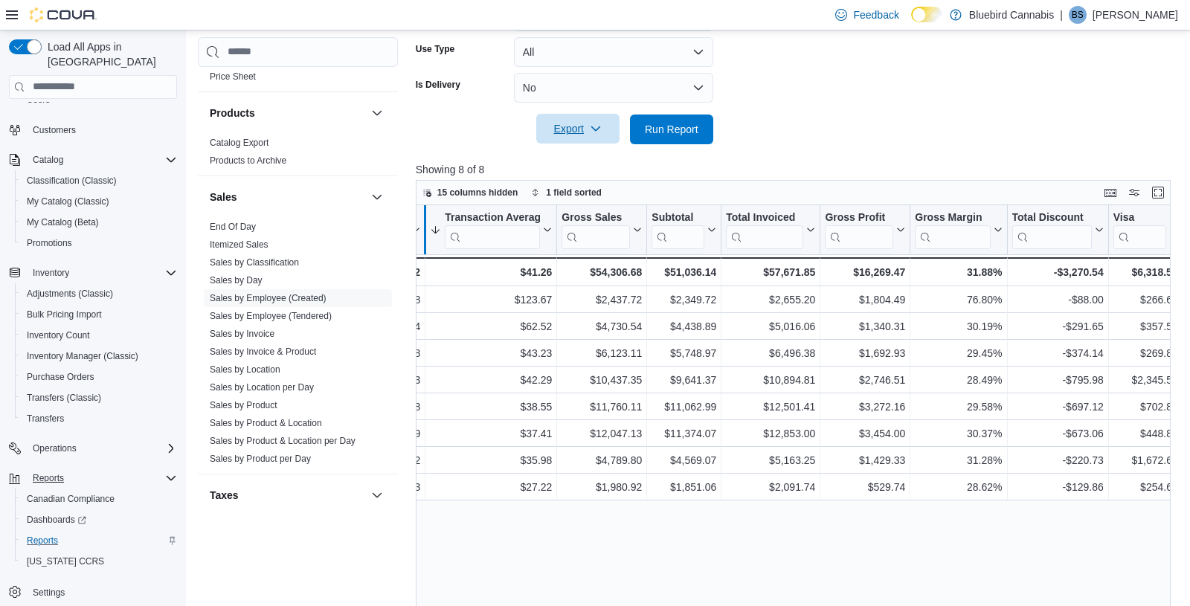
scroll to position [0, 634]
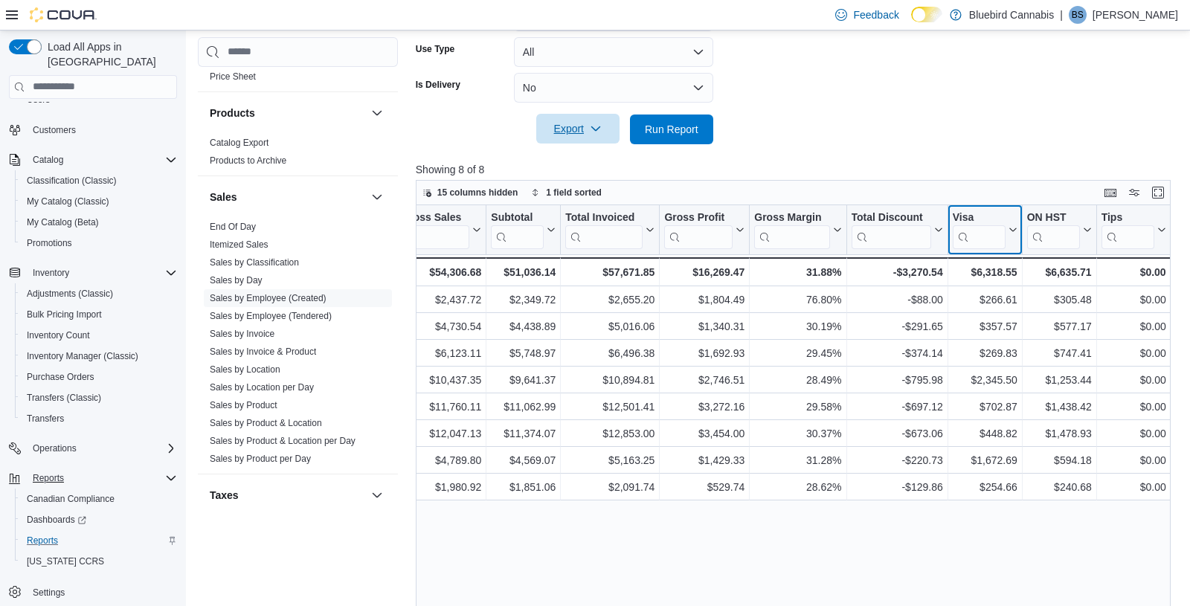
click at [1013, 231] on div "Created Employee Click to view column header actions Invoices Sold Click to vie…" at bounding box center [793, 435] width 755 height 460
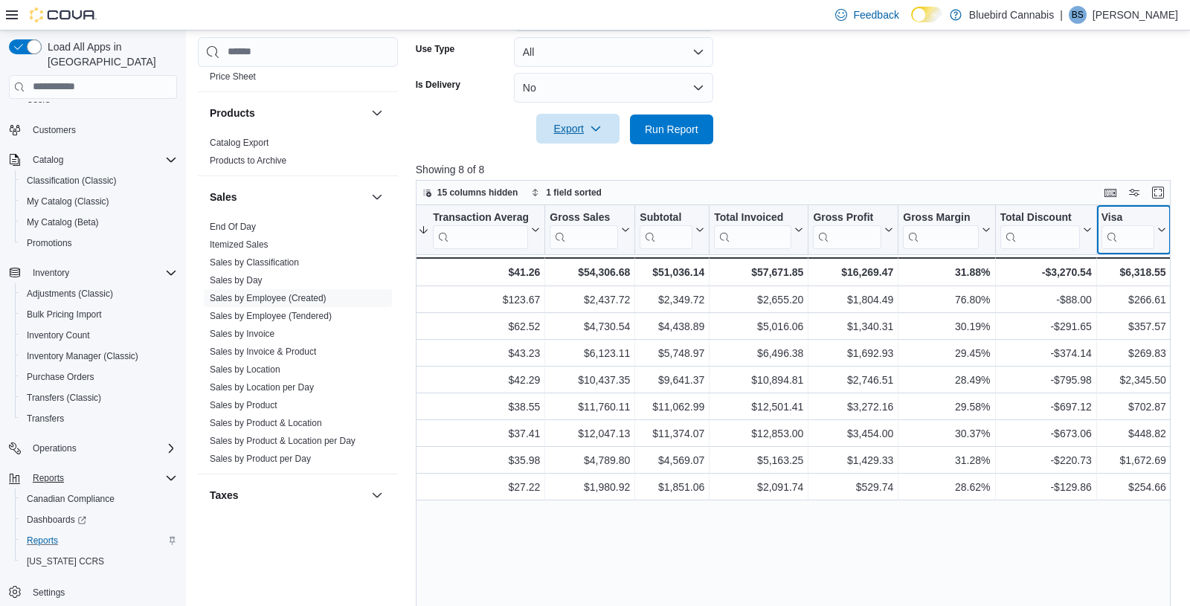
click at [1070, 226] on icon at bounding box center [1159, 229] width 12 height 9
click at [1070, 264] on span "Hide column" at bounding box center [1135, 268] width 50 height 12
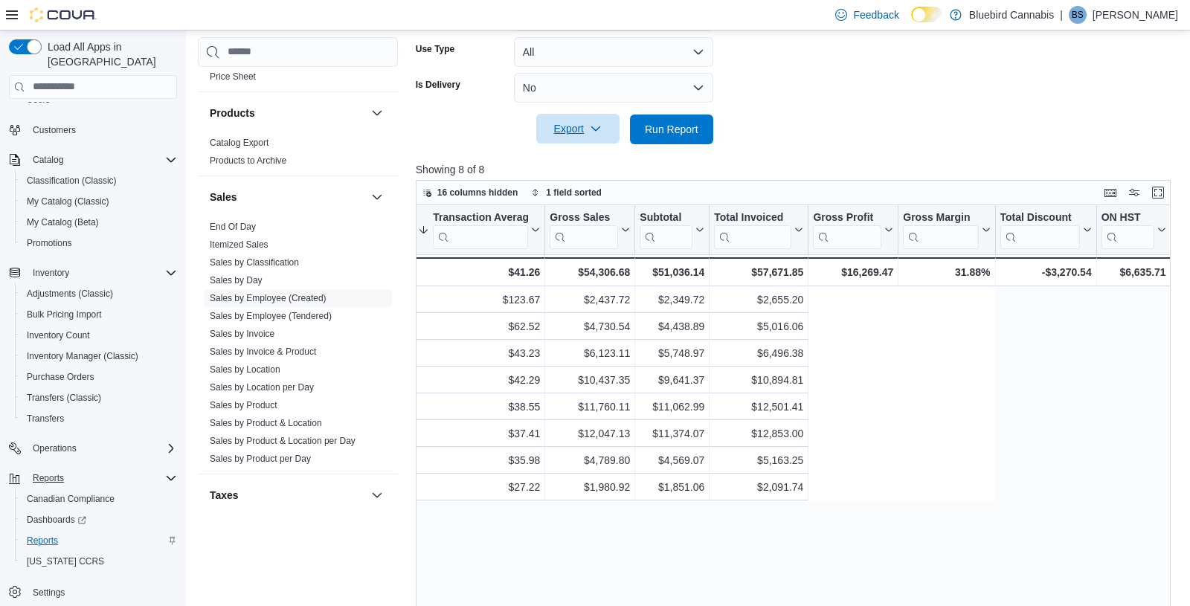
scroll to position [0, 0]
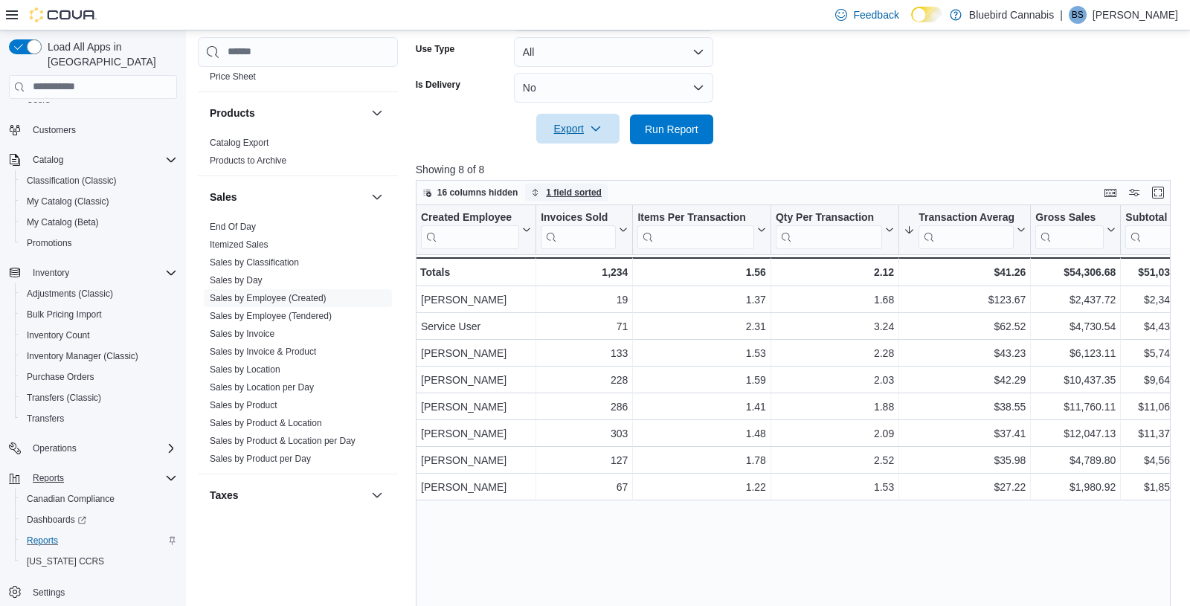
click at [559, 190] on span "1 field sorted" at bounding box center [574, 193] width 56 height 12
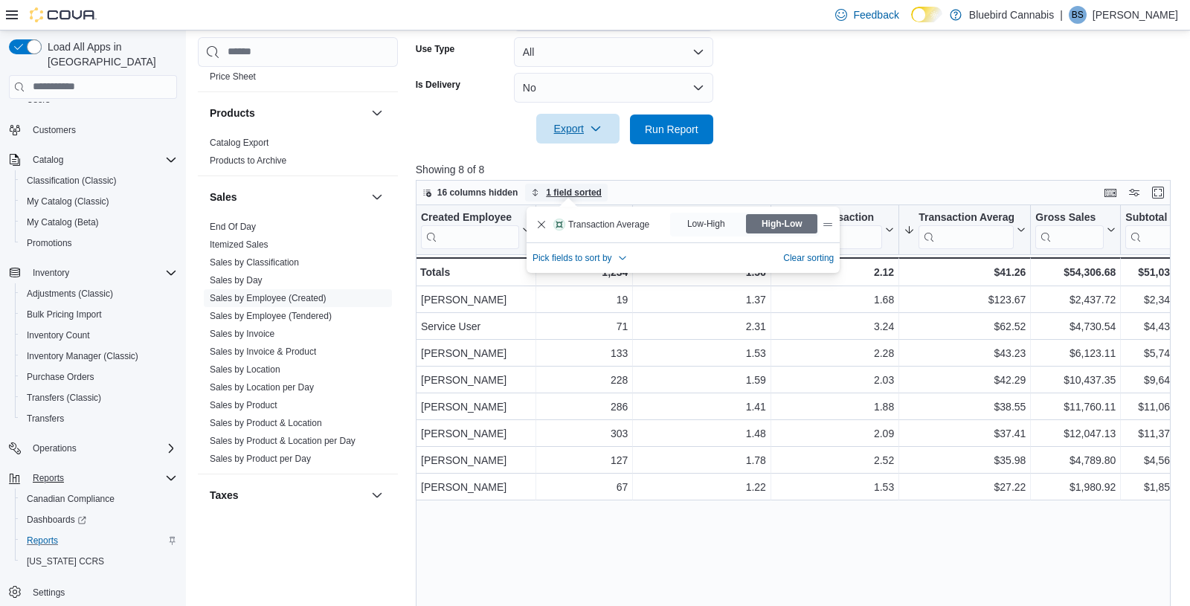
click at [559, 190] on span "1 field sorted" at bounding box center [574, 193] width 56 height 12
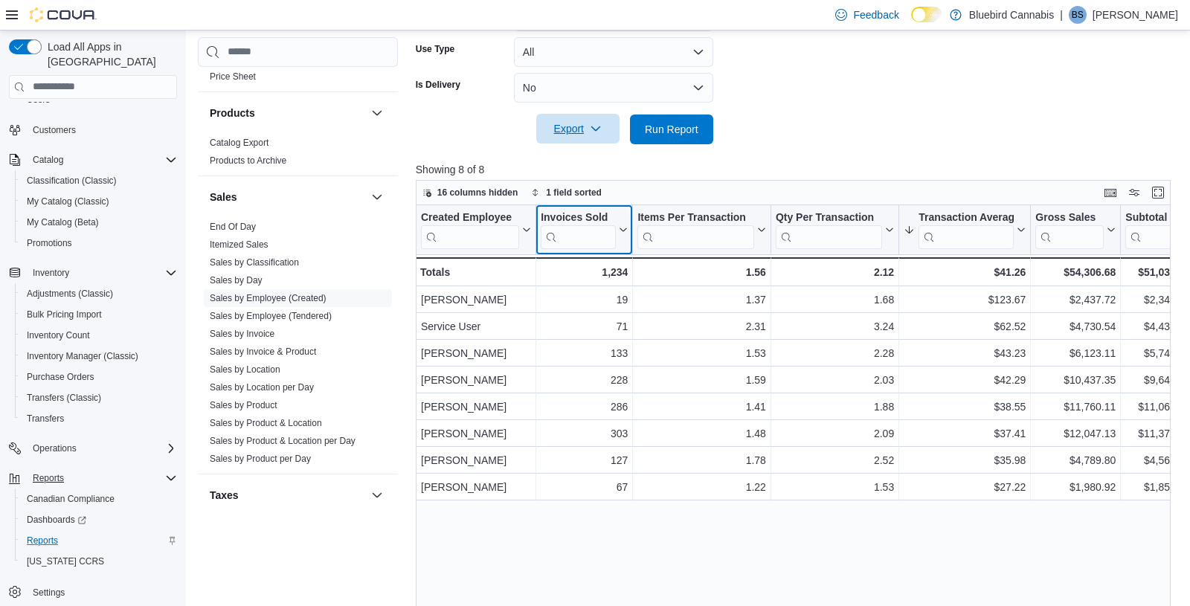
drag, startPoint x: 590, startPoint y: 219, endPoint x: 607, endPoint y: 242, distance: 28.6
click at [607, 242] on div "Invoices Sold" at bounding box center [577, 229] width 75 height 38
drag, startPoint x: 624, startPoint y: 236, endPoint x: 726, endPoint y: 243, distance: 102.1
click at [726, 242] on div "Created Employee Click to view column header actions Invoices Sold Click to vie…" at bounding box center [1073, 245] width 1315 height 81
drag, startPoint x: 620, startPoint y: 212, endPoint x: 859, endPoint y: 222, distance: 238.9
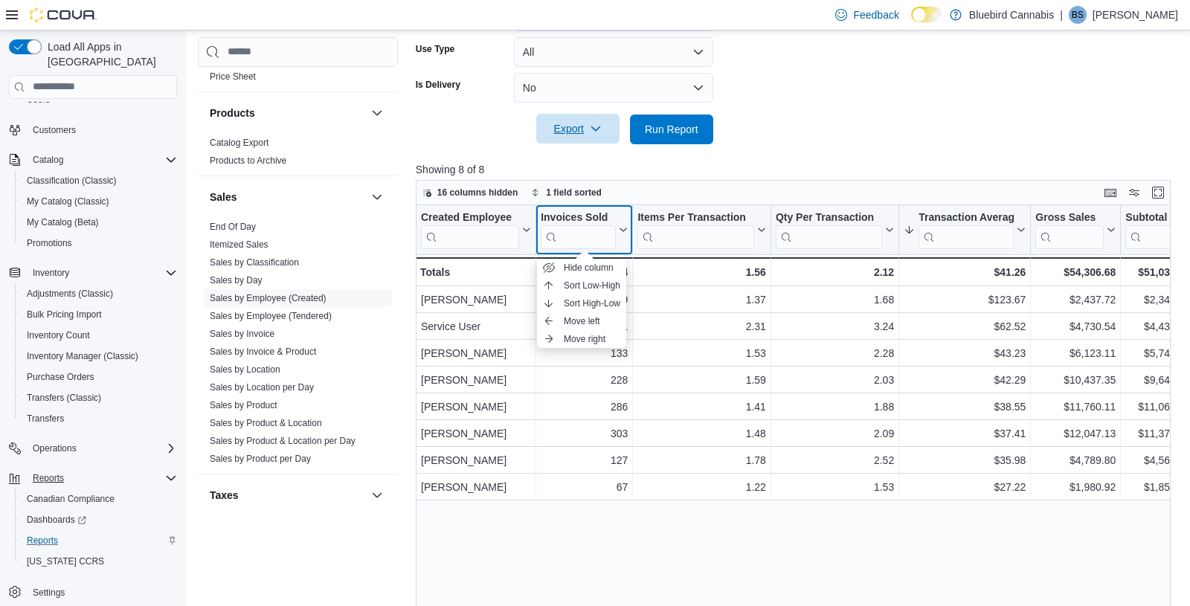
click at [859, 222] on div "Created Employee Click to view column header actions Invoices Sold Click to vie…" at bounding box center [1073, 245] width 1315 height 81
click at [622, 539] on div "Created Employee Click to view column header actions Invoices Sold Click to vie…" at bounding box center [793, 435] width 755 height 460
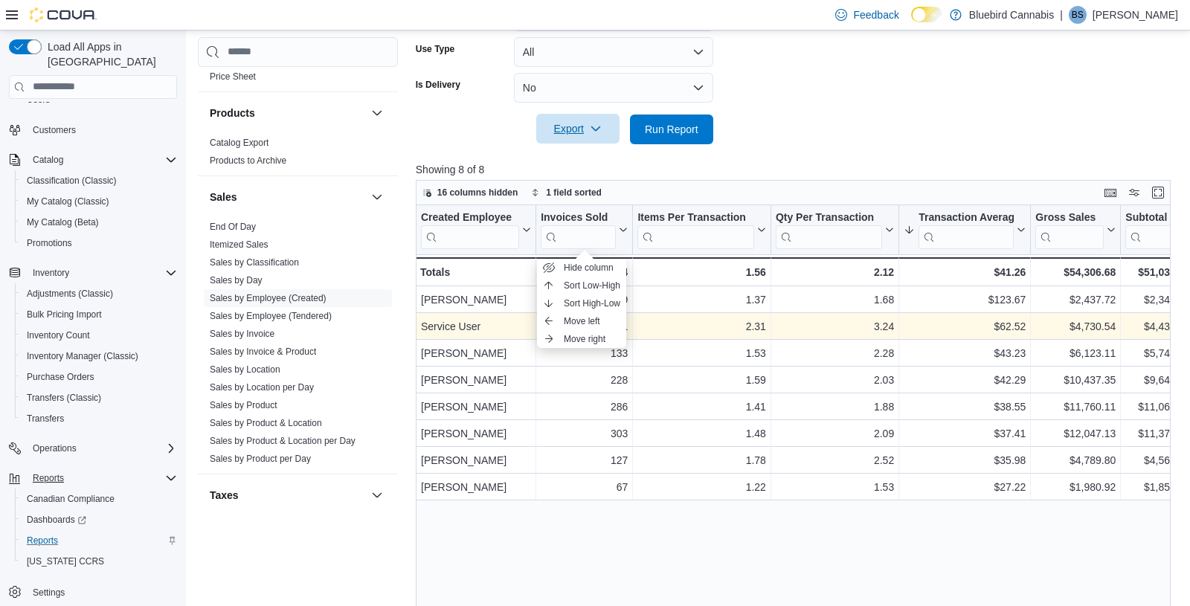
scroll to position [0, 28]
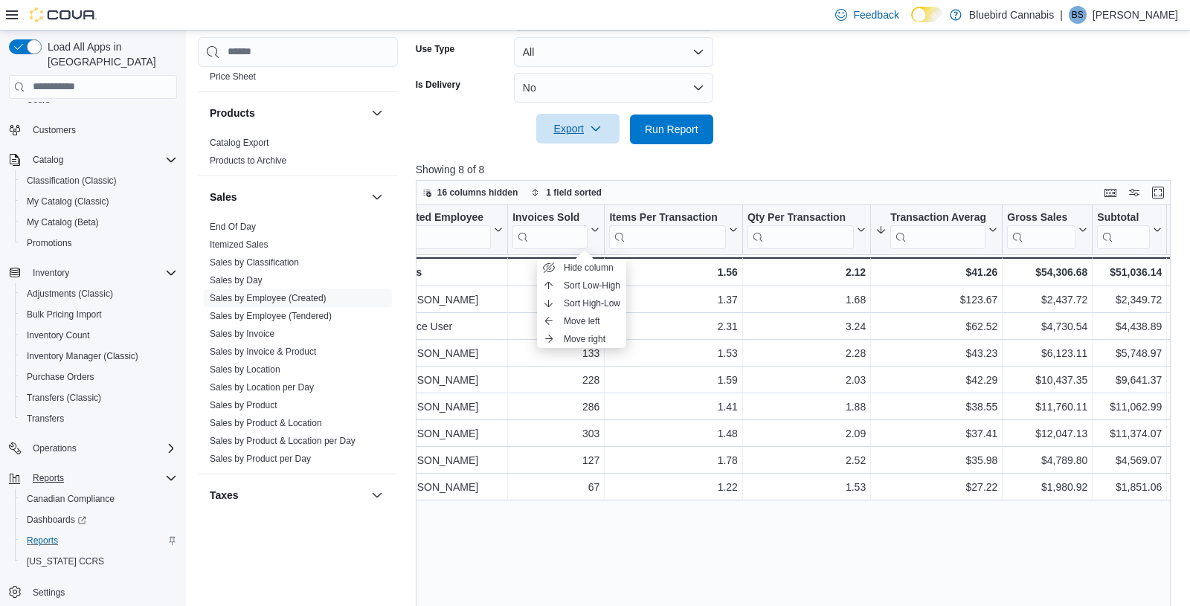
click at [749, 544] on div "Created Employee Click to view column header actions Invoices Sold Click to vie…" at bounding box center [793, 435] width 755 height 460
click at [628, 187] on div "16 columns hidden 1 field sorted" at bounding box center [793, 192] width 755 height 25
click at [593, 225] on icon at bounding box center [593, 229] width 12 height 9
click at [711, 521] on div "Created Employee Click to view column header actions Invoices Sold Click to vie…" at bounding box center [793, 435] width 755 height 460
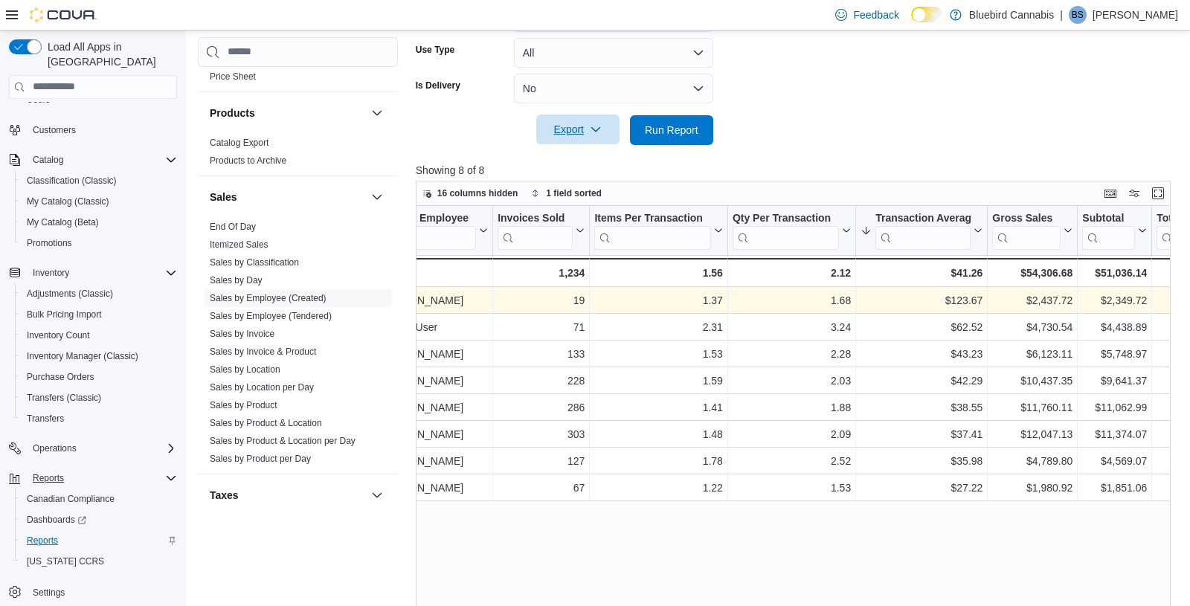
scroll to position [0, 0]
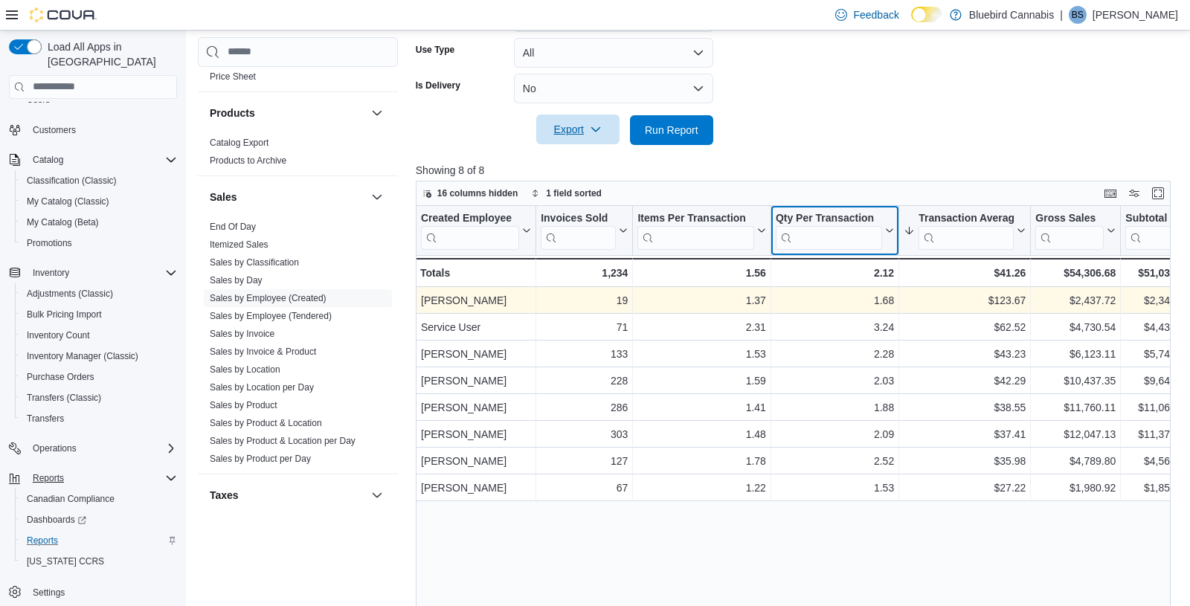
click at [804, 213] on div "Qty Per Transaction" at bounding box center [828, 218] width 106 height 14
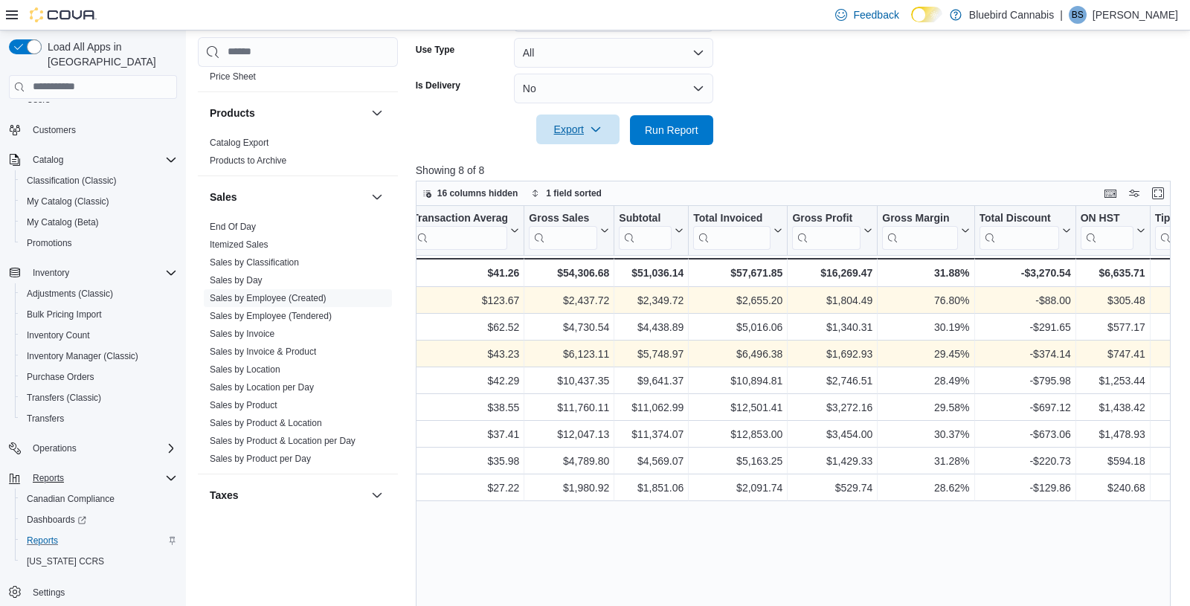
scroll to position [0, 508]
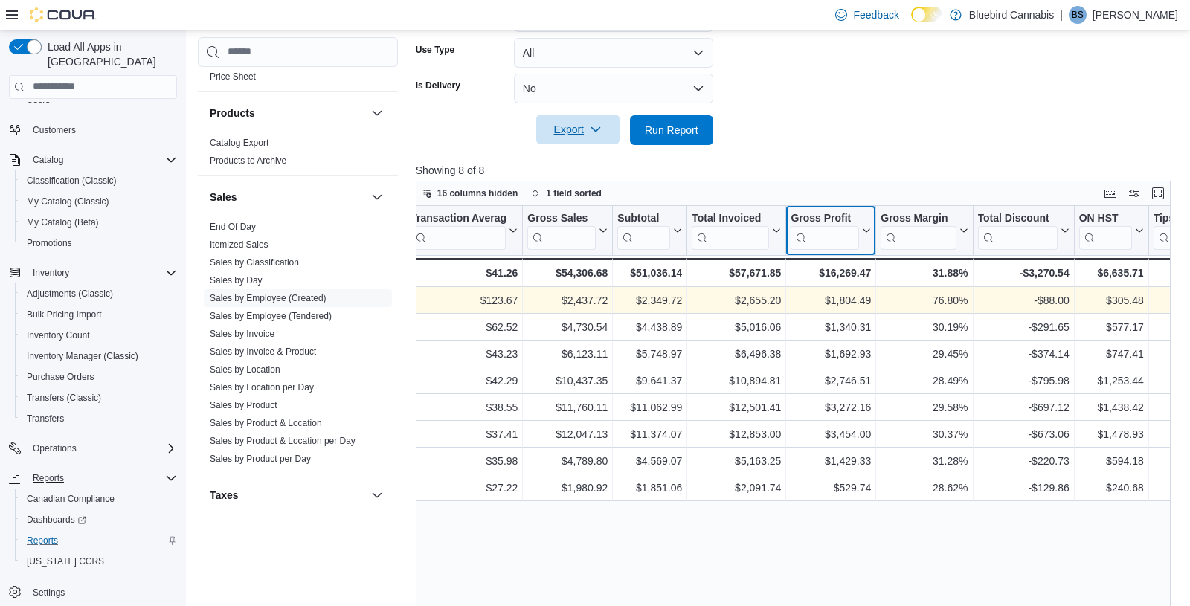
click at [866, 229] on div "Created Employee Click to view column header actions Invoices Sold Click to vie…" at bounding box center [793, 436] width 755 height 460
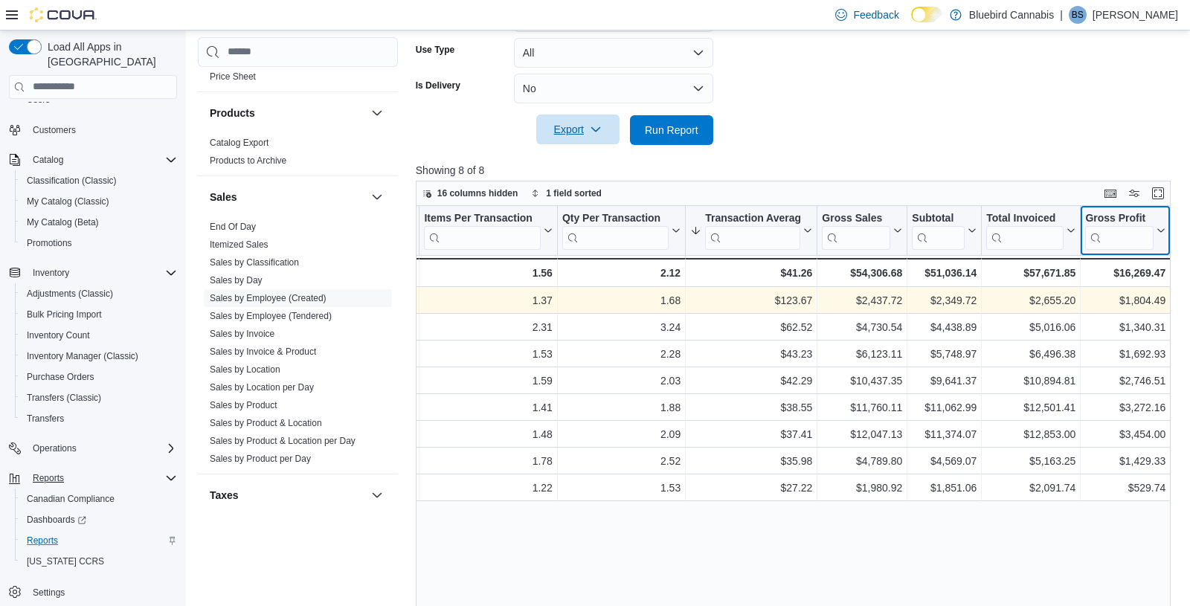
click at [1070, 227] on icon at bounding box center [1159, 230] width 12 height 9
click at [1070, 268] on span "Hide column" at bounding box center [1129, 268] width 50 height 12
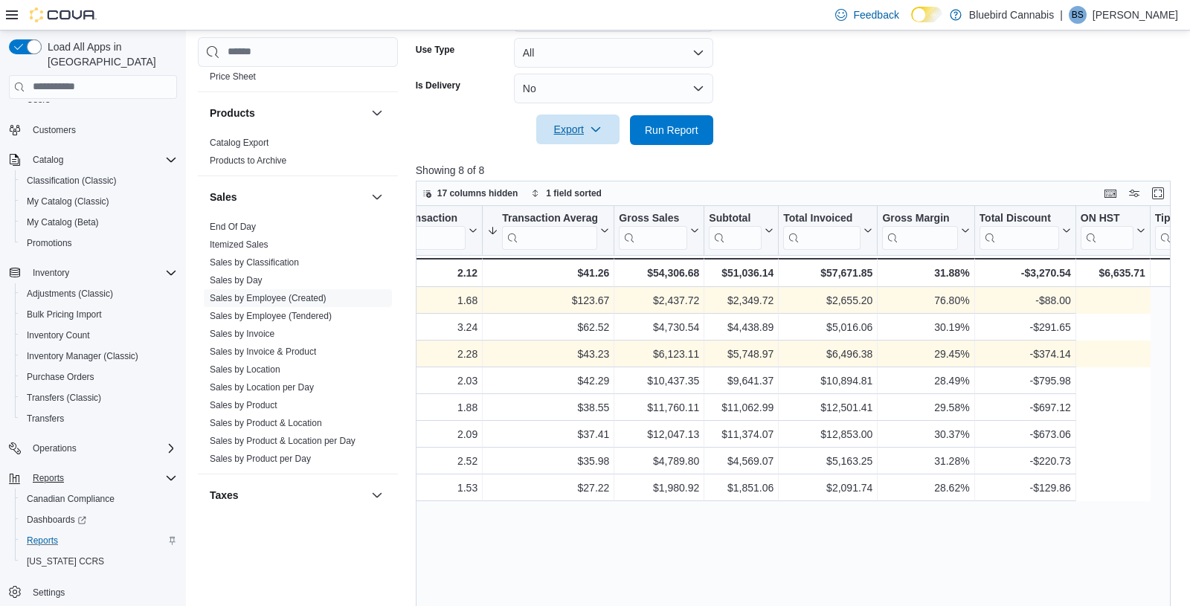
scroll to position [0, 470]
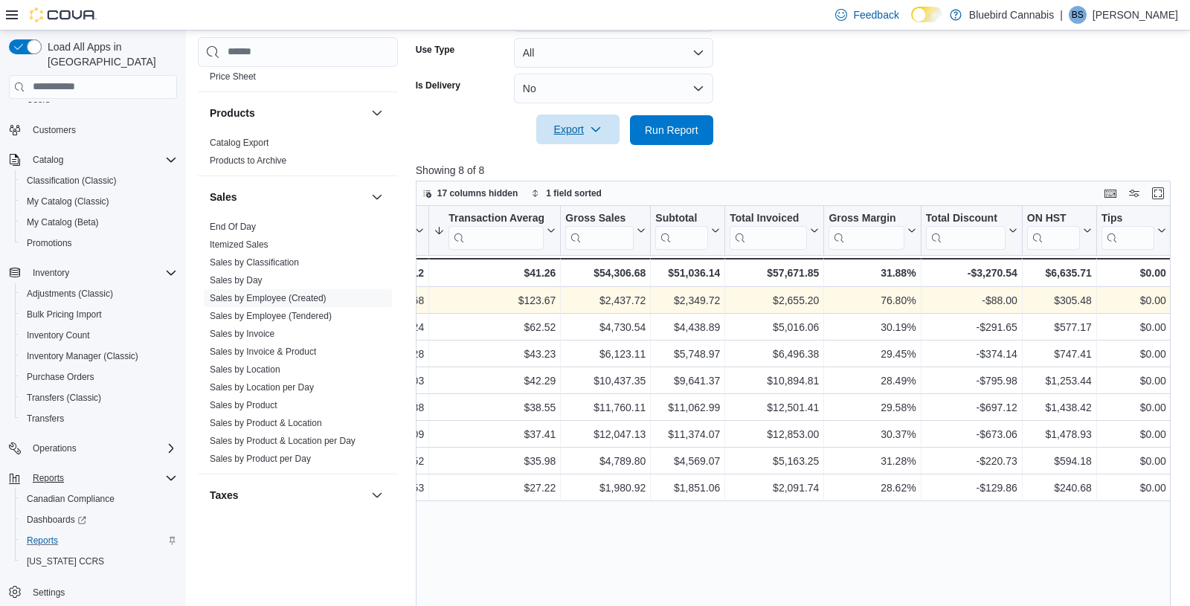
click at [877, 158] on div at bounding box center [797, 154] width 762 height 18
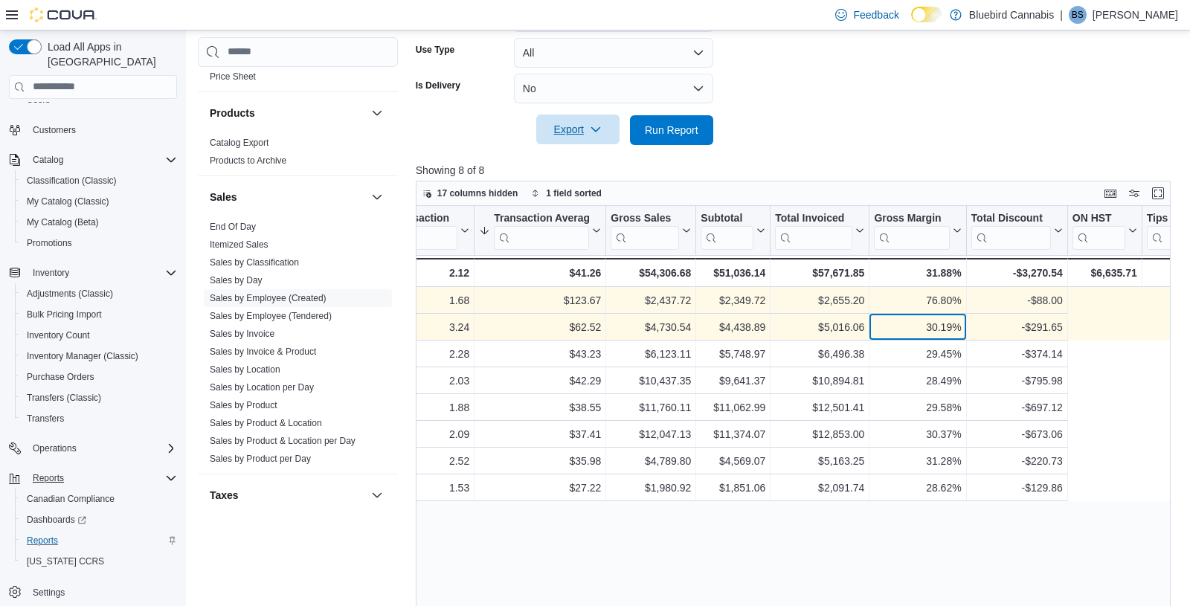
scroll to position [0, 220]
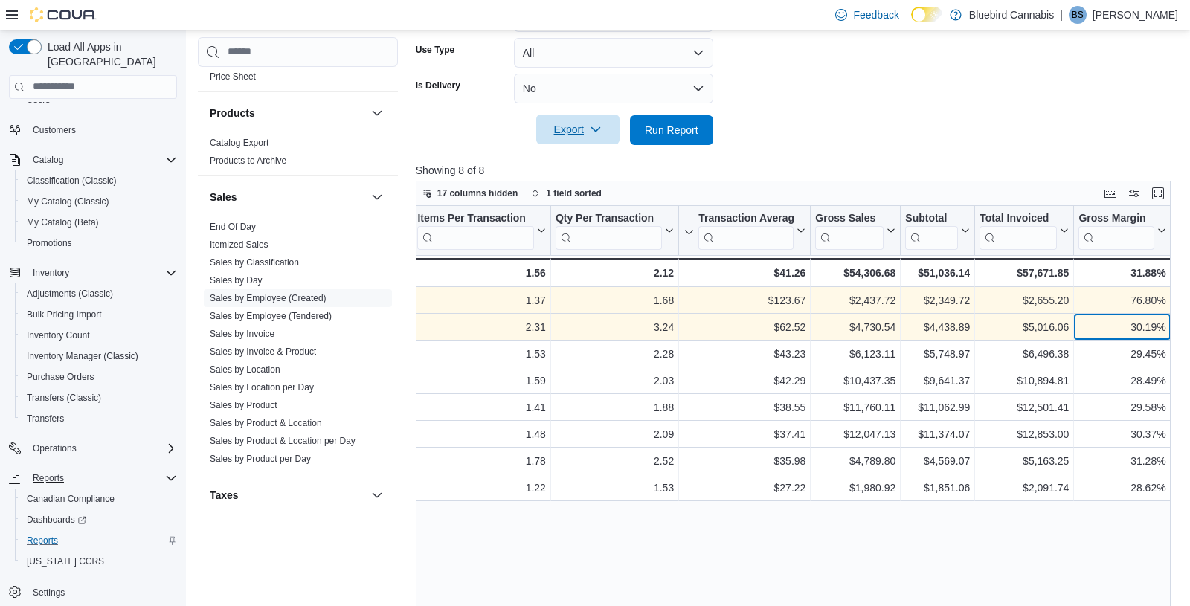
click at [937, 323] on div "Created Employee Click to view column header actions Invoices Sold Click to vie…" at bounding box center [793, 436] width 755 height 460
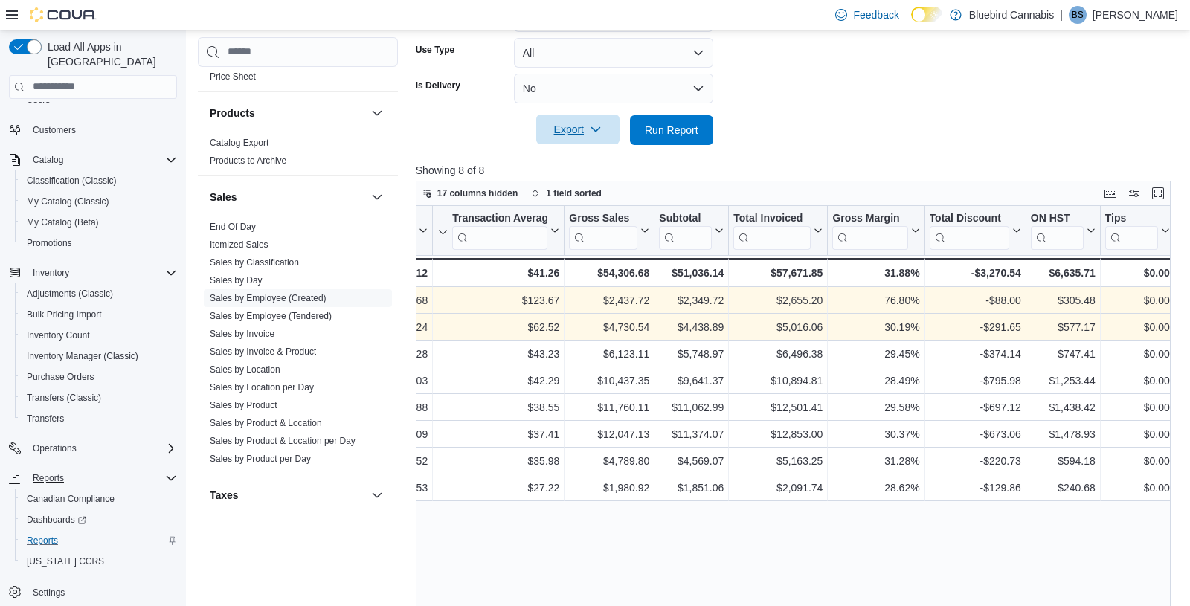
scroll to position [0, 470]
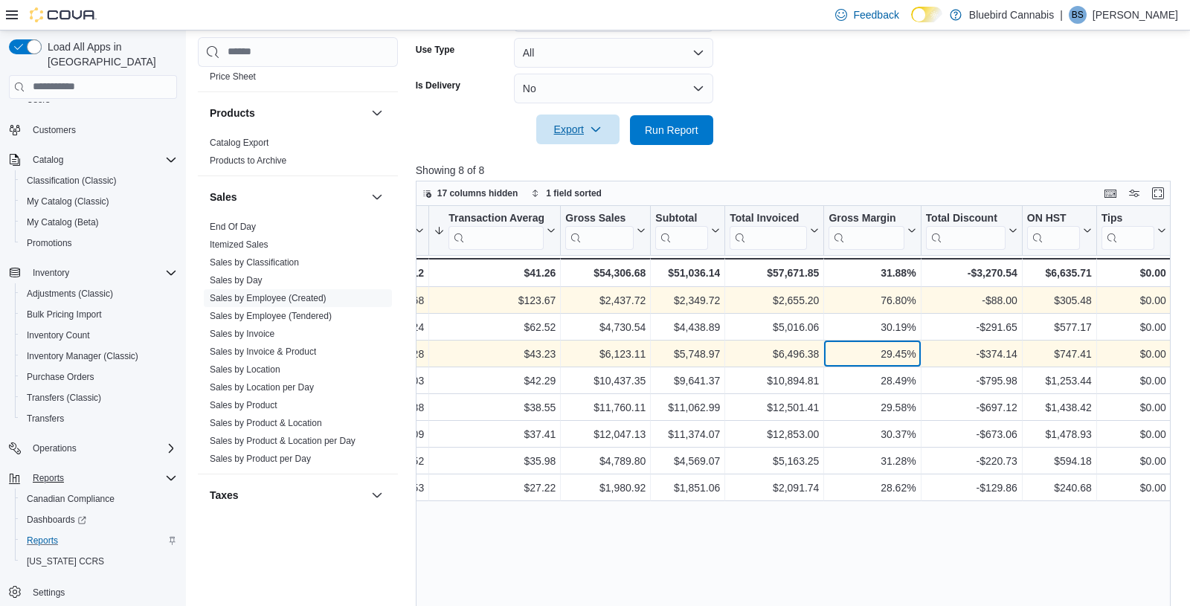
click at [900, 354] on div "29.45%" at bounding box center [871, 354] width 87 height 18
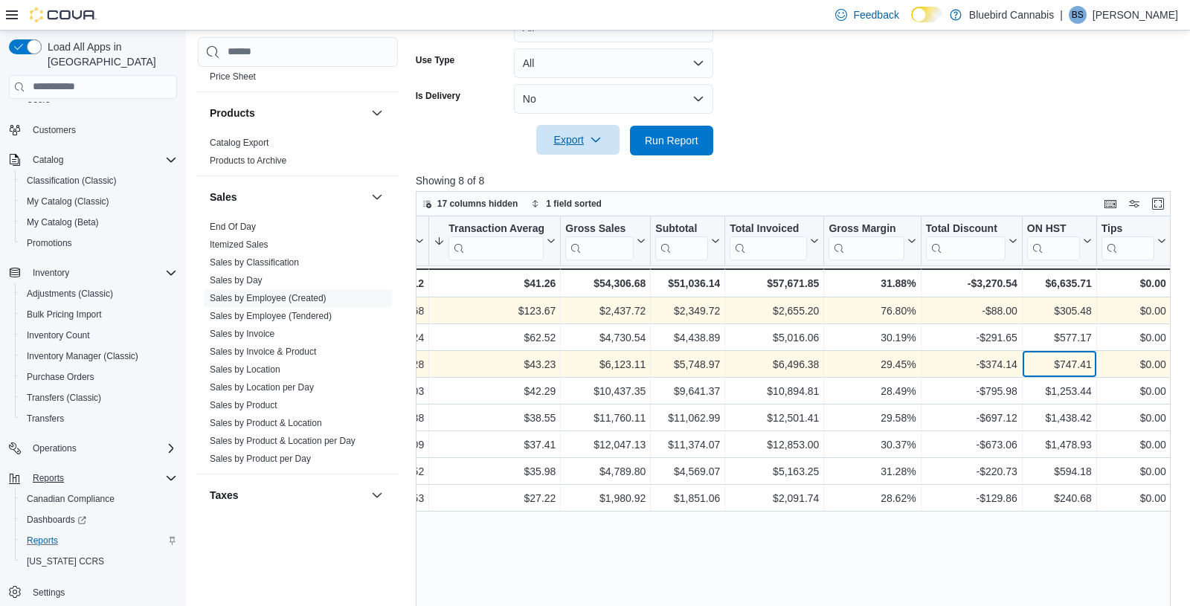
click at [1060, 361] on div "$747.41" at bounding box center [1059, 364] width 65 height 18
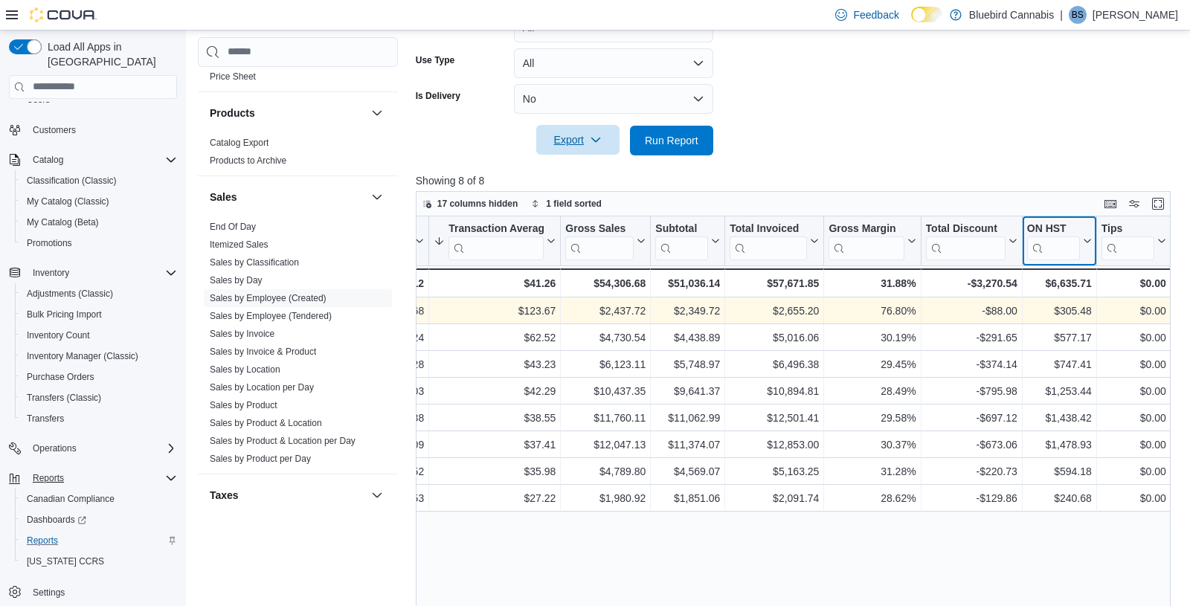
click at [1070, 237] on icon at bounding box center [1085, 240] width 12 height 9
click at [1070, 281] on span "Hide column" at bounding box center [1063, 279] width 50 height 12
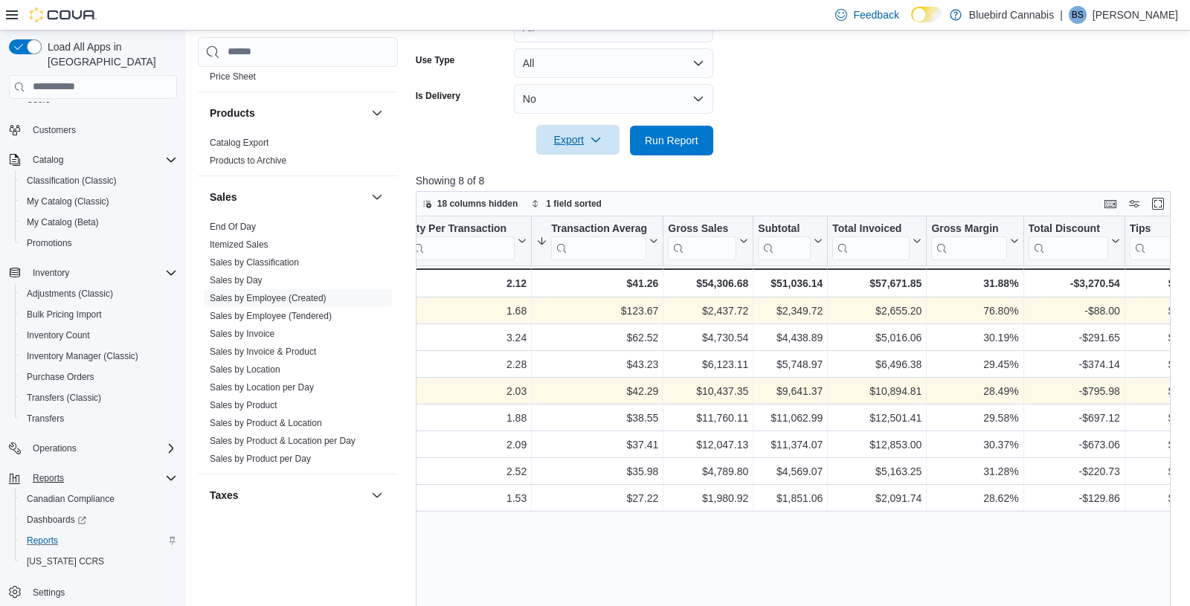
scroll to position [0, 396]
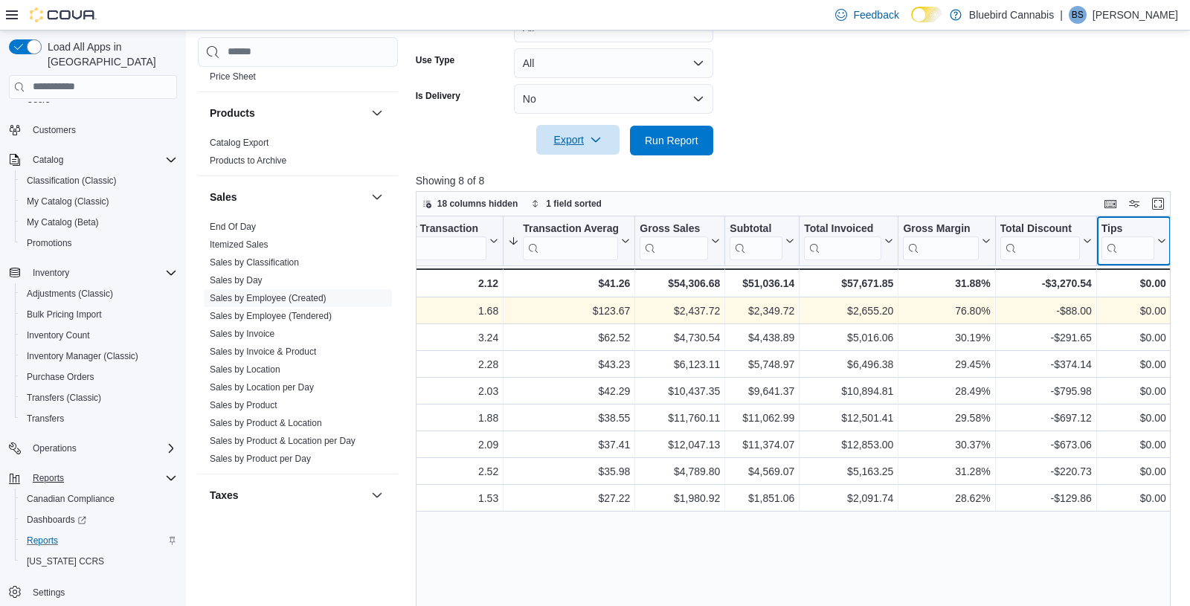
click at [1070, 242] on div "Created Employee Click to view column header actions Invoices Sold Click to vie…" at bounding box center [793, 446] width 755 height 460
click at [1070, 239] on icon at bounding box center [1160, 240] width 12 height 9
click at [1070, 278] on span "Hide column" at bounding box center [1135, 279] width 50 height 12
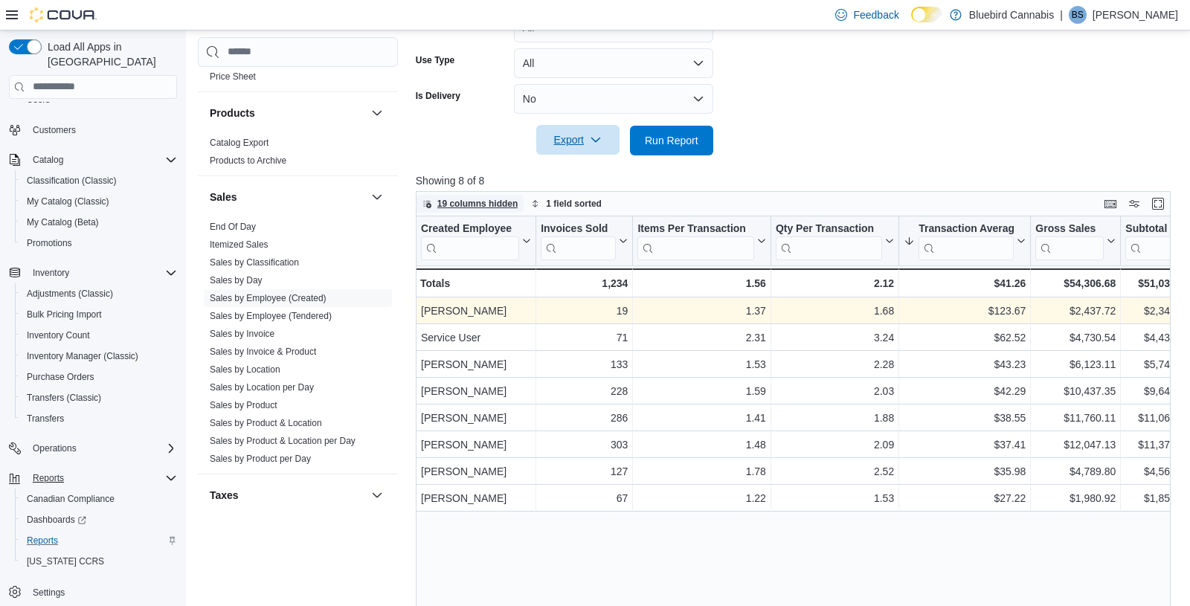
click at [503, 201] on span "19 columns hidden" at bounding box center [477, 204] width 81 height 12
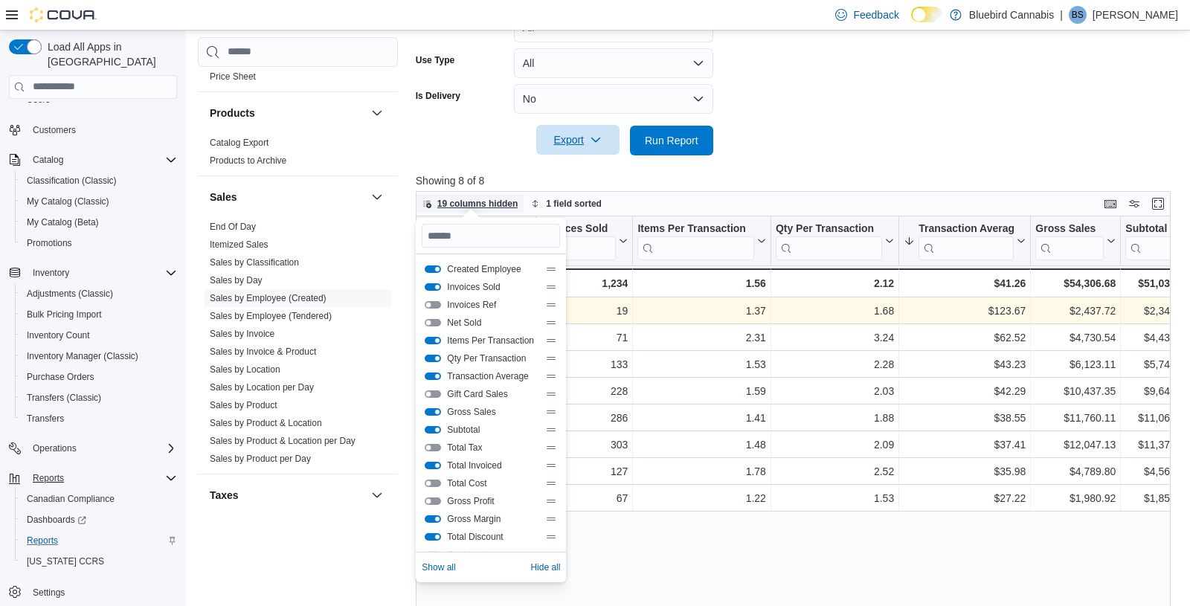
click at [503, 201] on span "19 columns hidden" at bounding box center [477, 204] width 81 height 12
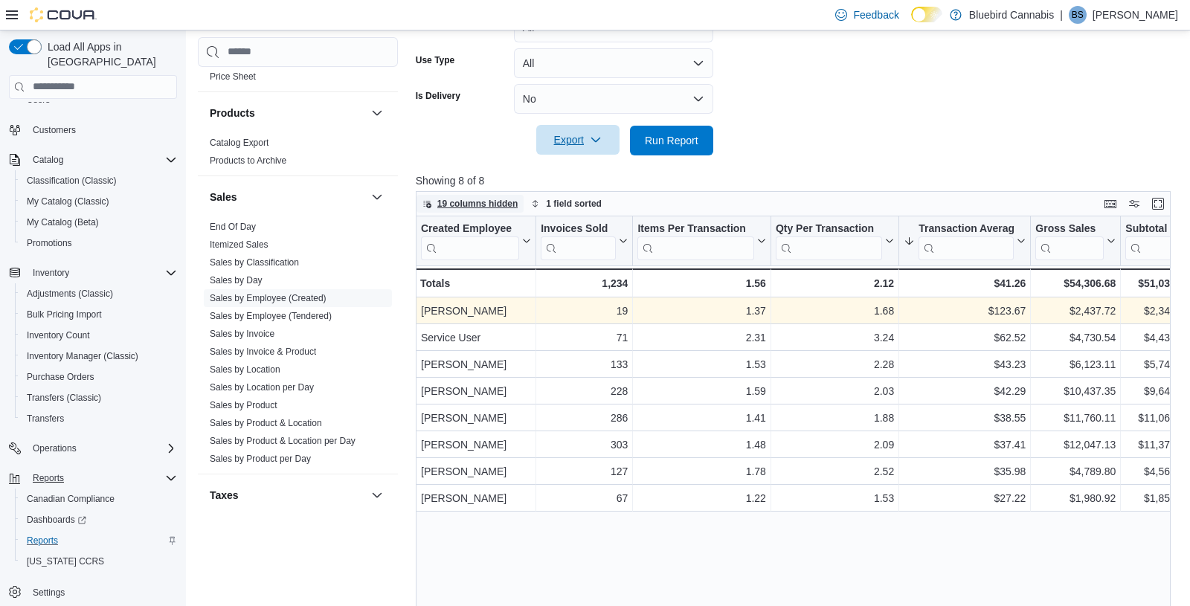
click at [503, 201] on span "19 columns hidden" at bounding box center [477, 204] width 81 height 12
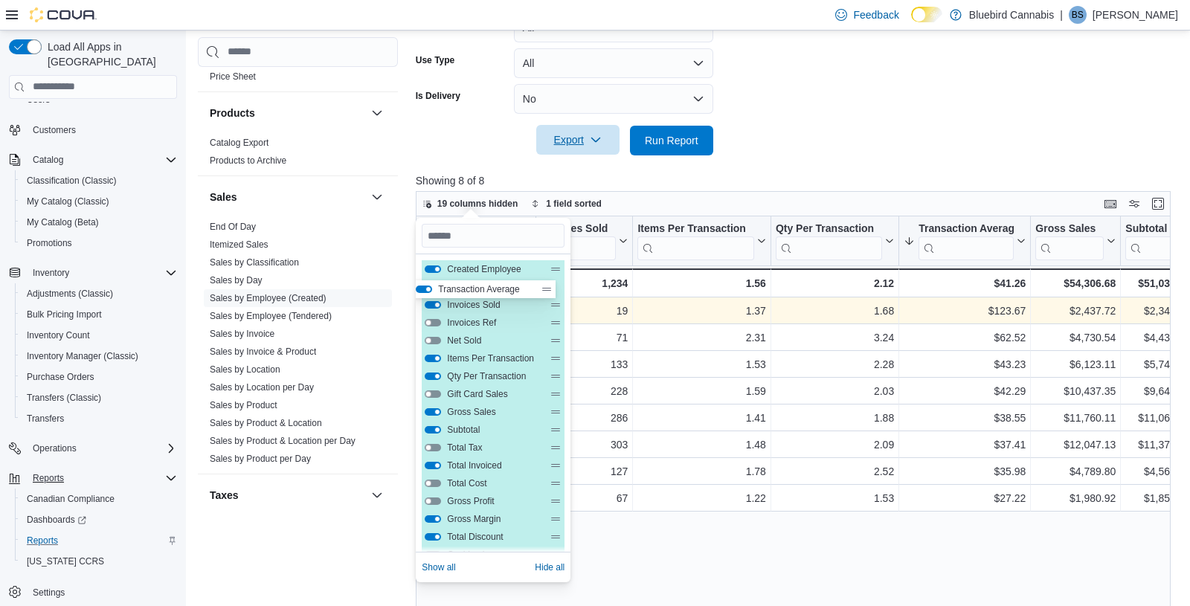
drag, startPoint x: 559, startPoint y: 375, endPoint x: 550, endPoint y: 282, distance: 93.4
click at [550, 282] on div "Created Employee Invoices Sold Invoices Ref Net Sold Items Per Transaction Qty …" at bounding box center [493, 518] width 143 height 517
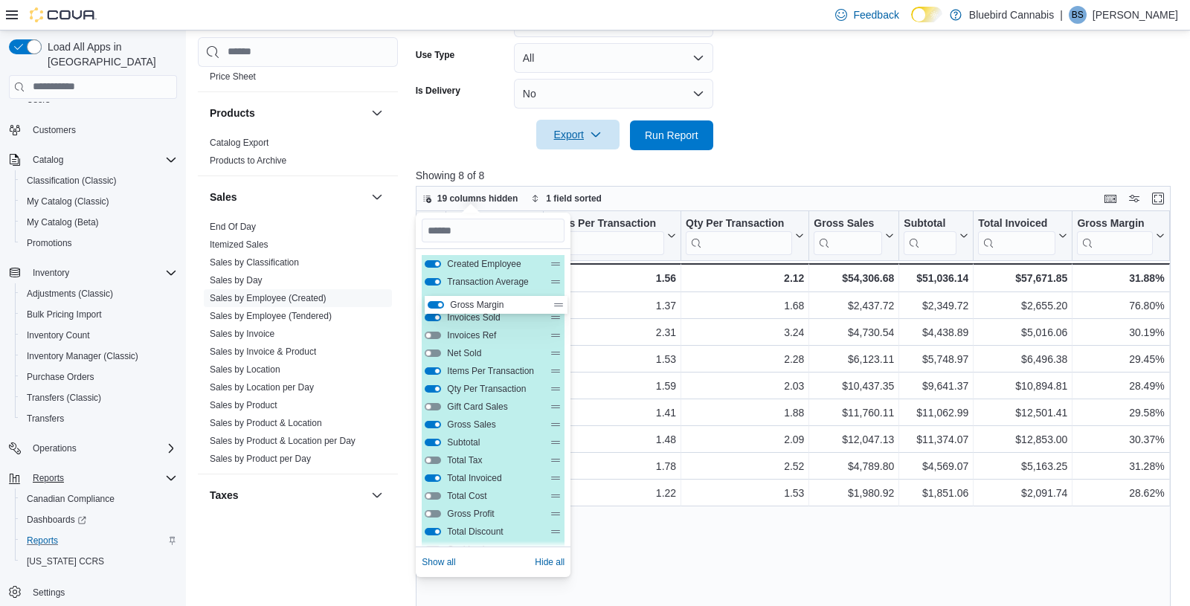
drag, startPoint x: 555, startPoint y: 499, endPoint x: 557, endPoint y: 303, distance: 195.5
click at [558, 303] on div "Created Employee Transaction Average Invoices Sold Invoices Ref Net Sold Items …" at bounding box center [493, 513] width 143 height 517
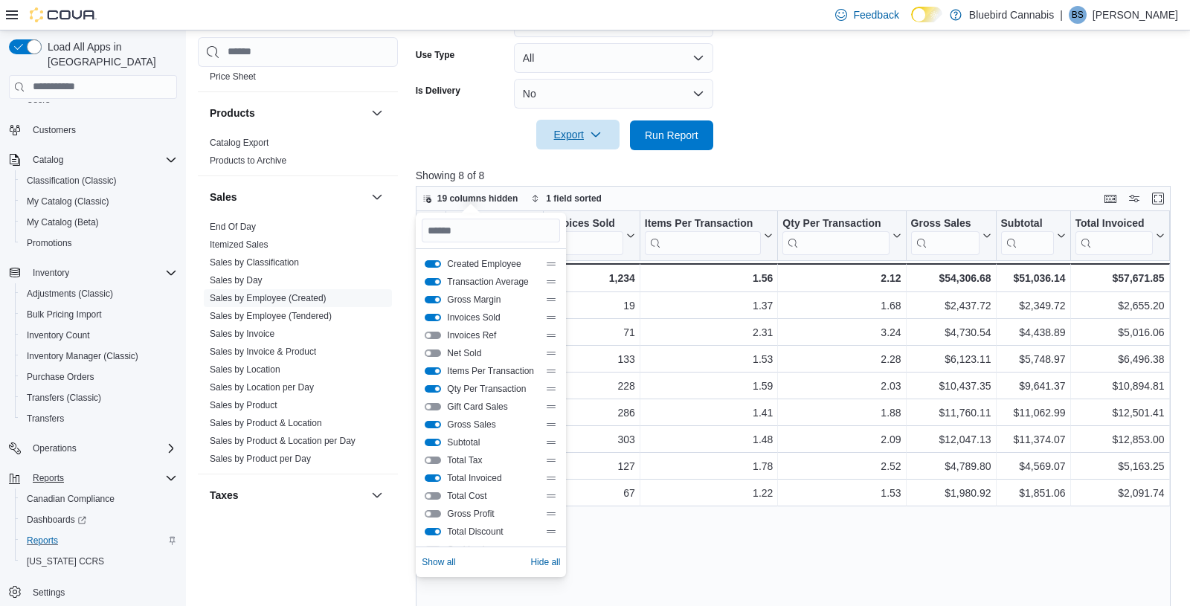
click at [720, 545] on div "Created Employee Click to view column header actions Transaction Average Sorted…" at bounding box center [793, 441] width 755 height 460
